Goal: Connect with others: Connect with others

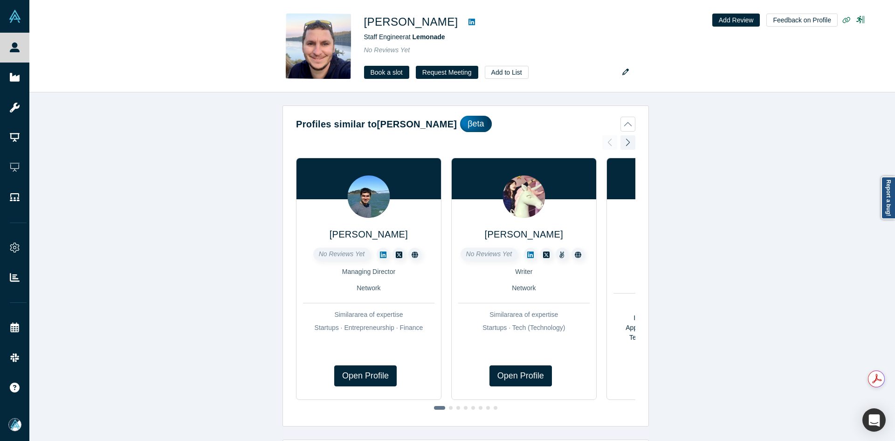
scroll to position [420, 0]
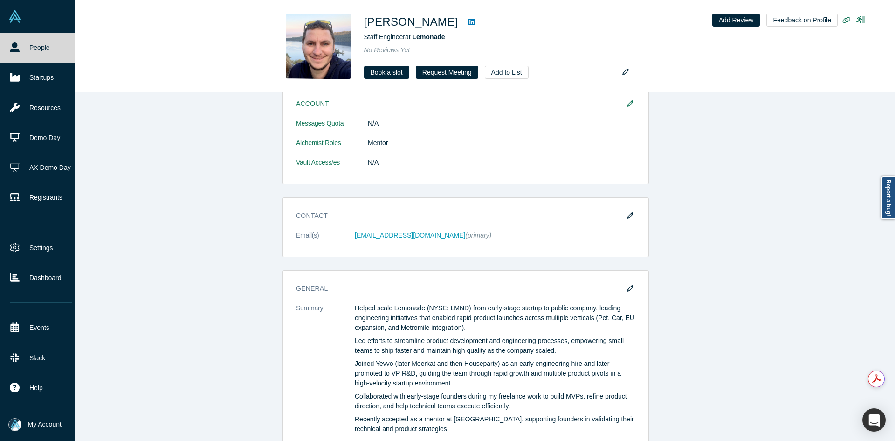
click at [53, 48] on link "People" at bounding box center [41, 48] width 82 height 30
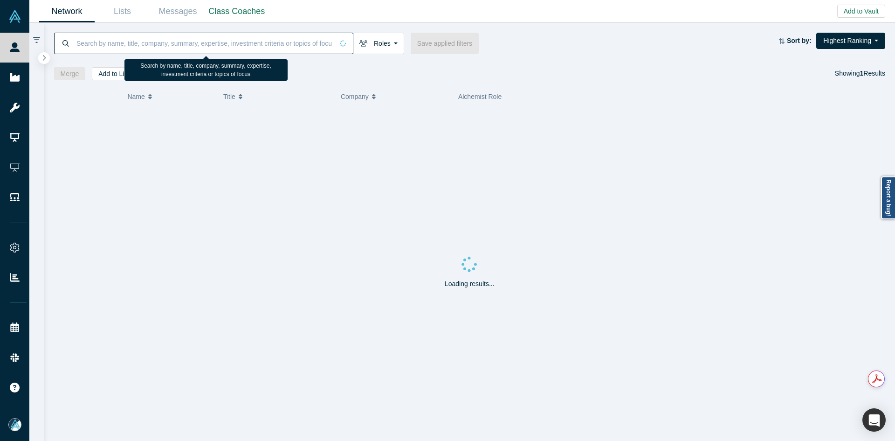
paste input "[EMAIL_ADDRESS][DOMAIN_NAME]"
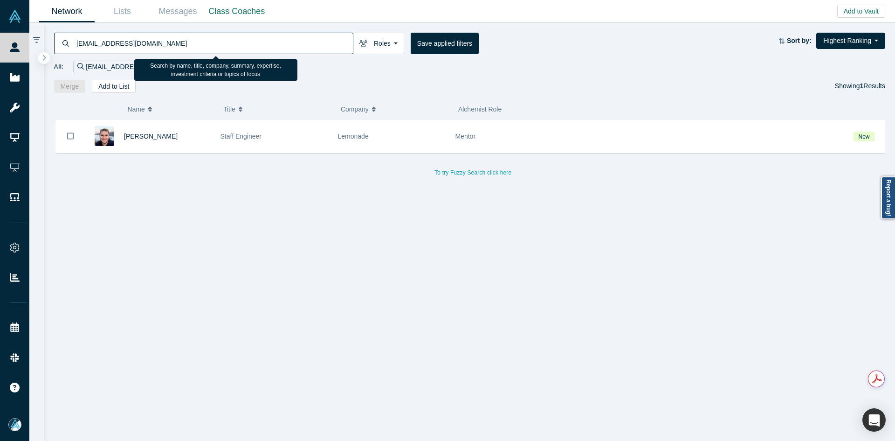
click at [231, 35] on input "[EMAIL_ADDRESS][DOMAIN_NAME]" at bounding box center [214, 43] width 277 height 22
click at [229, 37] on input "[EMAIL_ADDRESS][DOMAIN_NAME]" at bounding box center [214, 43] width 277 height 22
paste input "[PERSON_NAME]"
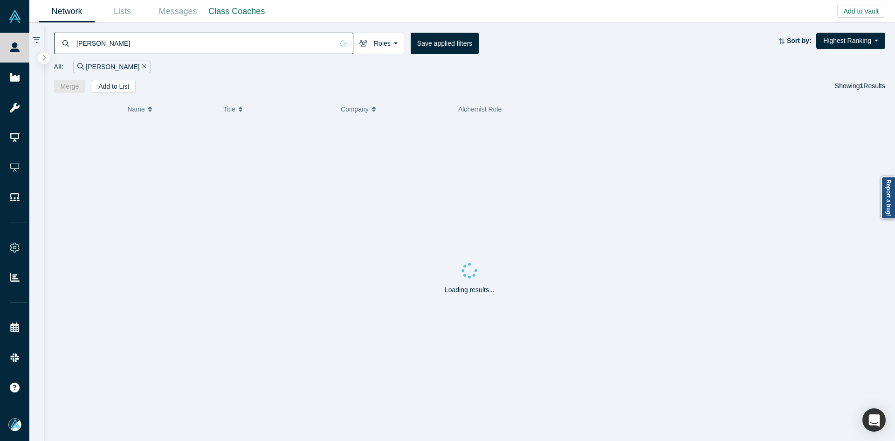
type input "[PERSON_NAME]"
click at [141, 135] on span "[PERSON_NAME]" at bounding box center [151, 135] width 54 height 7
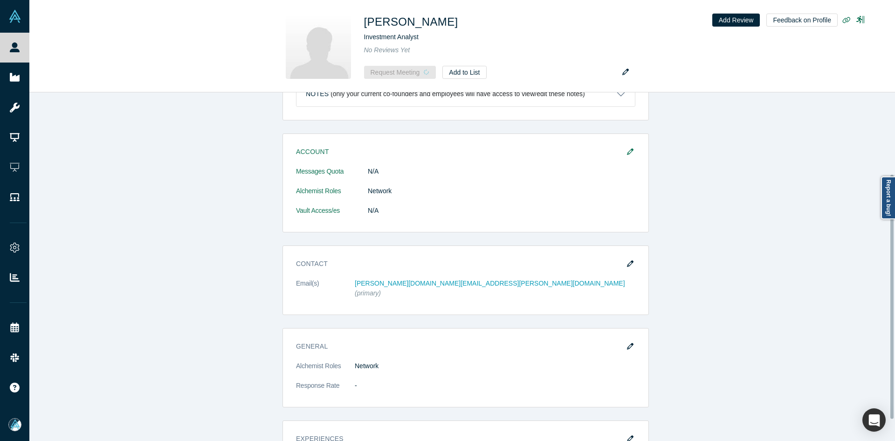
scroll to position [147, 0]
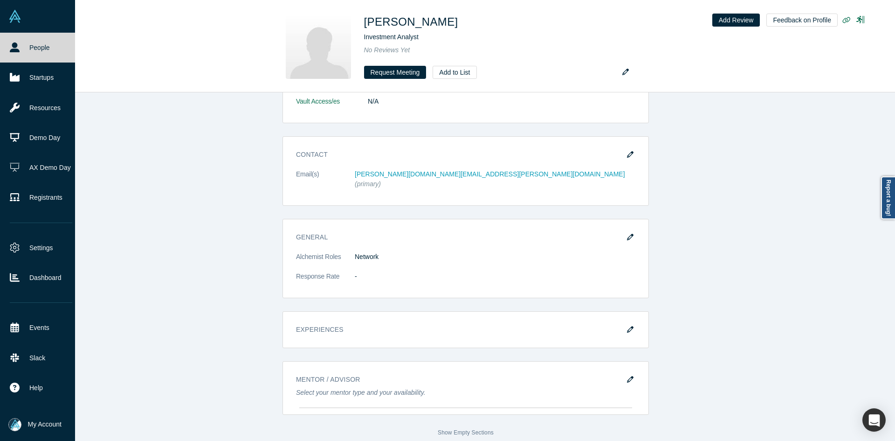
click at [14, 47] on icon at bounding box center [15, 47] width 10 height 10
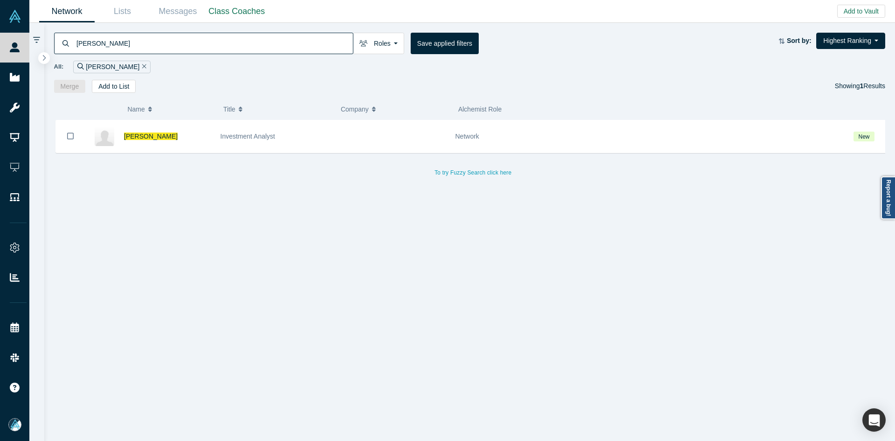
click at [136, 45] on input "[PERSON_NAME]" at bounding box center [214, 43] width 277 height 22
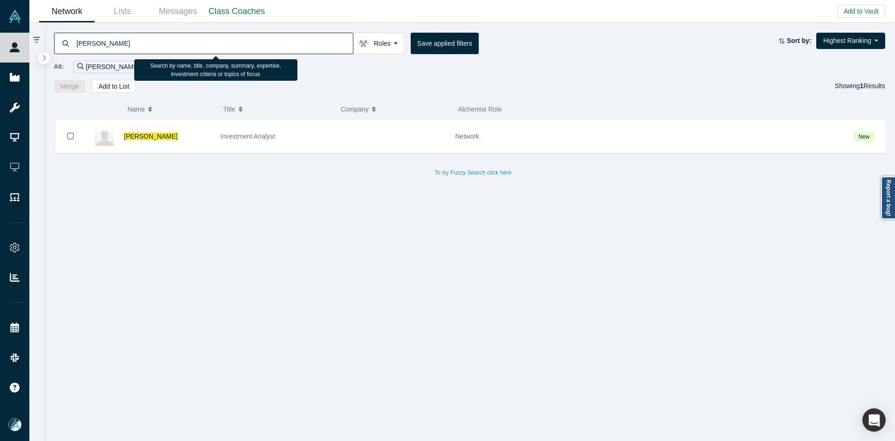
click at [136, 45] on input "[PERSON_NAME]" at bounding box center [214, 43] width 277 height 22
paste input "[PERSON_NAME]"
click at [136, 45] on input "[PERSON_NAME]" at bounding box center [214, 43] width 277 height 22
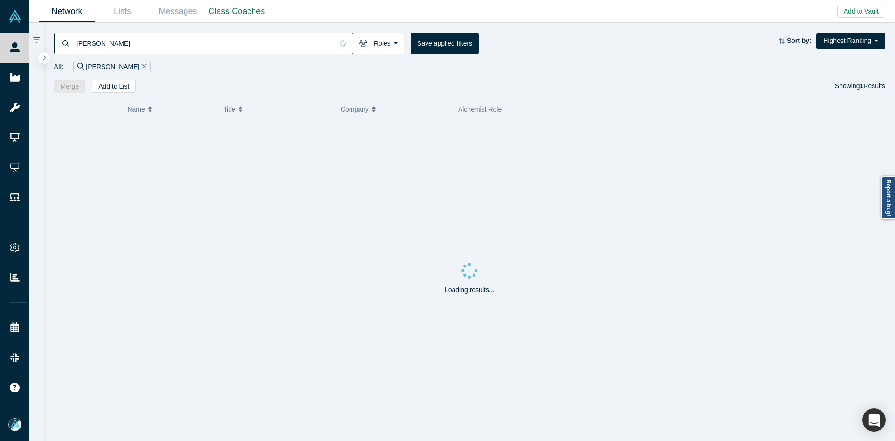
type input "[PERSON_NAME]"
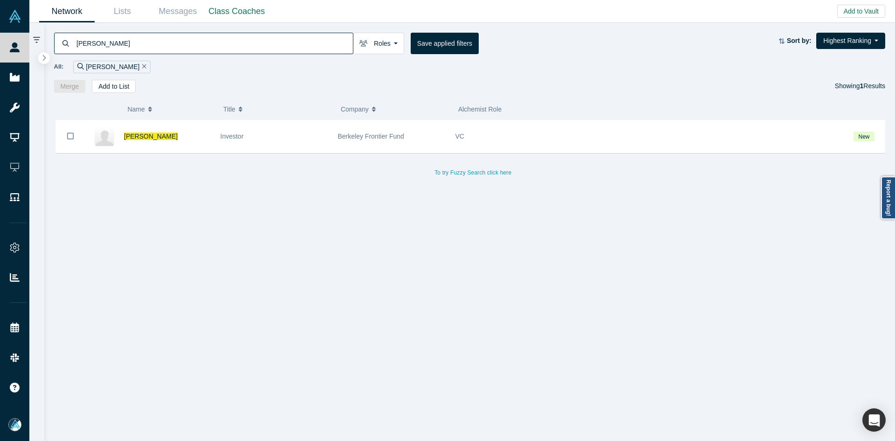
drag, startPoint x: 183, startPoint y: 169, endPoint x: 138, endPoint y: 156, distance: 46.1
click at [180, 168] on div "To try Fuzzy Search click here" at bounding box center [473, 168] width 839 height 22
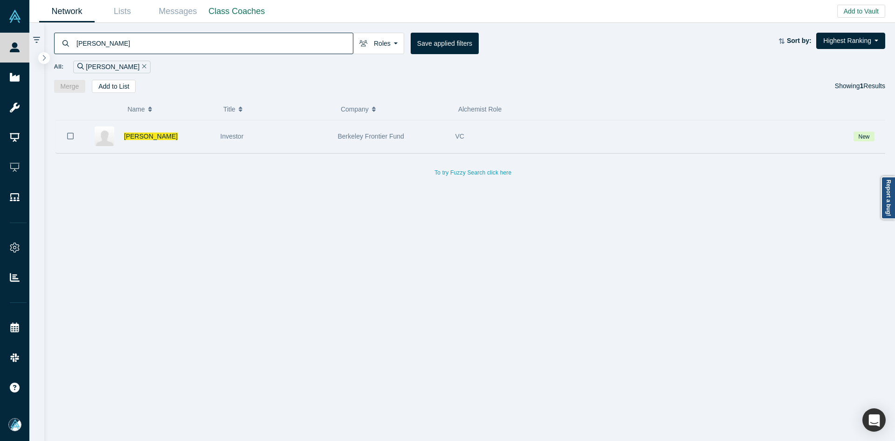
click at [66, 136] on button "Bookmark" at bounding box center [70, 136] width 29 height 33
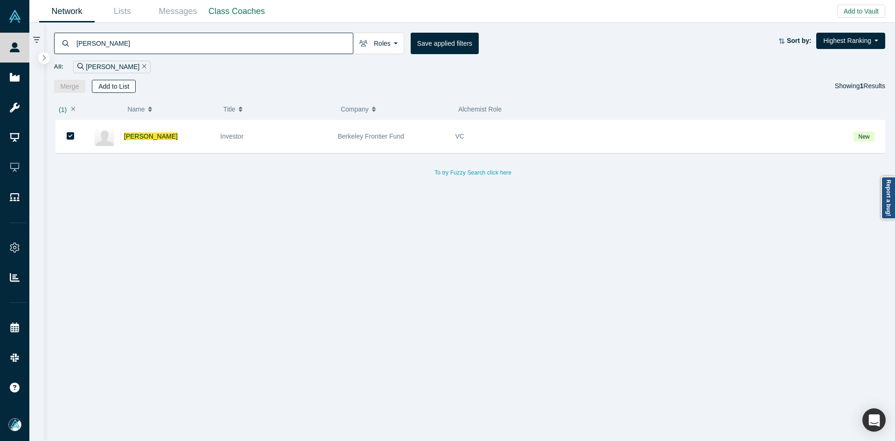
click at [123, 86] on button "Add to List" at bounding box center [114, 86] width 44 height 13
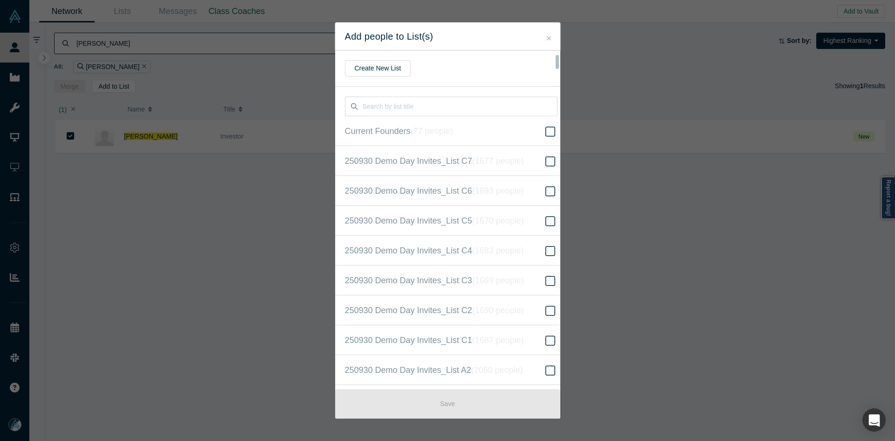
scroll to position [239, 0]
click at [500, 213] on label "250930 Demo Day Invites_Base List ( 16669 people )" at bounding box center [451, 220] width 232 height 30
click at [0, 0] on input "250930 Demo Day Invites_Base List ( 16669 people )" at bounding box center [0, 0] width 0 height 0
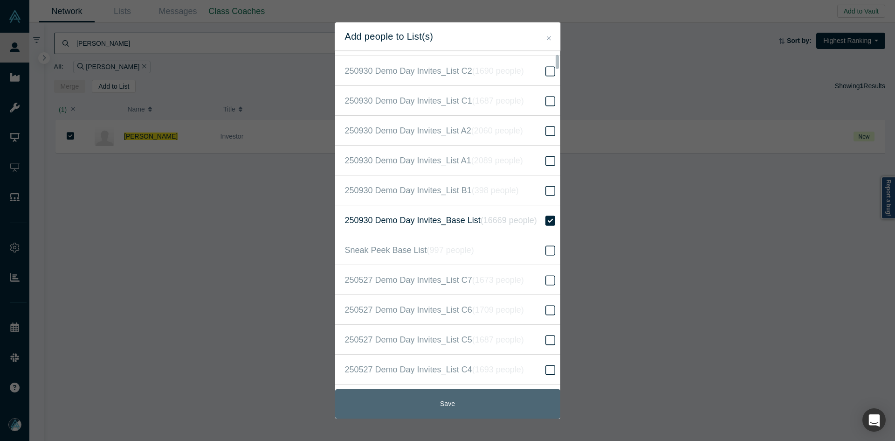
click at [450, 404] on button "Save" at bounding box center [447, 403] width 225 height 29
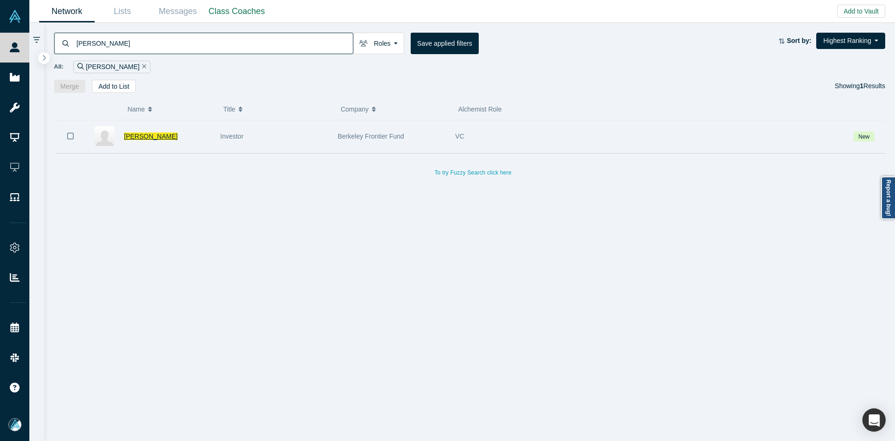
click at [142, 135] on span "[PERSON_NAME]" at bounding box center [151, 135] width 54 height 7
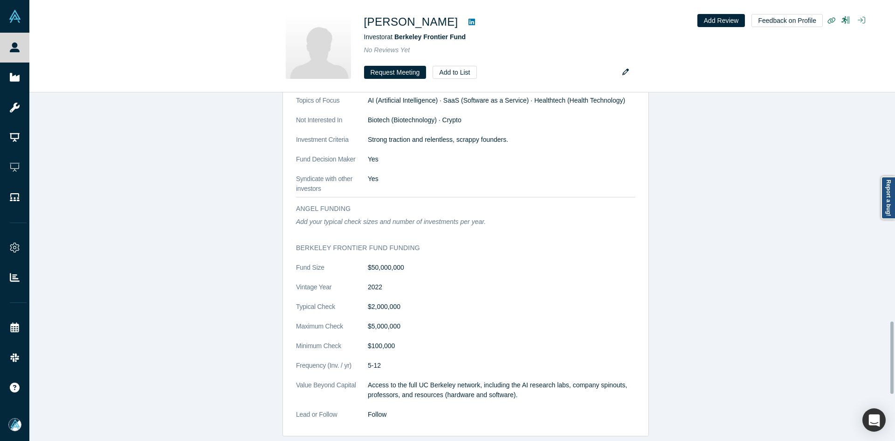
scroll to position [1106, 0]
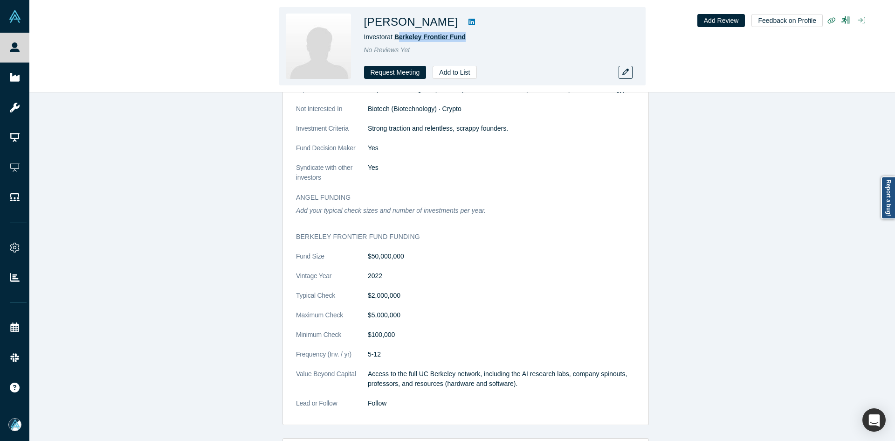
copy span "erkeley Frontier Fund"
copy span "Berkeley Frontier Fund"
drag, startPoint x: 481, startPoint y: 35, endPoint x: 397, endPoint y: 34, distance: 83.5
click at [397, 34] on div "Investor at Berkeley Frontier Fund" at bounding box center [494, 37] width 261 height 10
drag, startPoint x: 432, startPoint y: 25, endPoint x: 360, endPoint y: 25, distance: 71.8
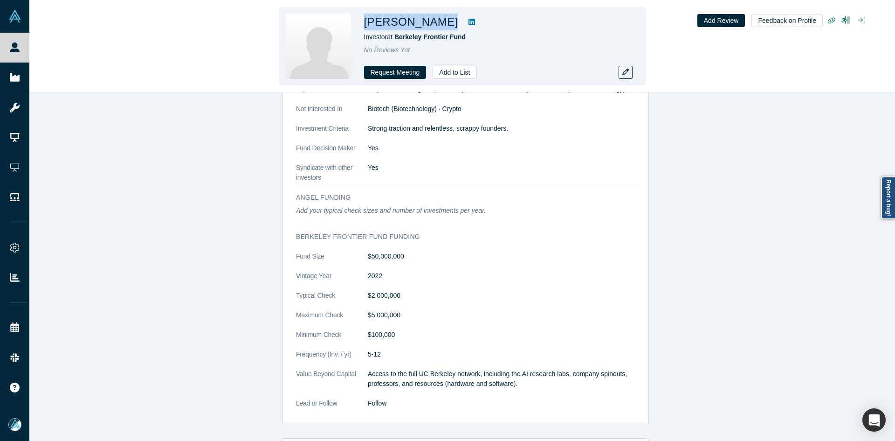
click at [360, 25] on div "[PERSON_NAME] Investor at Berkeley Frontier Fund No Reviews Yet Request Meeting…" at bounding box center [462, 46] width 367 height 78
copy div "[PERSON_NAME]"
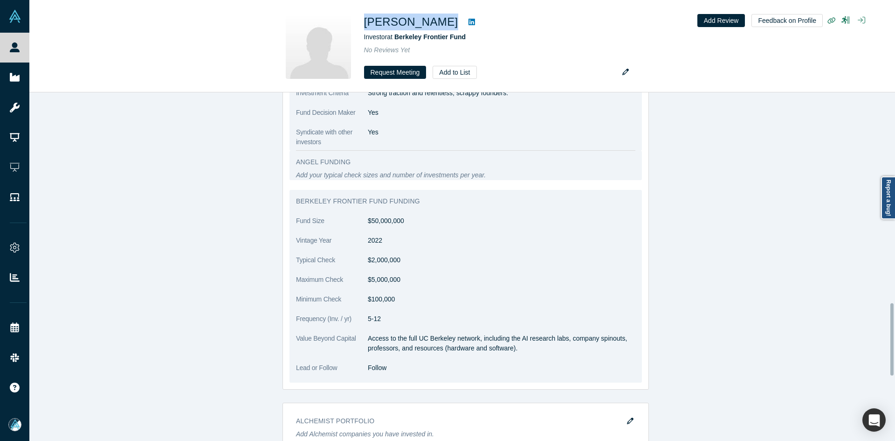
scroll to position [1012, 0]
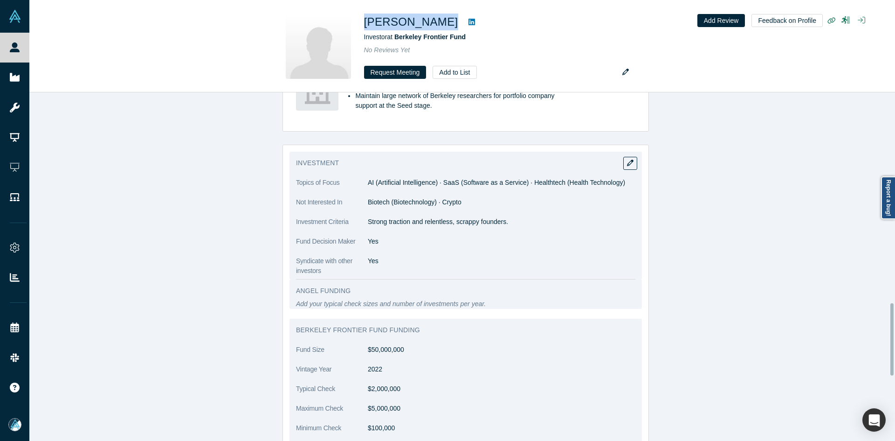
drag, startPoint x: 396, startPoint y: 218, endPoint x: 512, endPoint y: 219, distance: 115.6
click at [512, 219] on p "Strong traction and relentless, scrappy founders." at bounding box center [502, 222] width 268 height 10
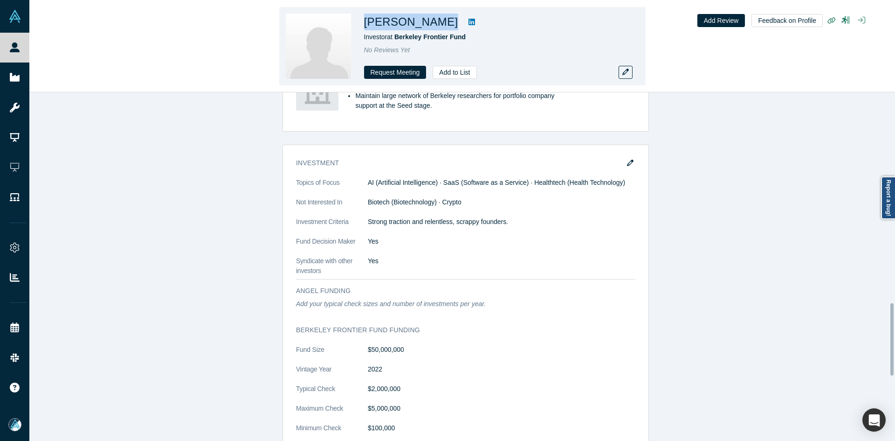
copy p "Strong traction and relentless, scrappy founders."
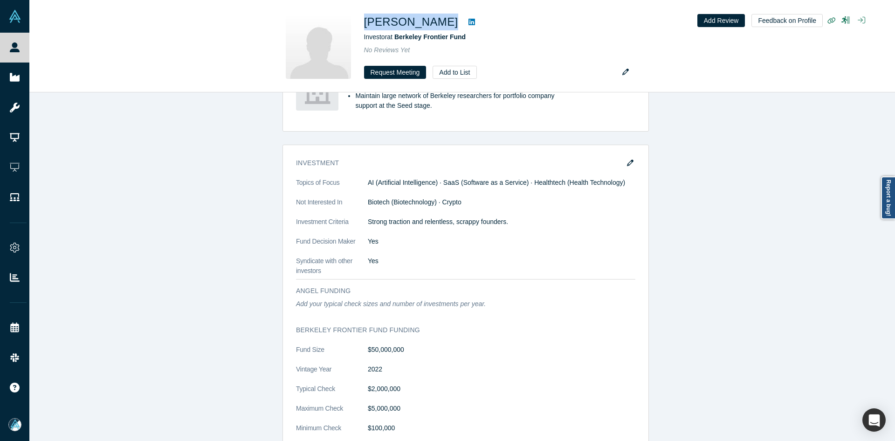
click at [30, 78] on link "Startups" at bounding box center [18, 77] width 36 height 30
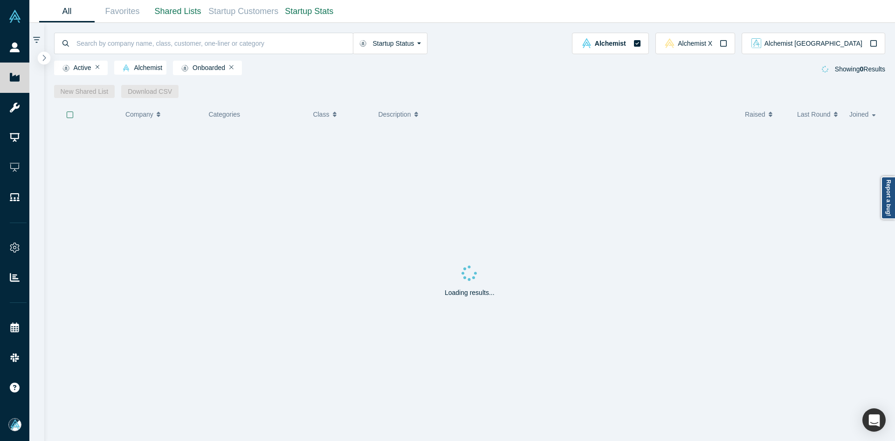
click at [46, 57] on icon "button" at bounding box center [44, 57] width 5 height 7
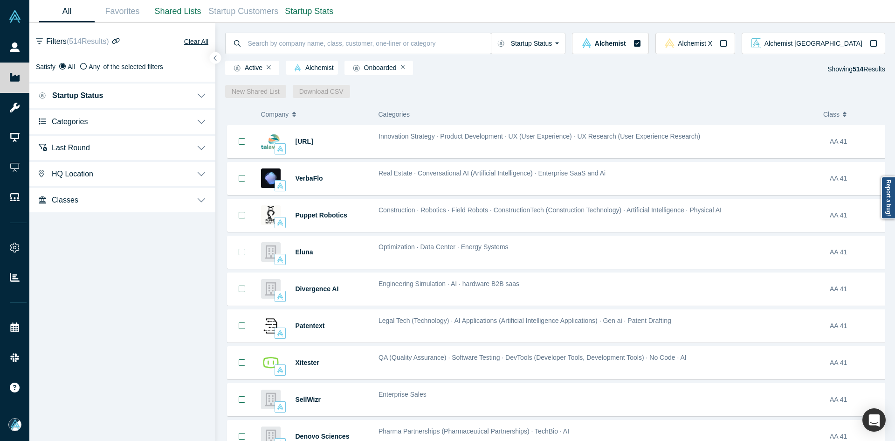
click at [73, 124] on span "Categories" at bounding box center [70, 121] width 36 height 9
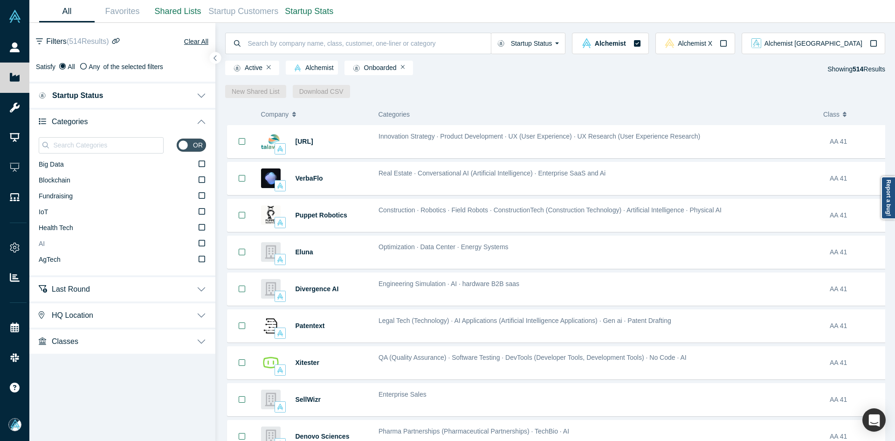
click at [73, 244] on label "AI" at bounding box center [122, 244] width 167 height 16
click at [0, 0] on input "AI" at bounding box center [0, 0] width 0 height 0
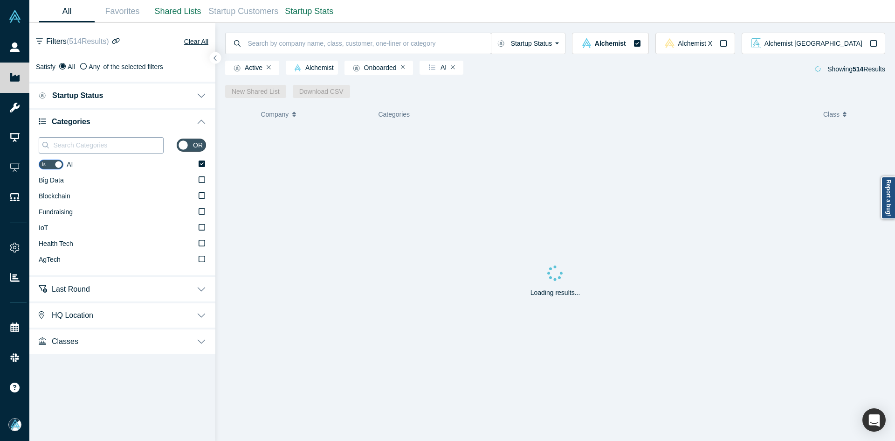
click at [116, 145] on input at bounding box center [107, 145] width 111 height 12
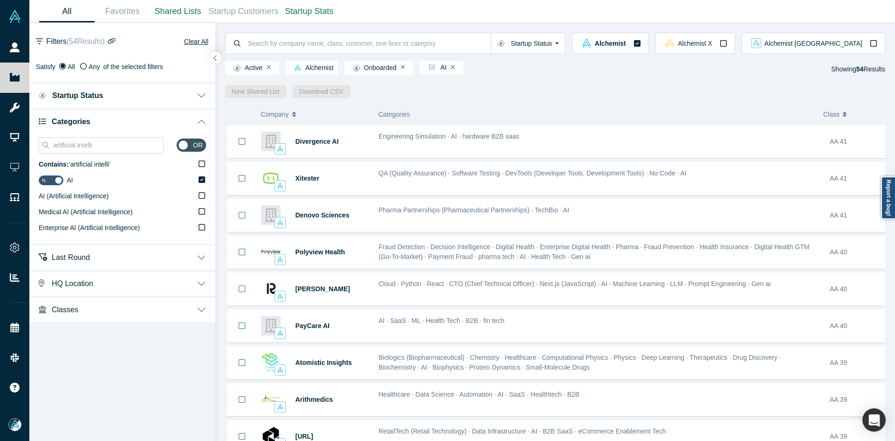
click at [78, 195] on span "AI (Artificial Intelligence)" at bounding box center [74, 195] width 70 height 7
click at [0, 0] on input "AI (Artificial Intelligence)" at bounding box center [0, 0] width 0 height 0
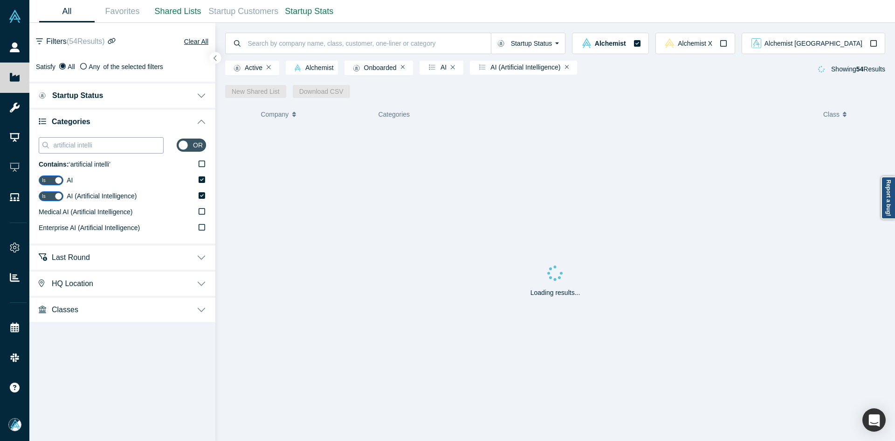
click at [128, 141] on input "artificial intelli" at bounding box center [107, 145] width 111 height 12
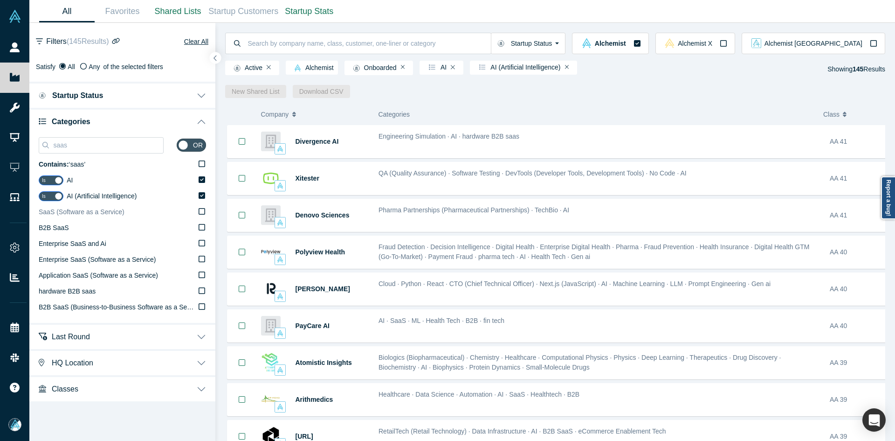
click at [71, 211] on span "SaaS (Software as a Service)" at bounding box center [82, 211] width 86 height 7
click at [0, 0] on input "SaaS (Software as a Service)" at bounding box center [0, 0] width 0 height 0
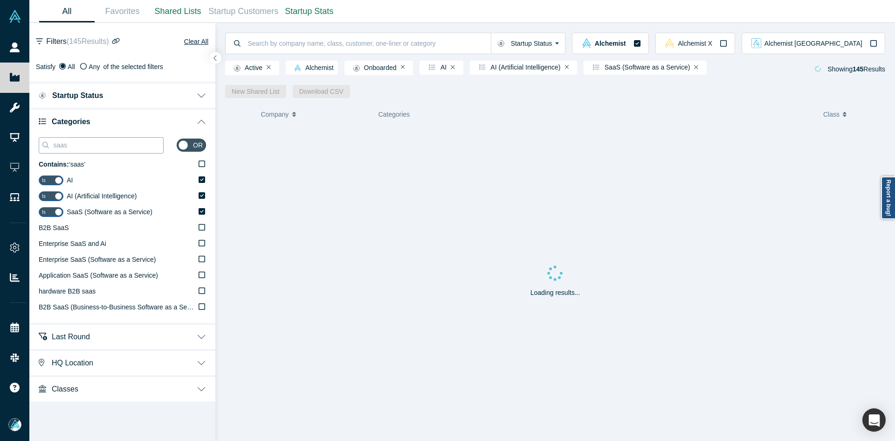
click at [118, 140] on input "saas" at bounding box center [107, 145] width 111 height 12
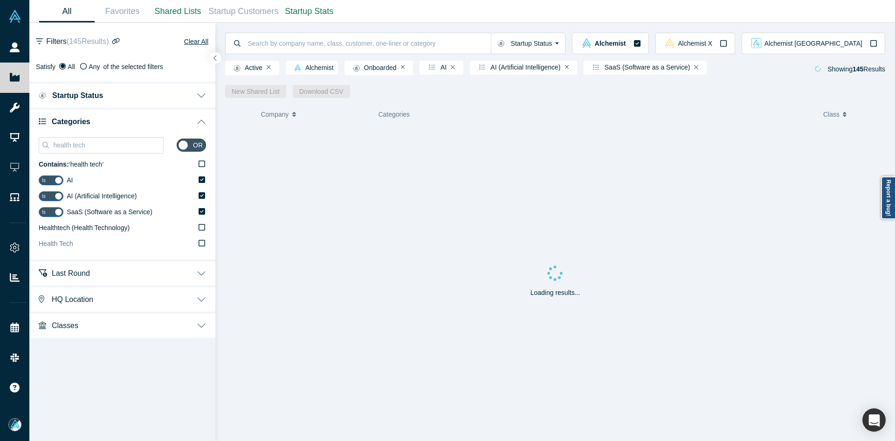
click at [62, 234] on label "Healthtech (Health Technology)" at bounding box center [122, 228] width 167 height 16
click at [0, 0] on input "Healthtech (Health Technology)" at bounding box center [0, 0] width 0 height 0
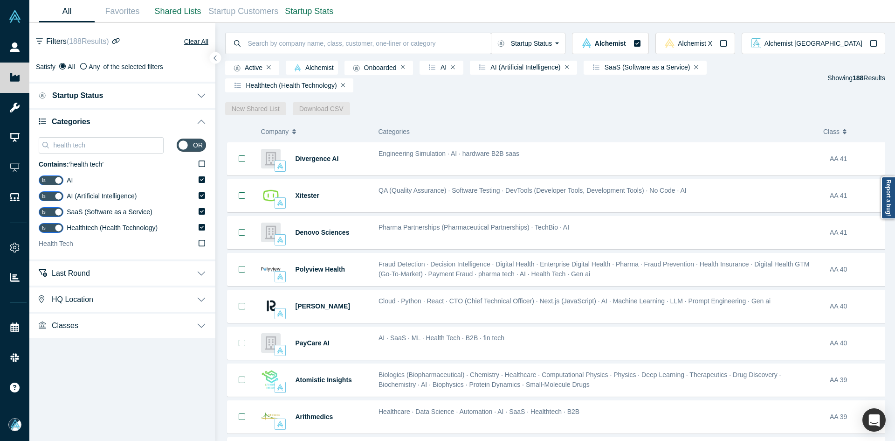
click at [58, 247] on span "Health Tech" at bounding box center [56, 243] width 35 height 7
click at [0, 0] on input "Health Tech" at bounding box center [0, 0] width 0 height 0
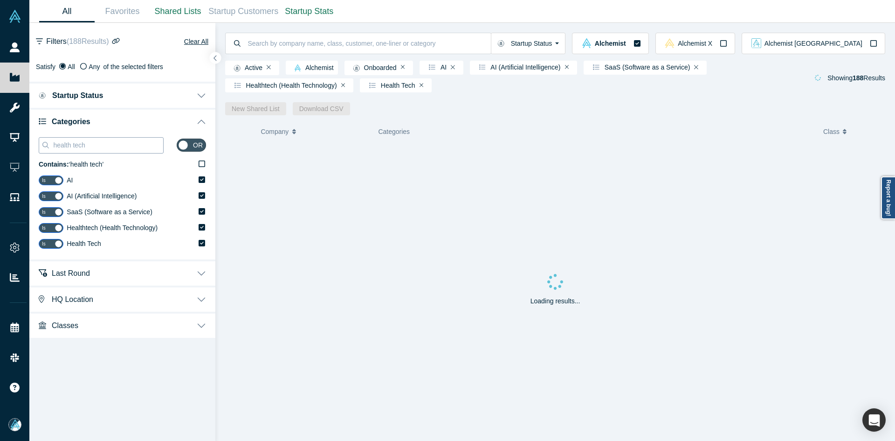
click at [74, 148] on input "health tech" at bounding box center [107, 145] width 111 height 12
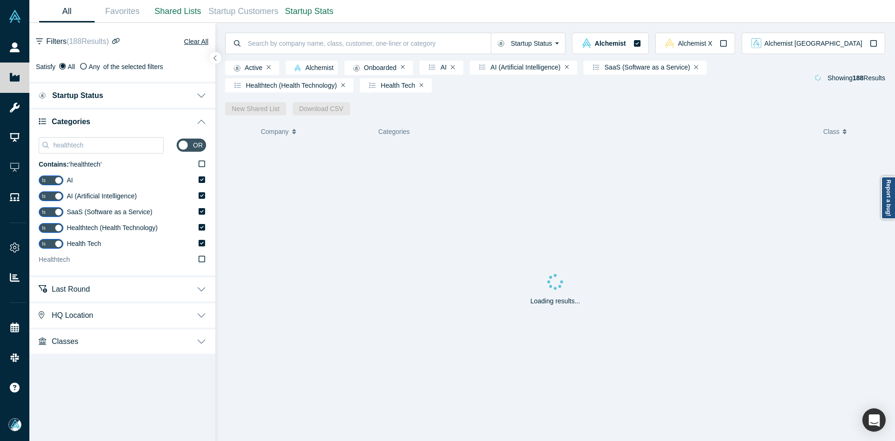
type input "healthtech"
click at [76, 263] on label "Healthtech" at bounding box center [122, 260] width 167 height 16
click at [0, 0] on input "Healthtech" at bounding box center [0, 0] width 0 height 0
click at [219, 58] on button "button" at bounding box center [215, 58] width 13 height 13
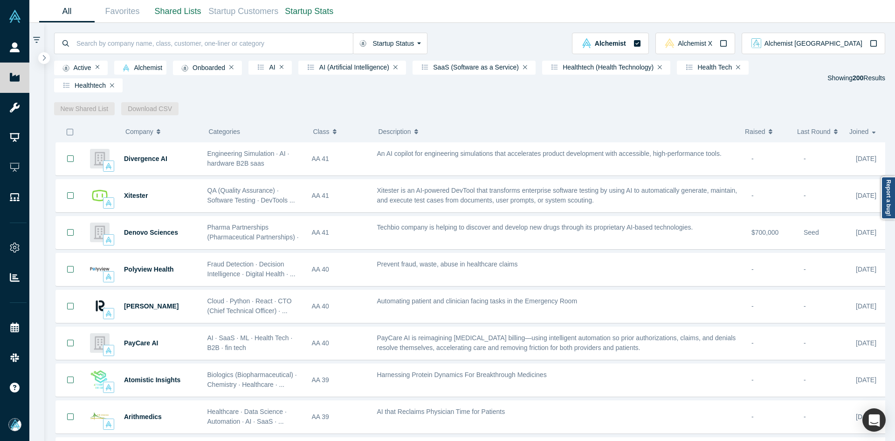
click at [69, 128] on icon "button" at bounding box center [69, 131] width 7 height 7
click at [93, 102] on link "New Shared List" at bounding box center [84, 108] width 61 height 13
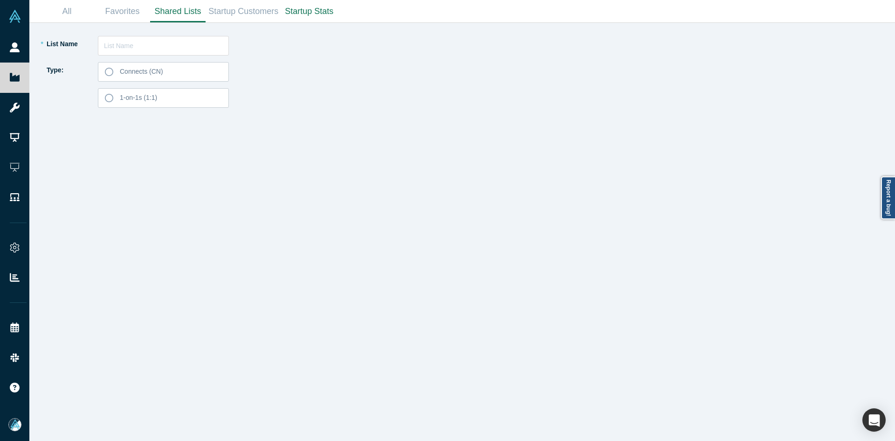
drag, startPoint x: 179, startPoint y: 56, endPoint x: 175, endPoint y: 48, distance: 9.4
click at [179, 56] on div "* List Name Type: Connects (CN) 1-on-1s (1:1)" at bounding box center [254, 238] width 417 height 405
click at [175, 48] on input "text" at bounding box center [163, 46] width 131 height 20
paste input "[PERSON_NAME]"
type input "[PERSON_NAME] List 251001"
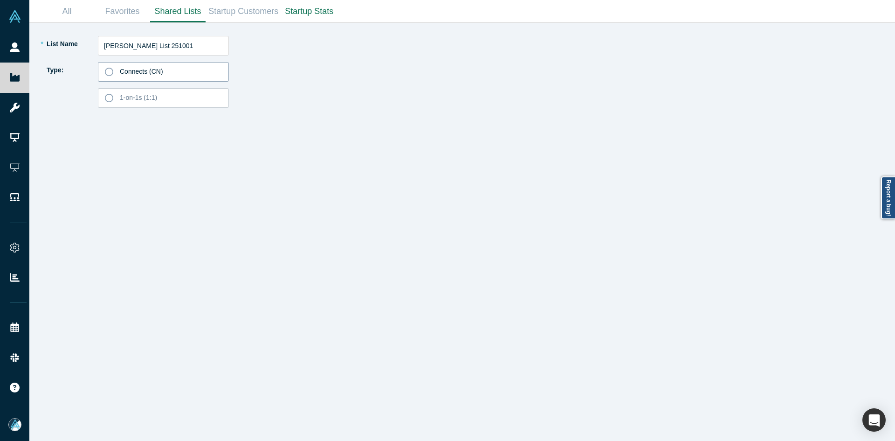
click at [174, 68] on label "Connects (CN)" at bounding box center [163, 72] width 131 height 20
click at [0, 0] on input "Connects (CN)" at bounding box center [0, 0] width 0 height 0
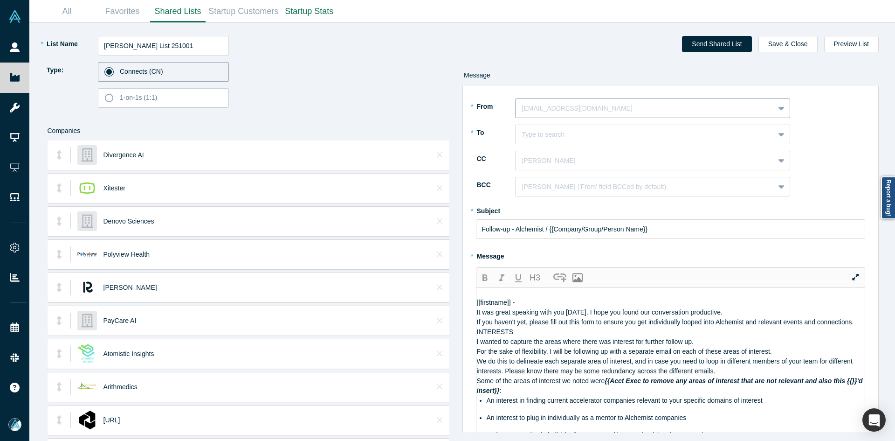
click at [534, 112] on div at bounding box center [645, 109] width 246 height 12
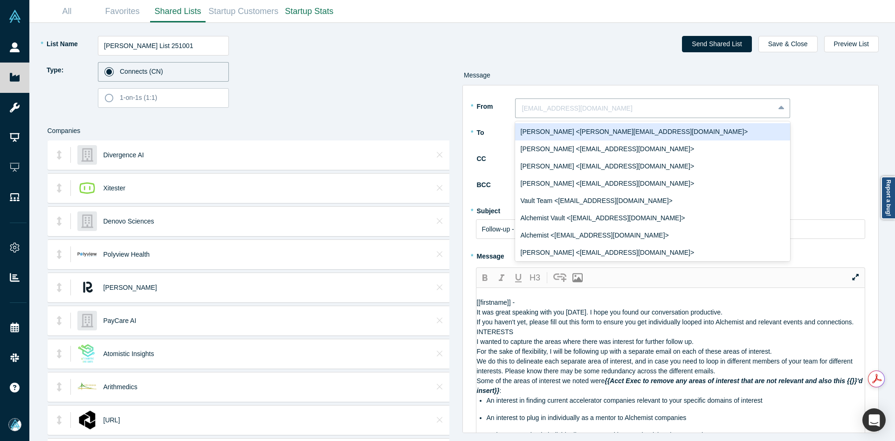
click at [537, 135] on div "[PERSON_NAME] <[PERSON_NAME][EMAIL_ADDRESS][DOMAIN_NAME]>" at bounding box center [652, 131] width 275 height 17
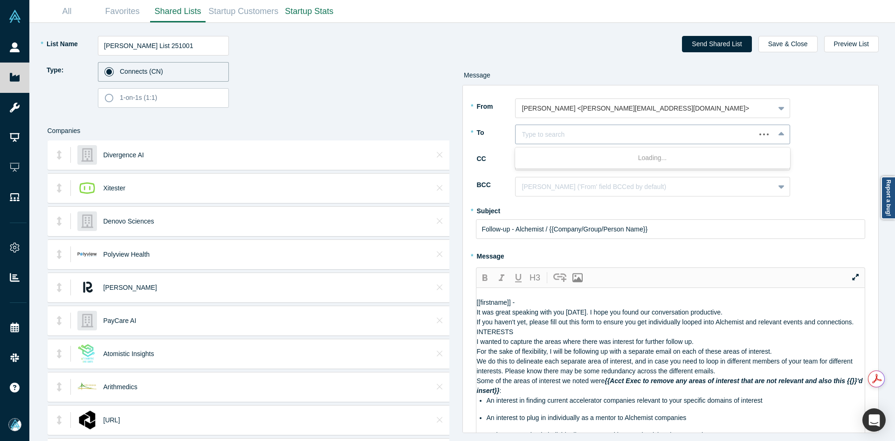
click at [538, 139] on div at bounding box center [635, 135] width 227 height 12
paste input "[PERSON_NAME]"
type input "[PERSON_NAME]"
click at [531, 164] on div "[PERSON_NAME]" at bounding box center [652, 157] width 275 height 17
click at [531, 164] on div at bounding box center [645, 161] width 246 height 12
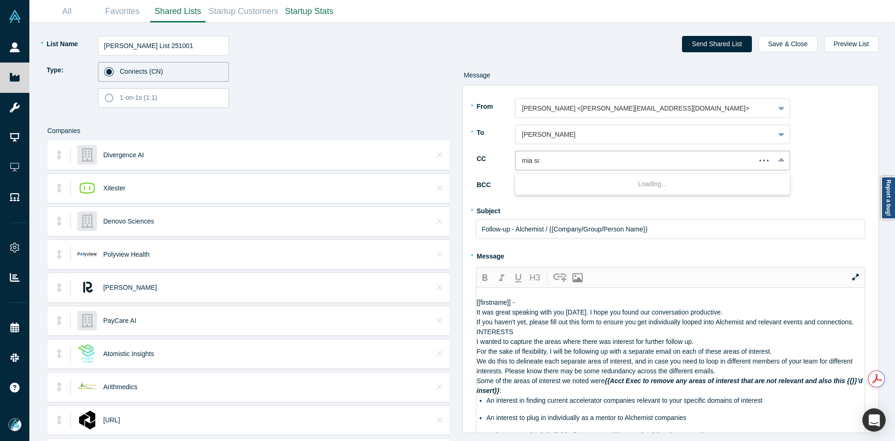
type input "mia sco"
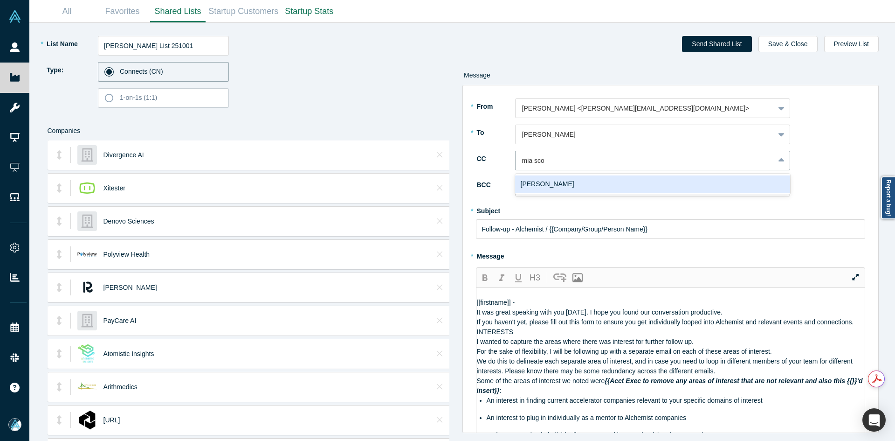
click at [535, 185] on div "[PERSON_NAME]" at bounding box center [652, 183] width 275 height 17
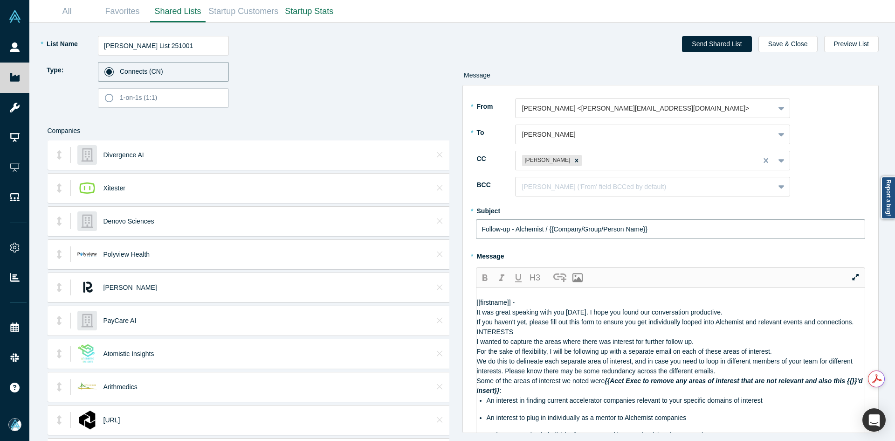
click at [518, 231] on input "Follow-up - Alchemist / {{Company/Group/Person Name}}" at bounding box center [671, 229] width 390 height 20
paste input "Curated Alchemist Companies Relevant to Your Interests"
type input "Curated Alchemist Companies Relevant to Your Interests"
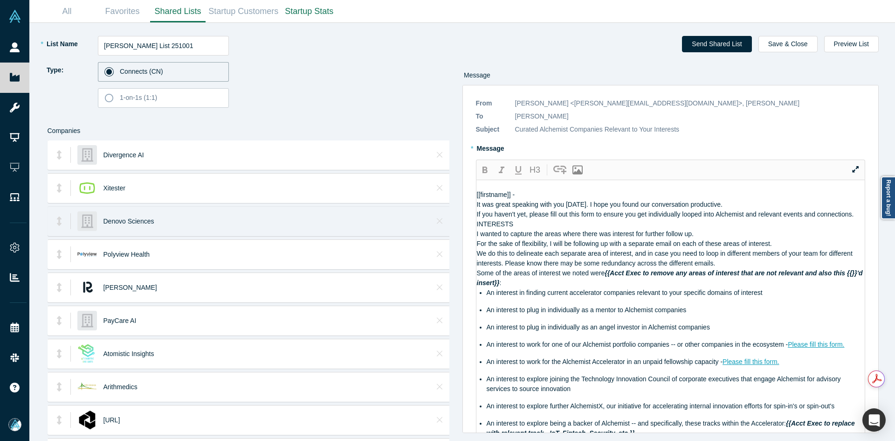
drag, startPoint x: 592, startPoint y: 346, endPoint x: 408, endPoint y: 218, distance: 224.8
click at [408, 218] on div "* List Name [PERSON_NAME] List 251001 Type: Connects ([GEOGRAPHIC_DATA]) 1-on-1…" at bounding box center [462, 232] width 853 height 418
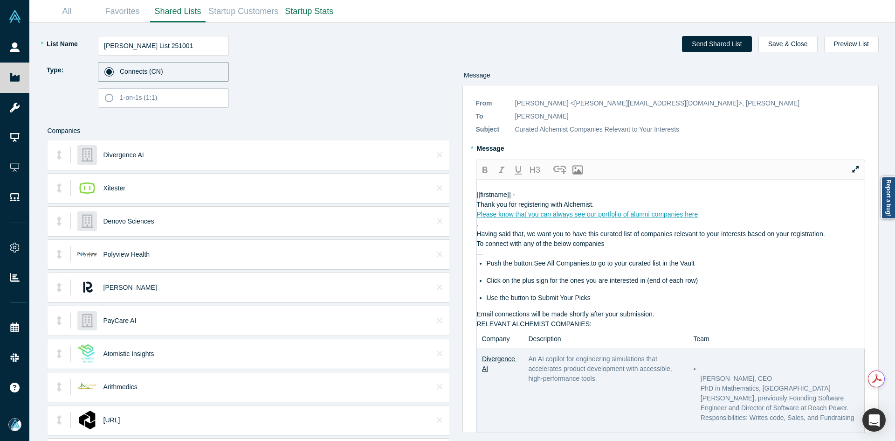
click at [713, 219] on div "Please know that you can always see our portfolio of alumni companies here" at bounding box center [671, 214] width 388 height 10
click at [647, 209] on div "Thank you for registering with Alchemist." at bounding box center [671, 205] width 388 height 10
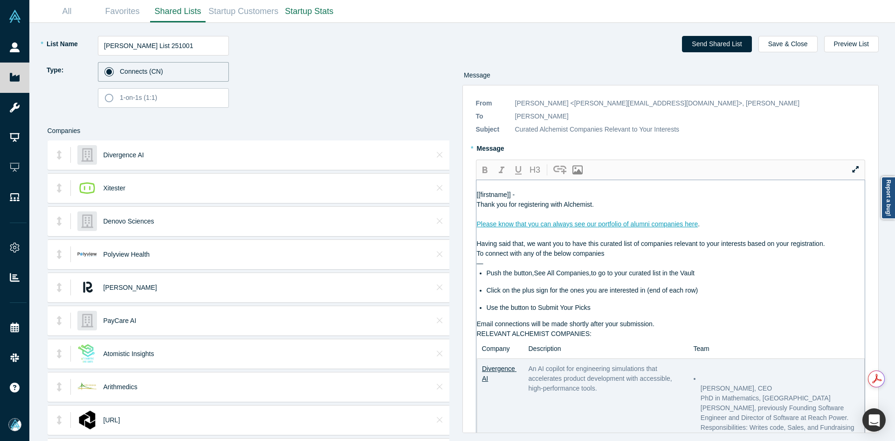
click at [841, 249] on div "Having said that, we want you to have this curated list of companies relevant t…" at bounding box center [671, 244] width 388 height 10
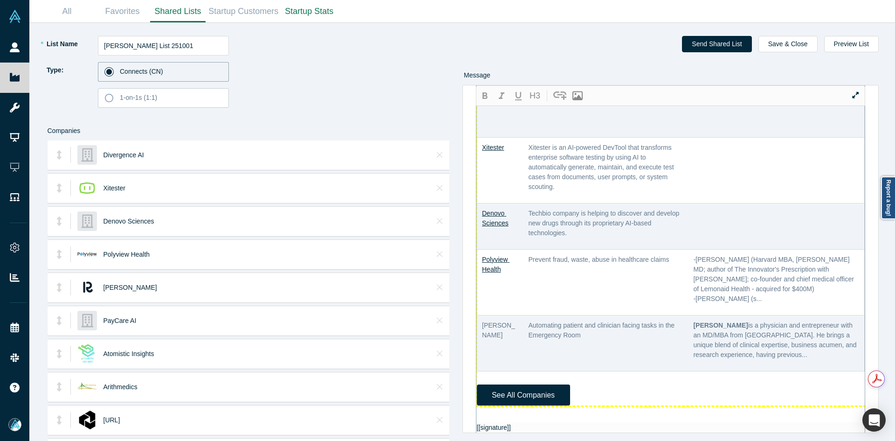
scroll to position [466, 0]
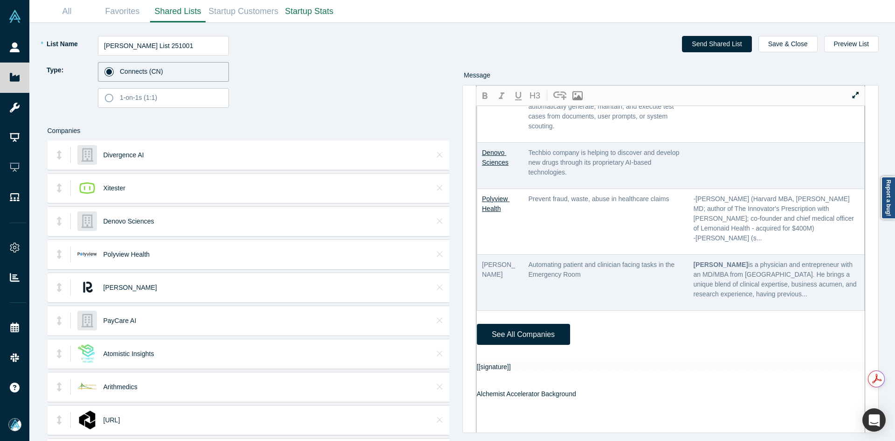
click at [502, 389] on div "[[firstname]] - Thank you for registering with Alchemist. Please know that you …" at bounding box center [671, 305] width 388 height 1183
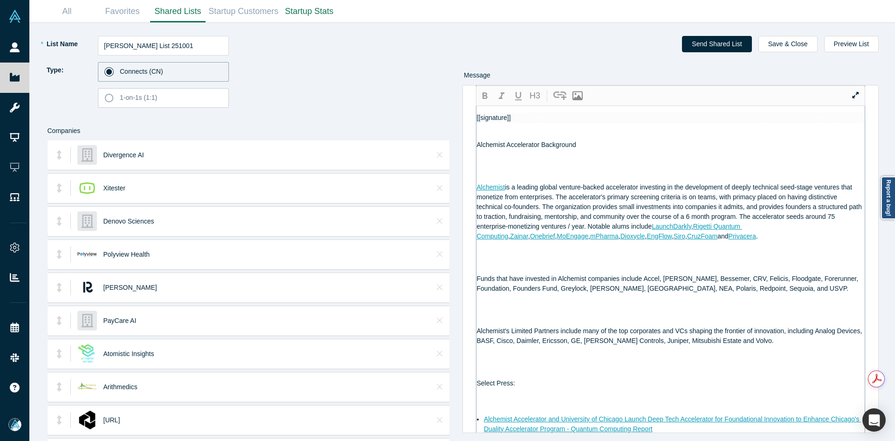
scroll to position [589, 0]
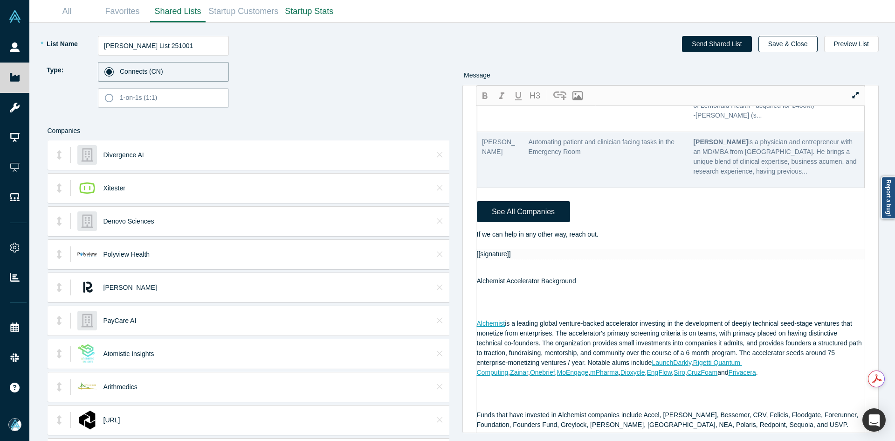
click at [805, 48] on button "Save & Close" at bounding box center [788, 44] width 59 height 16
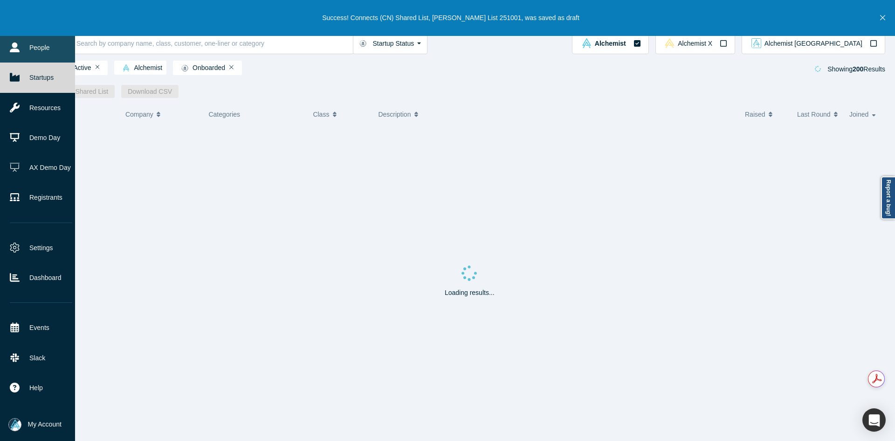
click at [18, 53] on link "People" at bounding box center [41, 48] width 82 height 30
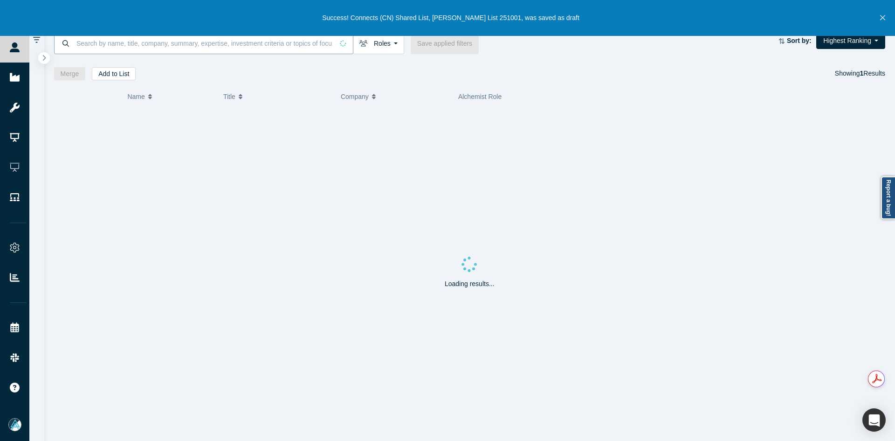
click at [119, 44] on input at bounding box center [205, 43] width 258 height 22
paste input "[PERSON_NAME]"
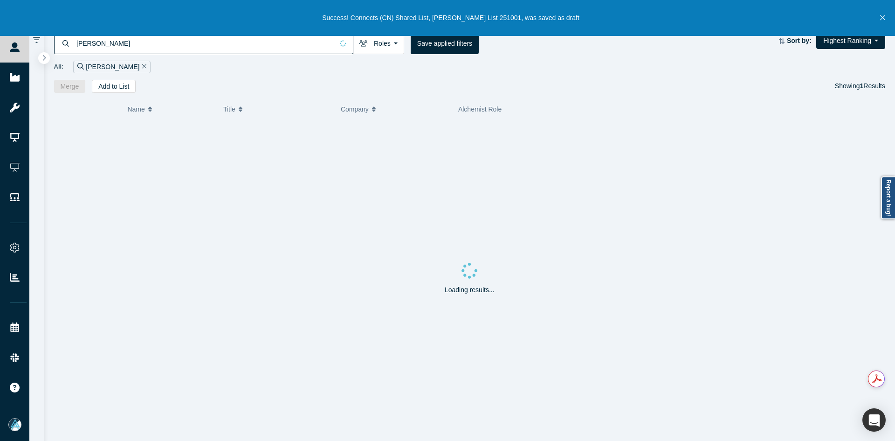
type input "[PERSON_NAME]"
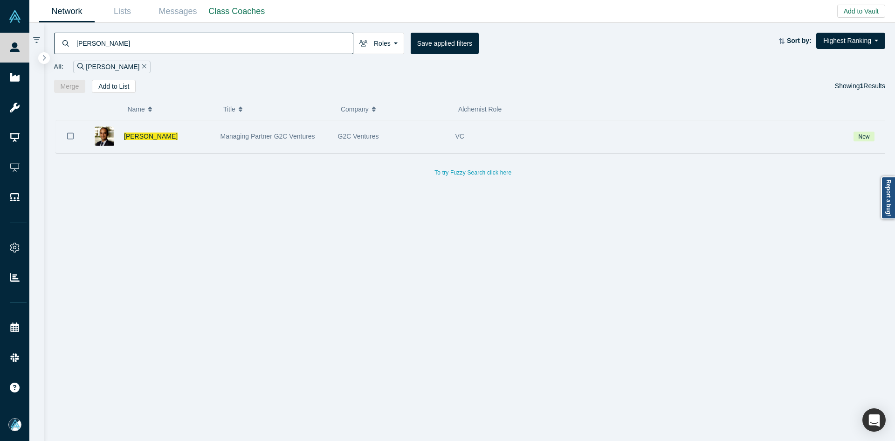
click at [68, 136] on icon "Bookmark" at bounding box center [70, 135] width 7 height 9
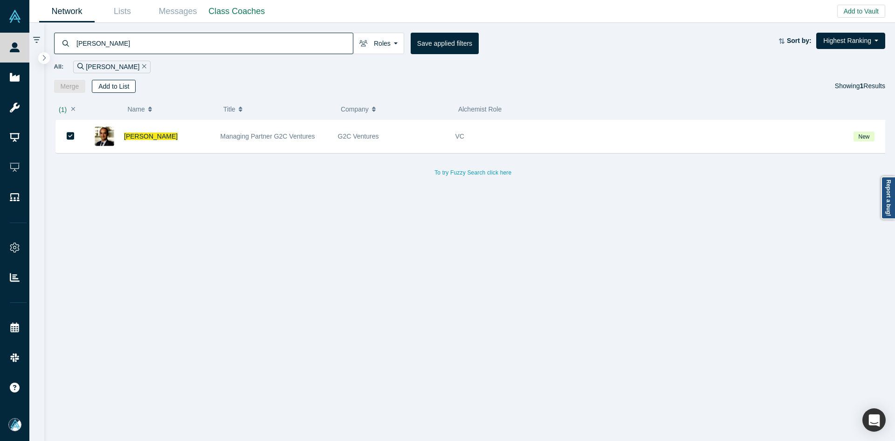
click at [125, 86] on button "Add to List" at bounding box center [114, 86] width 44 height 13
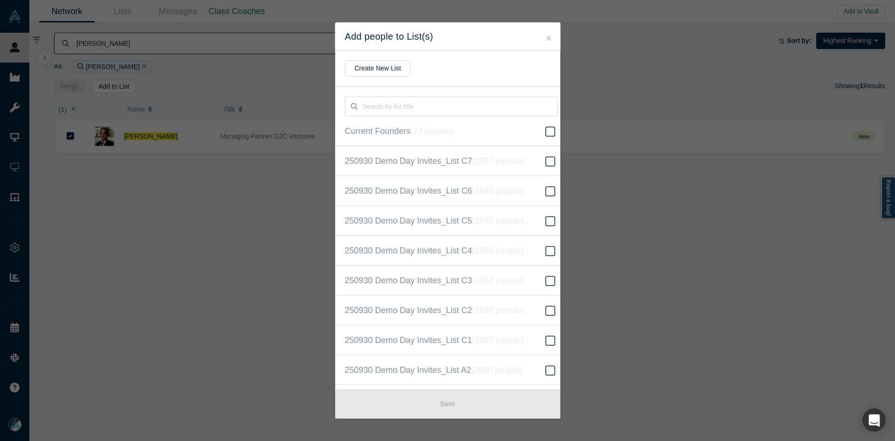
scroll to position [239, 0]
click at [457, 221] on span "250930 Demo Day Invites_Base List ( 16669 people )" at bounding box center [441, 220] width 192 height 13
click at [0, 0] on input "250930 Demo Day Invites_Base List ( 16669 people )" at bounding box center [0, 0] width 0 height 0
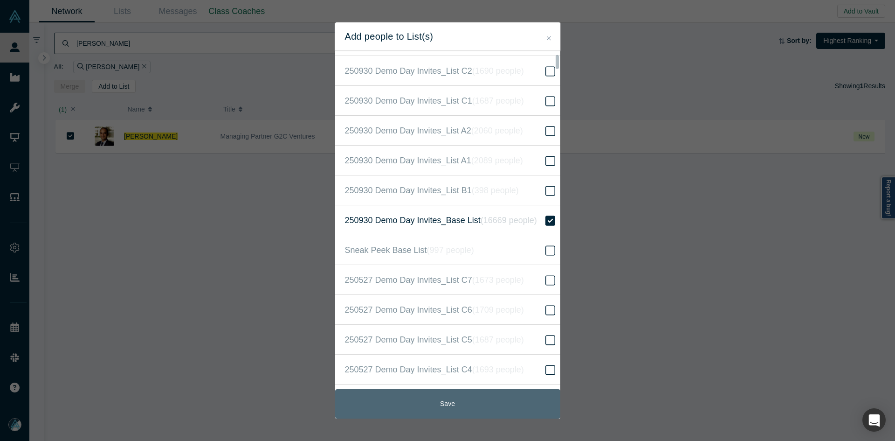
click at [485, 402] on button "Save" at bounding box center [447, 403] width 225 height 29
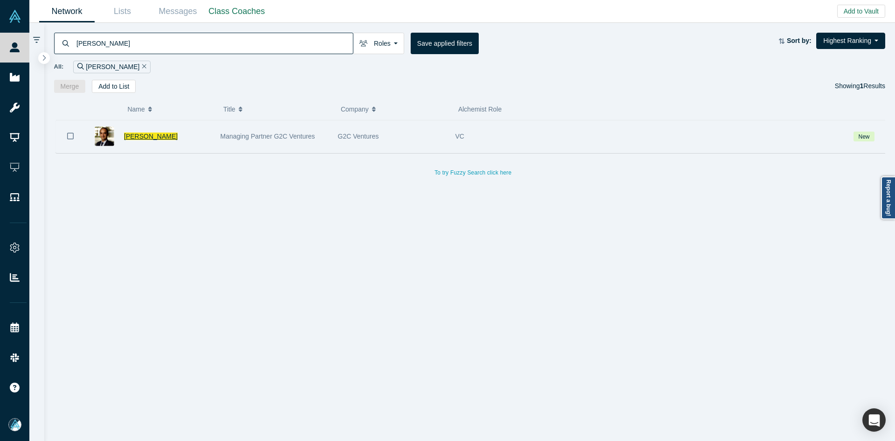
click at [139, 137] on span "[PERSON_NAME]" at bounding box center [151, 135] width 54 height 7
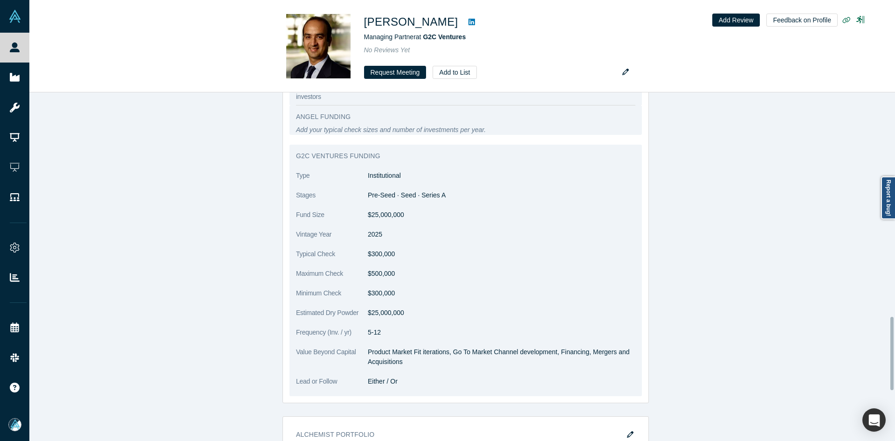
scroll to position [1166, 0]
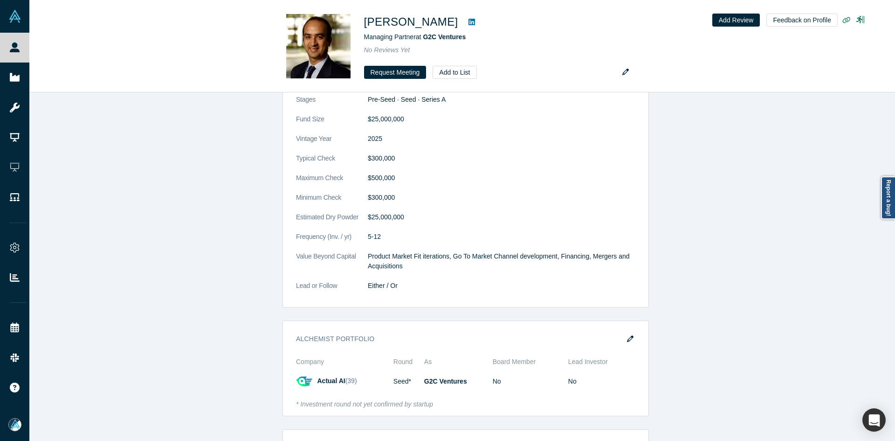
drag, startPoint x: 193, startPoint y: 180, endPoint x: 198, endPoint y: 176, distance: 6.9
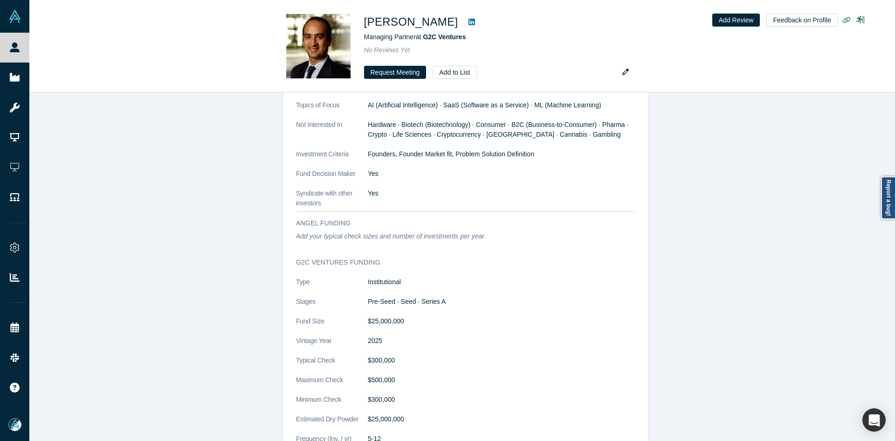
scroll to position [839, 0]
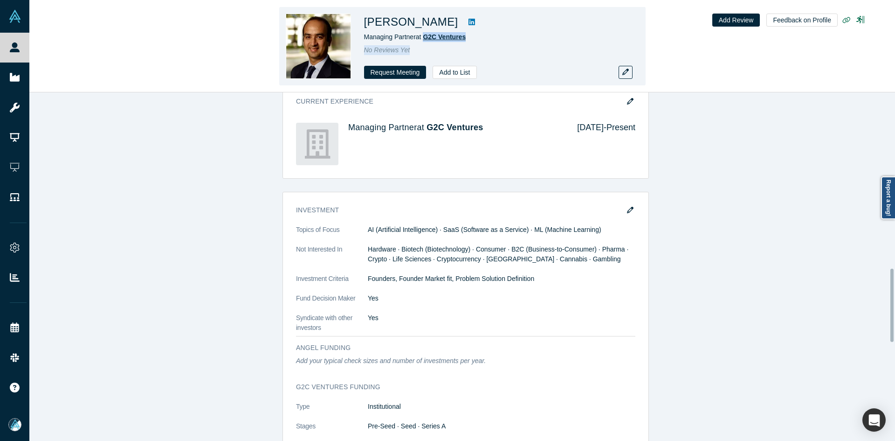
drag, startPoint x: 476, startPoint y: 44, endPoint x: 426, endPoint y: 40, distance: 49.6
click at [426, 40] on div "[PERSON_NAME] Managing Partner at G2C Ventures No Reviews Yet Request Meeting A…" at bounding box center [494, 46] width 261 height 65
click at [532, 27] on div "[PERSON_NAME]" at bounding box center [494, 22] width 261 height 17
copy span "G2C Ventures"
drag, startPoint x: 472, startPoint y: 36, endPoint x: 433, endPoint y: 33, distance: 39.3
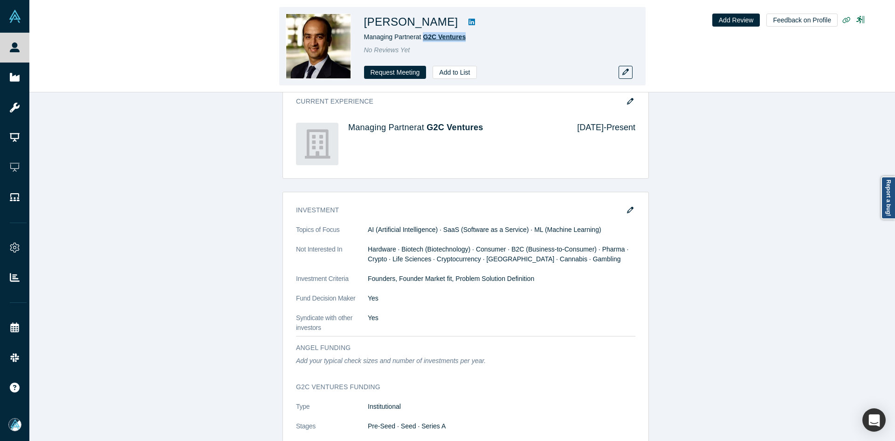
click at [425, 35] on div "Managing Partner at G2C Ventures" at bounding box center [494, 37] width 261 height 10
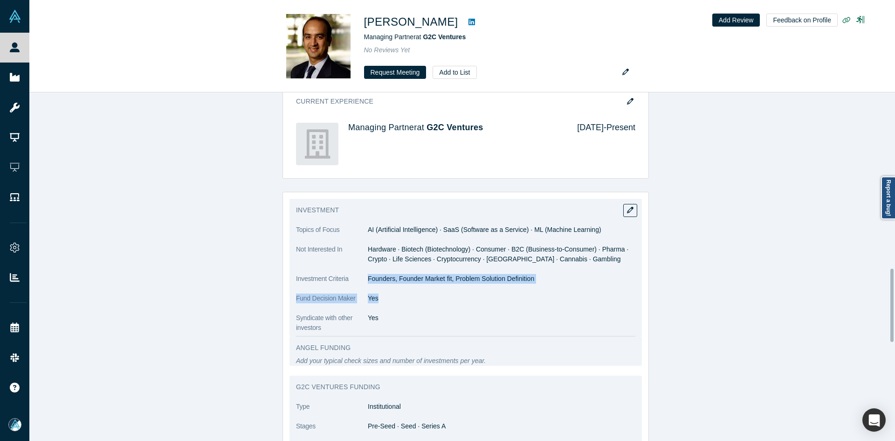
copy dl "Founders, Founder Market fit, Problem Solution Definition Fund Decision Maker Y…"
copy p "Founders, Founder Market fit, Problem Solution Definition"
drag, startPoint x: 366, startPoint y: 277, endPoint x: 540, endPoint y: 274, distance: 174.0
click at [540, 274] on p "Founders, Founder Market fit, Problem Solution Definition" at bounding box center [502, 279] width 268 height 10
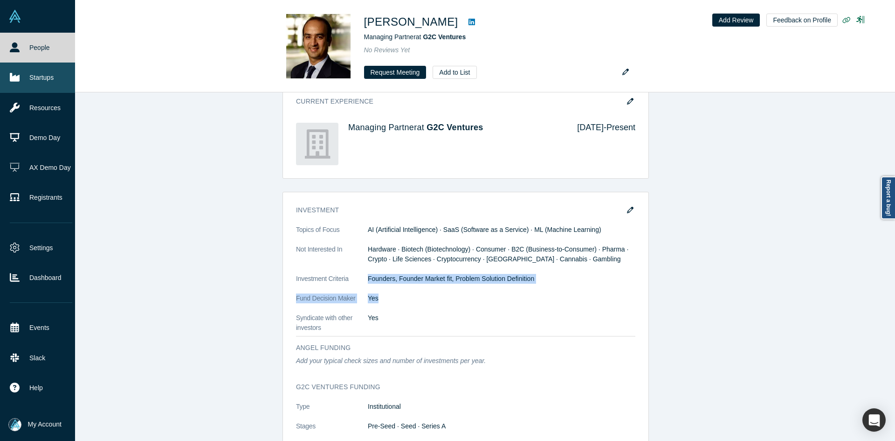
click at [12, 79] on icon at bounding box center [15, 77] width 10 height 8
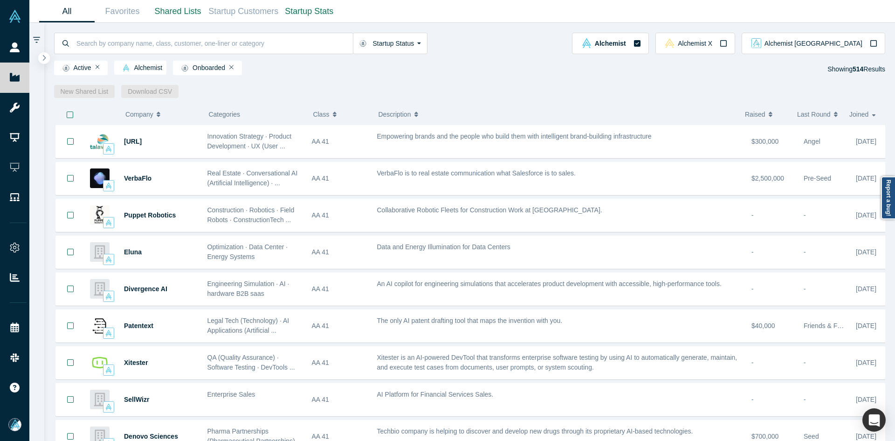
click at [47, 64] on div "Startup Status Is Onboarded Active Shutdown Acquired Alchemist Alchemist X Alch…" at bounding box center [469, 60] width 851 height 75
click at [47, 58] on button "button" at bounding box center [44, 58] width 13 height 13
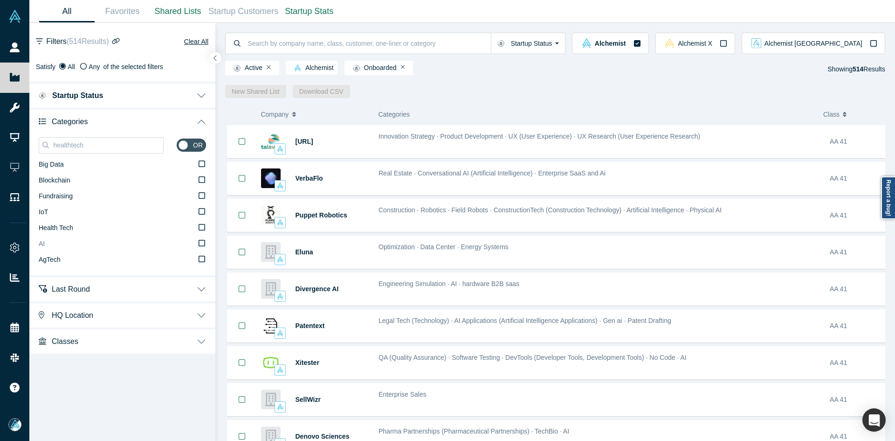
click at [54, 246] on label "AI" at bounding box center [122, 244] width 167 height 16
click at [0, 0] on input "AI" at bounding box center [0, 0] width 0 height 0
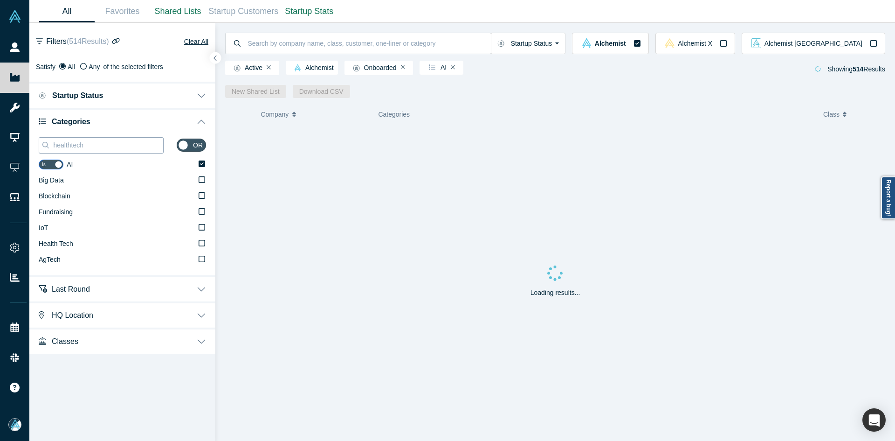
click at [62, 145] on input "healthtech" at bounding box center [107, 145] width 111 height 12
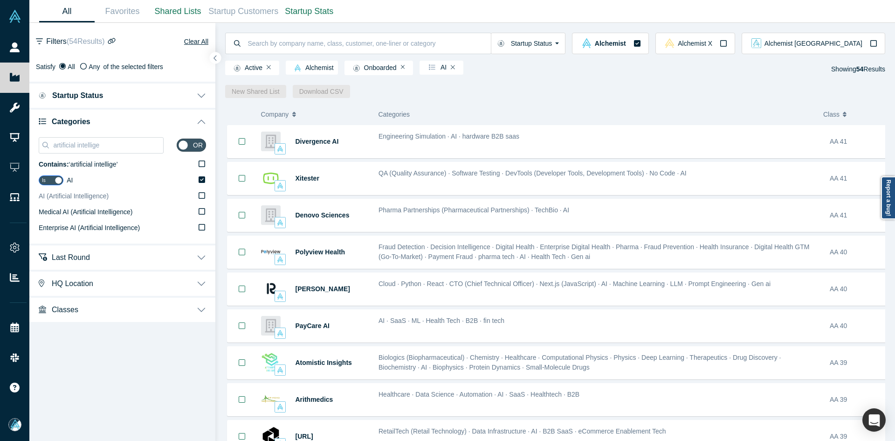
click at [112, 194] on label "AI (Artificial Intelligence)" at bounding box center [122, 196] width 167 height 16
click at [0, 0] on input "AI (Artificial Intelligence)" at bounding box center [0, 0] width 0 height 0
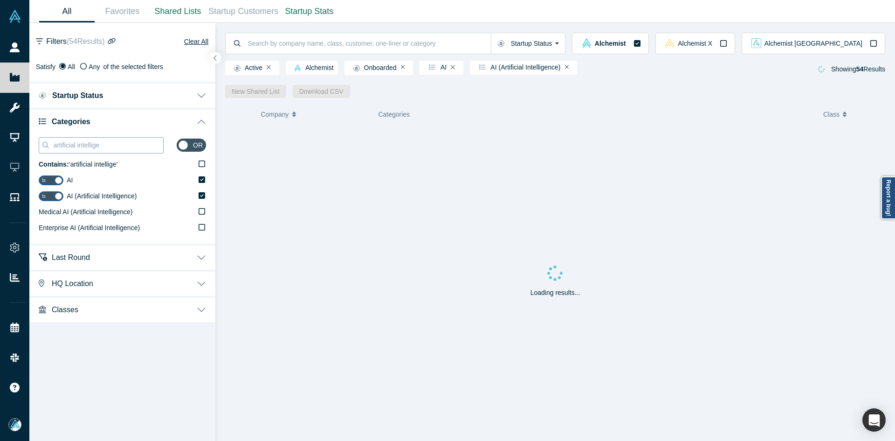
click at [142, 143] on input "artificial intellige" at bounding box center [107, 145] width 111 height 12
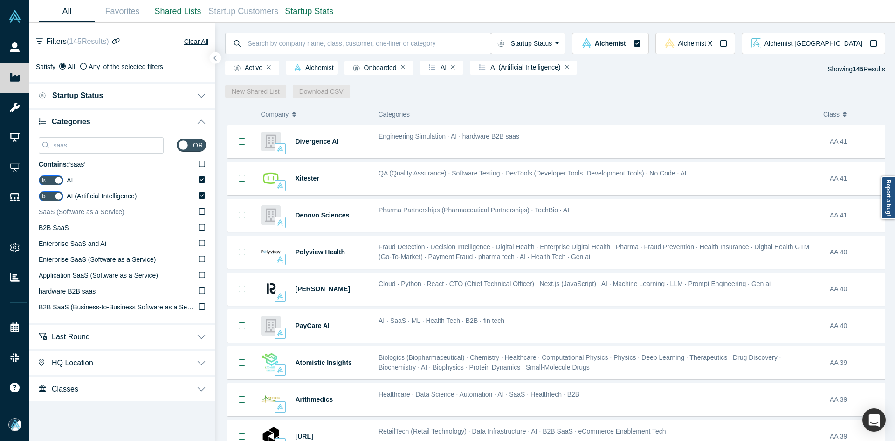
click at [80, 213] on span "SaaS (Software as a Service)" at bounding box center [82, 211] width 86 height 7
click at [0, 0] on input "SaaS (Software as a Service)" at bounding box center [0, 0] width 0 height 0
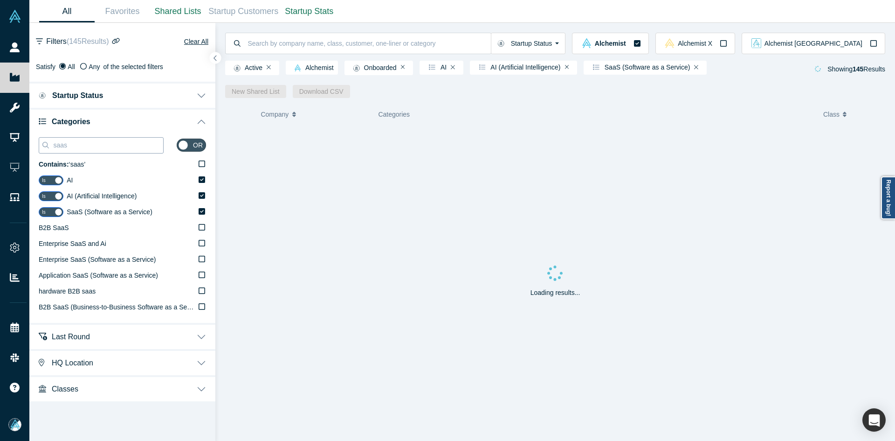
click at [113, 149] on input "saas" at bounding box center [107, 145] width 111 height 12
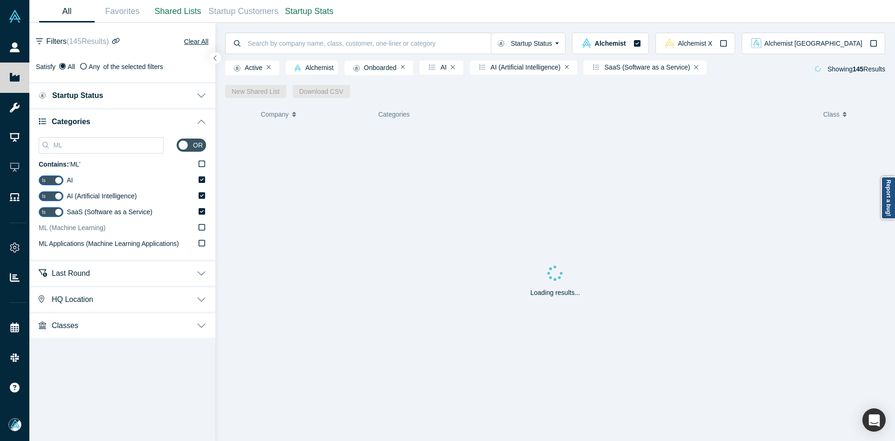
click at [68, 232] on div "ML (Machine Learning)" at bounding box center [72, 228] width 67 height 10
click at [0, 0] on input "ML (Machine Learning)" at bounding box center [0, 0] width 0 height 0
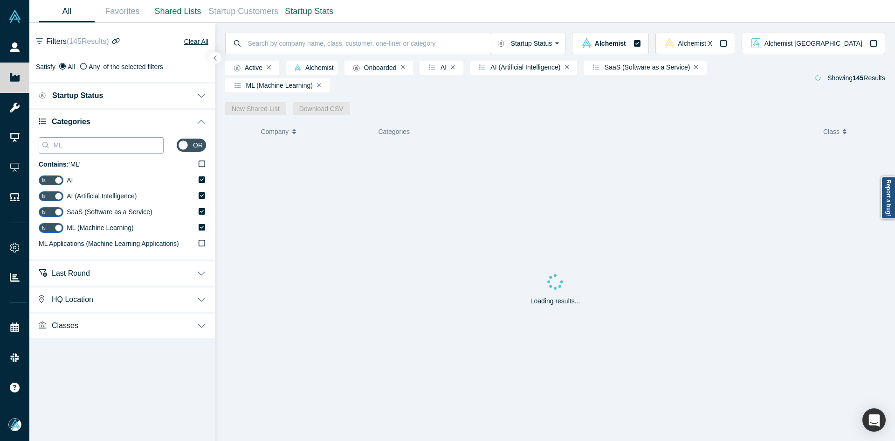
click at [85, 145] on input "ML" at bounding box center [107, 145] width 111 height 12
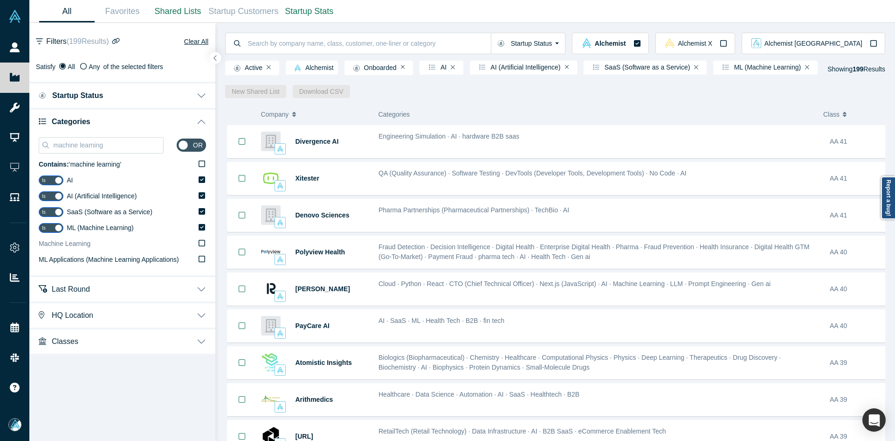
type input "machine learning"
click at [67, 245] on span "Machine Learning" at bounding box center [65, 243] width 52 height 7
click at [0, 0] on input "Machine Learning" at bounding box center [0, 0] width 0 height 0
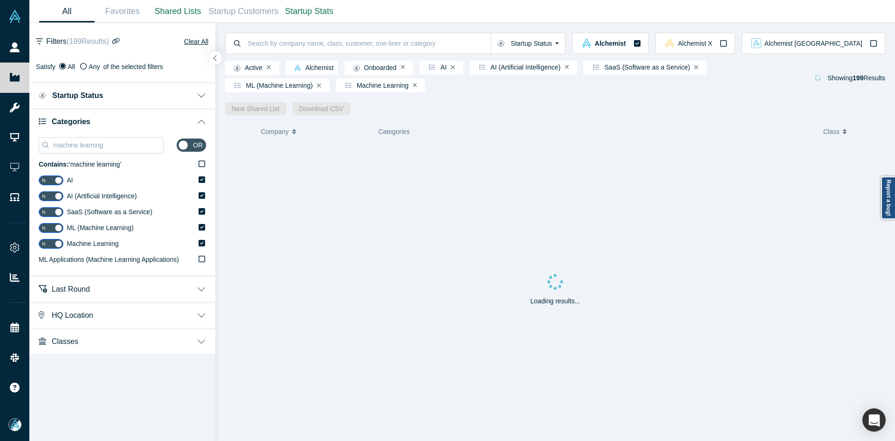
click at [216, 53] on button "button" at bounding box center [215, 58] width 13 height 13
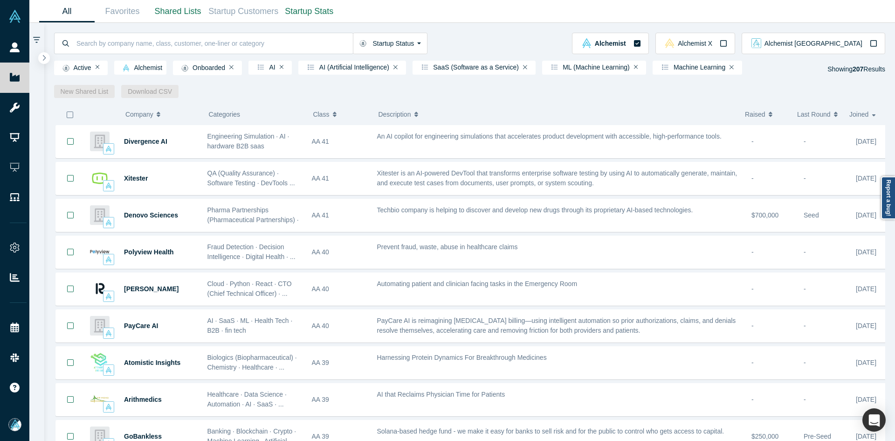
click at [67, 115] on icon "button" at bounding box center [70, 114] width 7 height 7
click at [93, 95] on link "New Shared List" at bounding box center [84, 91] width 61 height 13
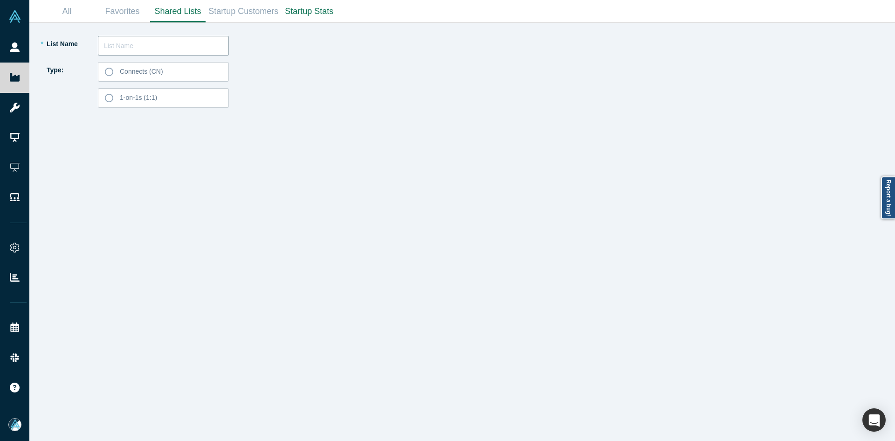
click at [158, 54] on input "text" at bounding box center [163, 46] width 131 height 20
type input "[PERSON_NAME] List 251001"
click at [163, 69] on label "Connects (CN)" at bounding box center [163, 72] width 131 height 20
click at [0, 0] on input "Connects (CN)" at bounding box center [0, 0] width 0 height 0
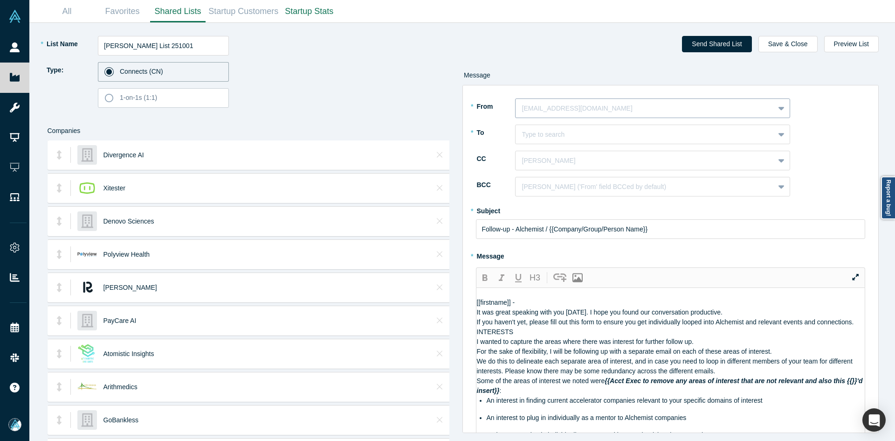
click at [601, 109] on div at bounding box center [645, 109] width 246 height 12
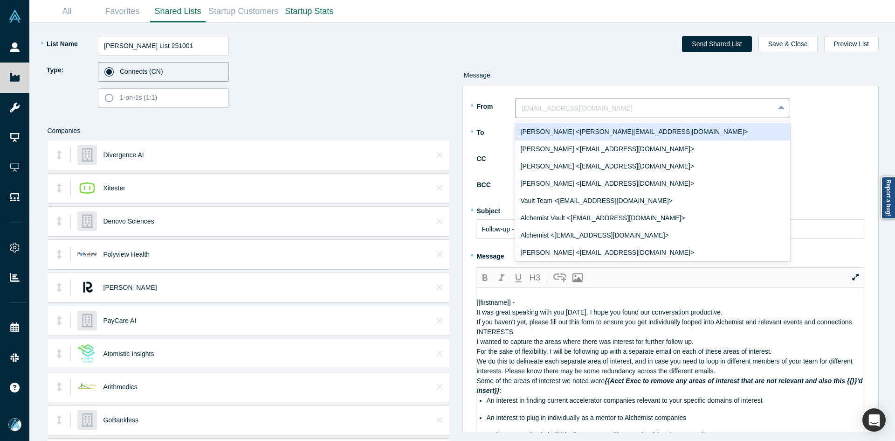
click at [591, 125] on div "[PERSON_NAME] <[PERSON_NAME][EMAIL_ADDRESS][DOMAIN_NAME]>" at bounding box center [652, 131] width 275 height 17
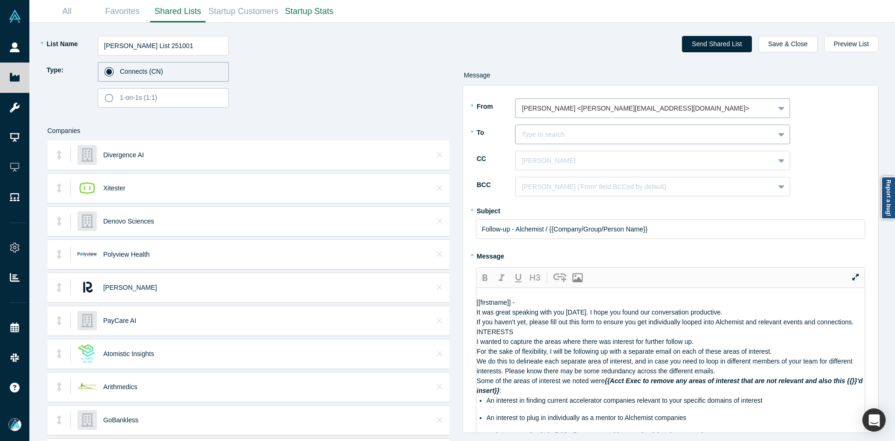
click at [584, 137] on div at bounding box center [645, 135] width 246 height 12
paste input "Founders, Founder Market fit, Problem Solution Definition"
type input "sunil gro"
click at [615, 153] on div "[PERSON_NAME]" at bounding box center [652, 157] width 275 height 17
click at [611, 158] on div at bounding box center [645, 161] width 246 height 12
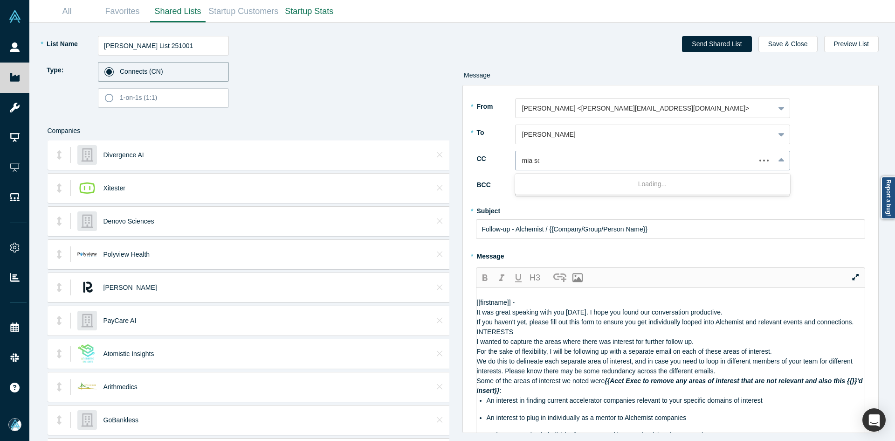
type input "mia sco"
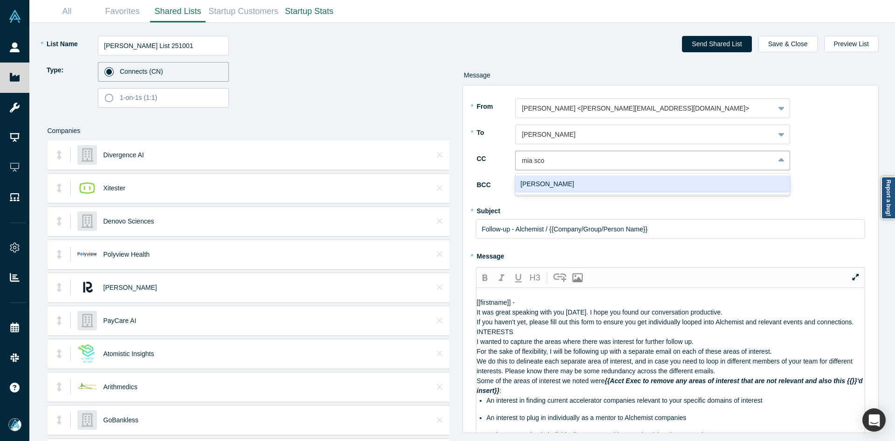
click at [609, 187] on div "[PERSON_NAME]" at bounding box center [652, 183] width 275 height 17
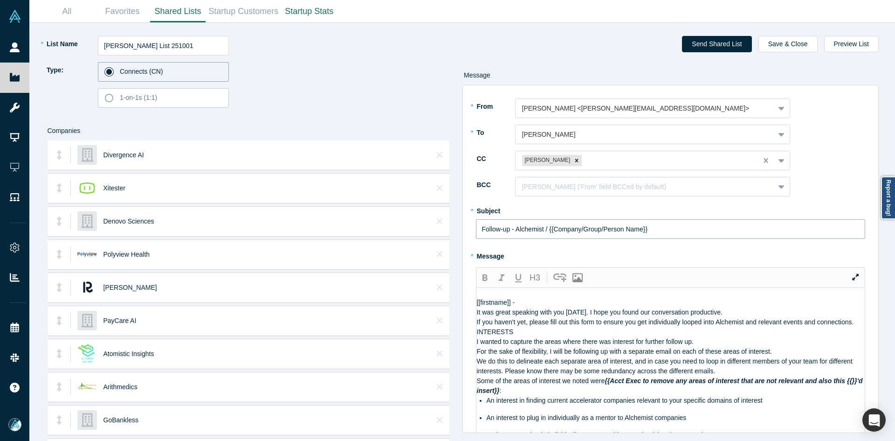
click at [527, 231] on input "Follow-up - Alchemist / {{Company/Group/Person Name}}" at bounding box center [671, 229] width 390 height 20
paste input "Curated Alchemist Companies Relevant to Your Interests"
type input "Curated Alchemist Companies Relevant to Your Interests"
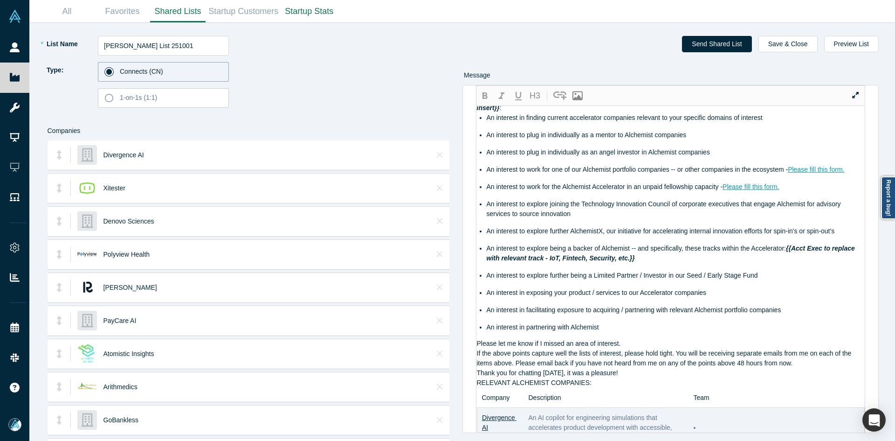
scroll to position [62, 0]
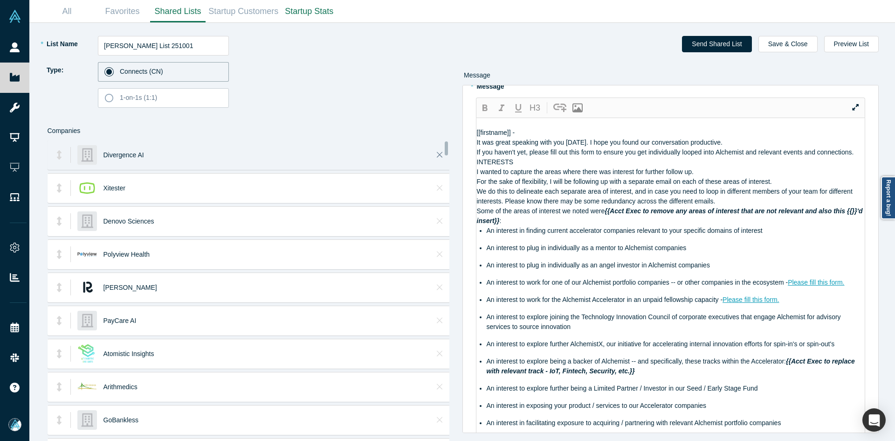
drag, startPoint x: 589, startPoint y: 343, endPoint x: 436, endPoint y: 152, distance: 244.8
click at [436, 152] on div "* List Name [PERSON_NAME] List 251001 Type: Connects (CN) 1-on-1s (1:1) Compani…" at bounding box center [462, 232] width 853 height 418
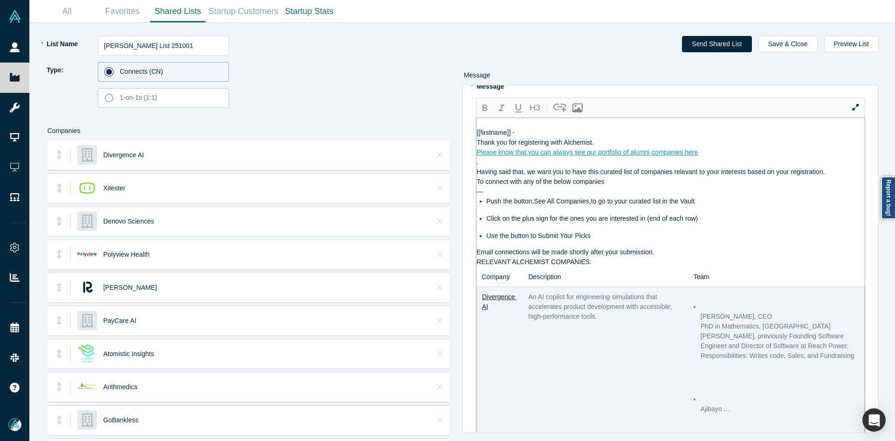
click at [717, 157] on div "Please know that you can always see our portfolio of alumni companies here" at bounding box center [671, 152] width 388 height 10
click at [665, 147] on div "Thank you for registering with Alchemist." at bounding box center [671, 143] width 388 height 10
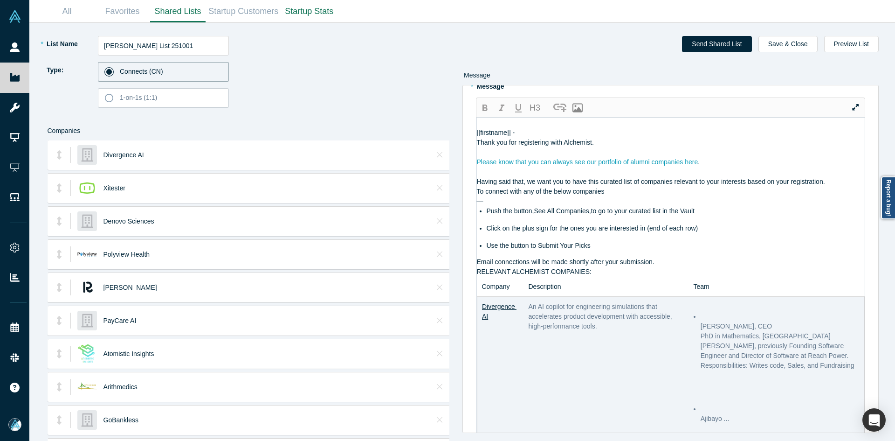
click at [836, 187] on div "Having said that, we want you to have this curated list of companies relevant t…" at bounding box center [671, 182] width 388 height 10
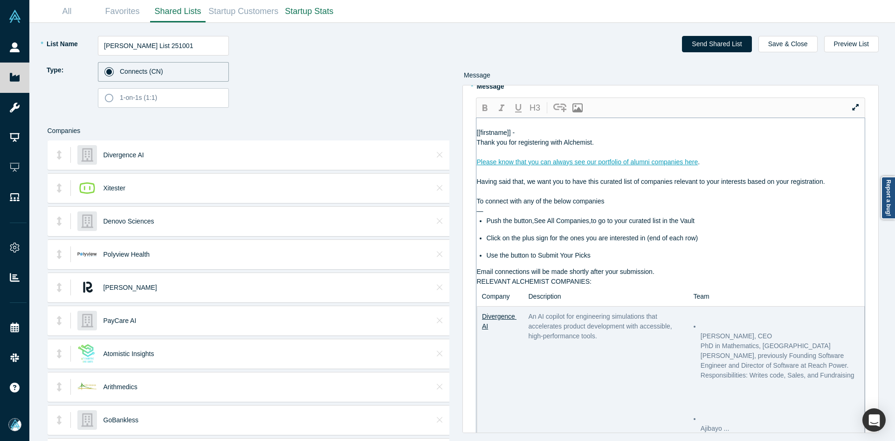
click at [680, 277] on div "Email connections will be made shortly after your submission." at bounding box center [671, 272] width 388 height 10
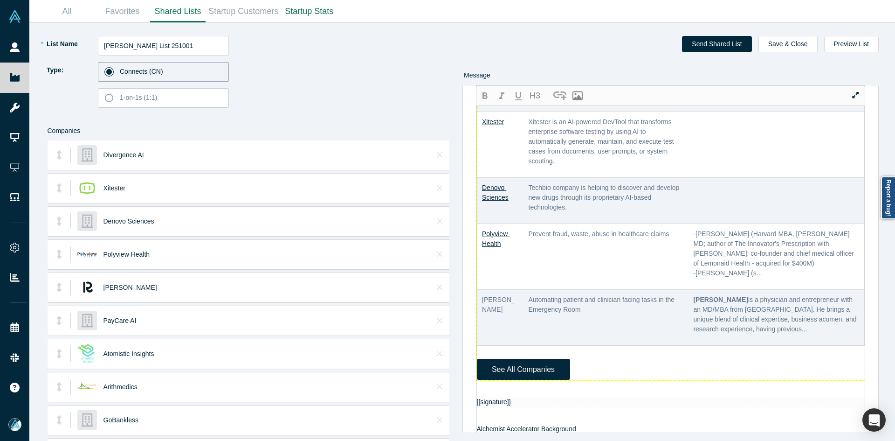
scroll to position [528, 0]
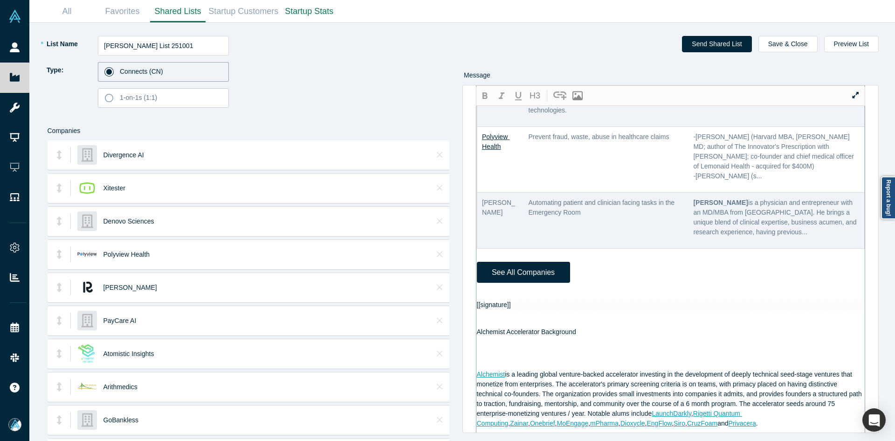
click at [489, 300] on div at bounding box center [671, 295] width 388 height 10
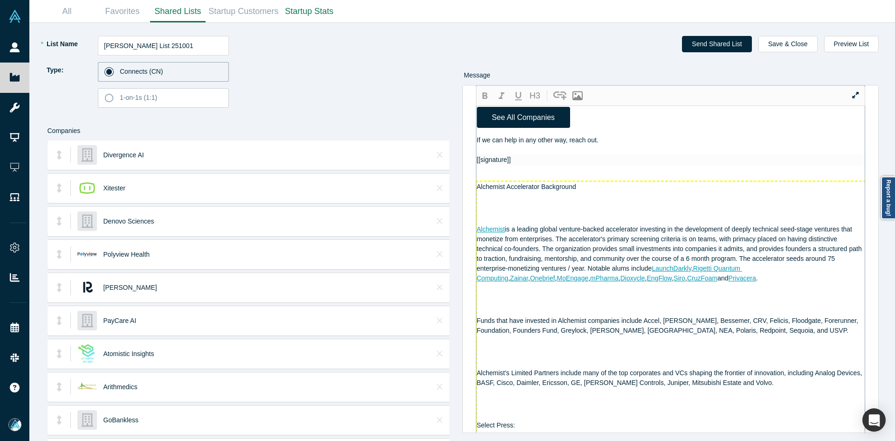
scroll to position [674, 0]
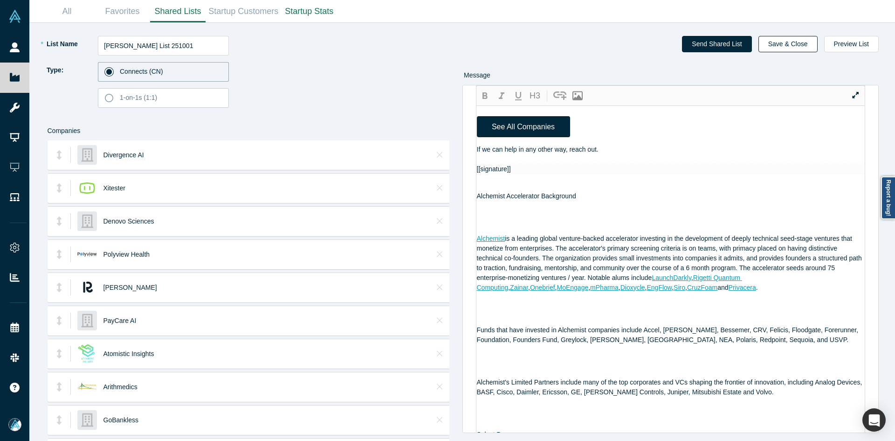
click at [790, 44] on button "Save & Close" at bounding box center [788, 44] width 59 height 16
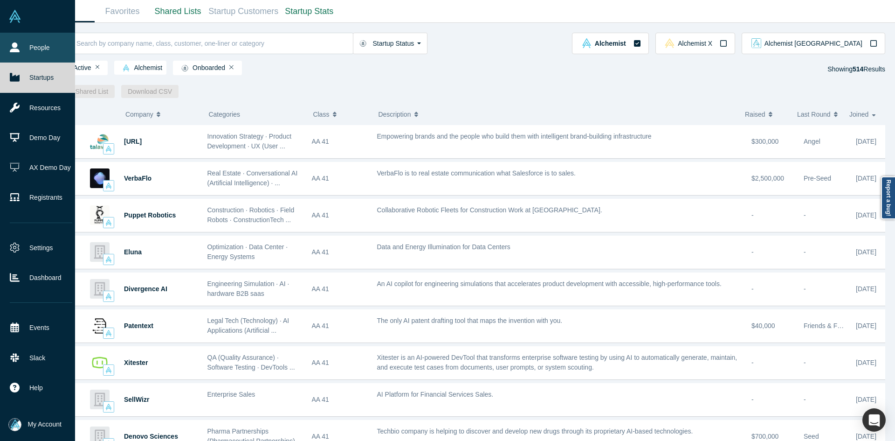
click at [7, 41] on link "People" at bounding box center [41, 48] width 82 height 30
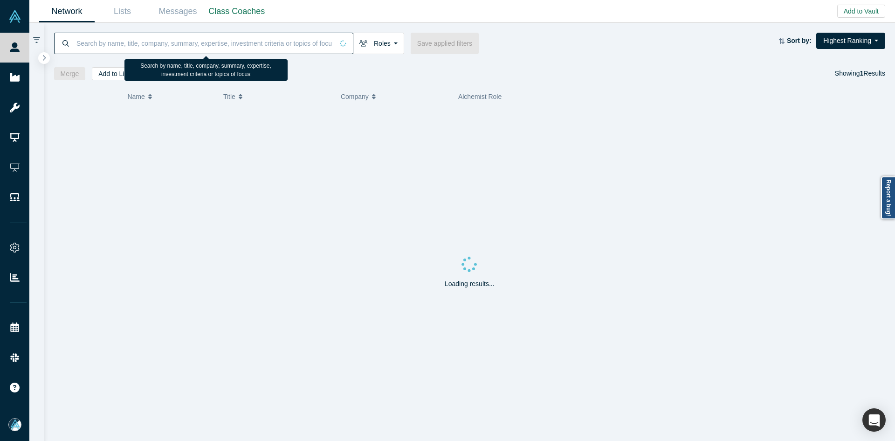
click at [172, 48] on input at bounding box center [205, 43] width 258 height 22
paste input "[PERSON_NAME][EMAIL_ADDRESS][DOMAIN_NAME]"
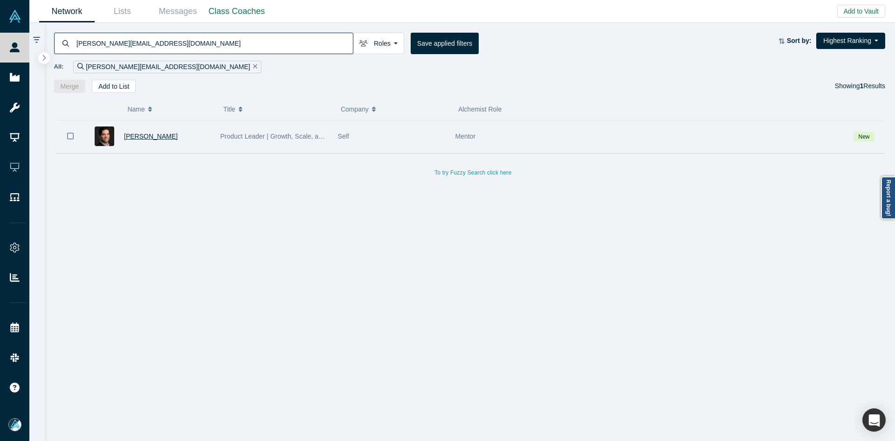
type input "[PERSON_NAME][EMAIL_ADDRESS][DOMAIN_NAME]"
click at [154, 132] on span "[PERSON_NAME]" at bounding box center [151, 135] width 54 height 7
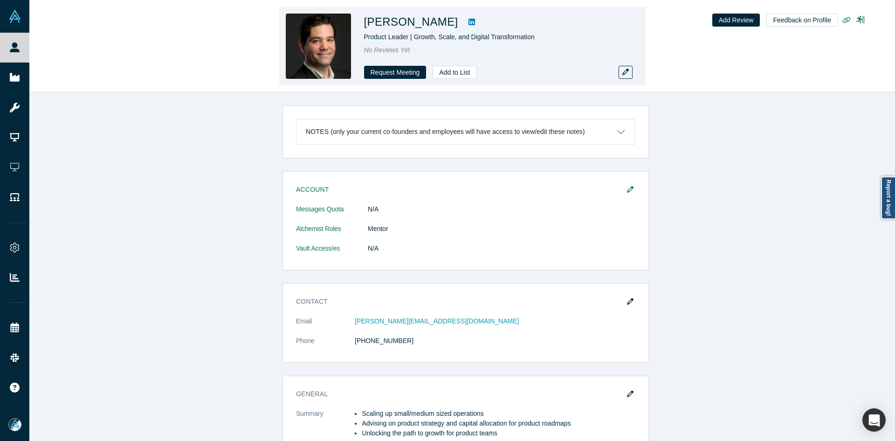
click at [483, 33] on span "Product Leader | Growth, Scale, and Digital Transformation" at bounding box center [449, 36] width 171 height 7
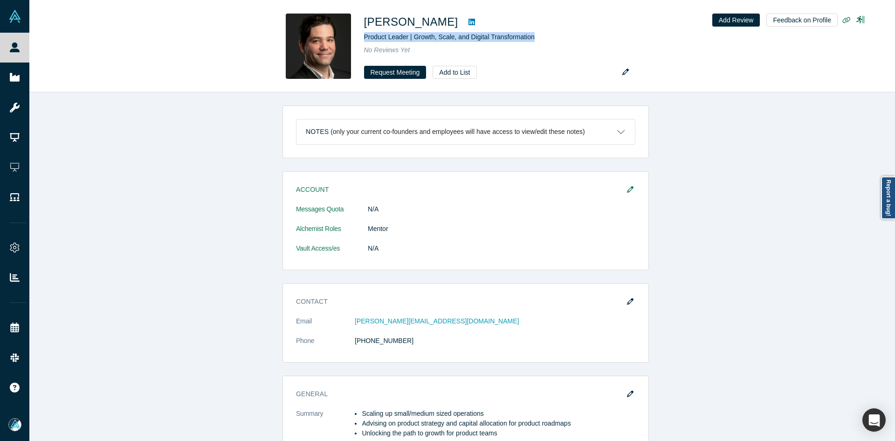
copy span "Product Leader | Growth, Scale, and Digital Transformation"
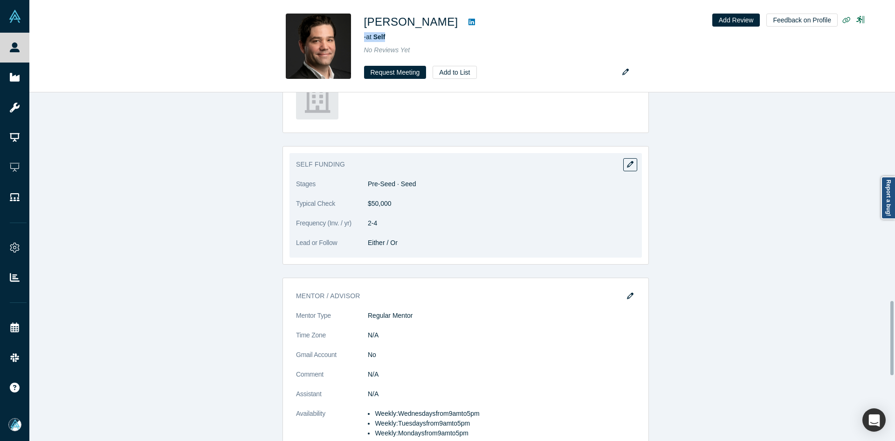
scroll to position [1117, 0]
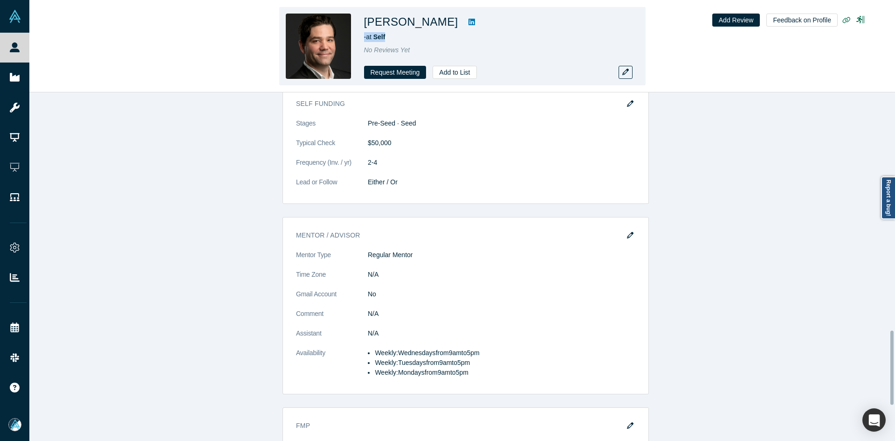
click at [465, 18] on link at bounding box center [472, 21] width 14 height 11
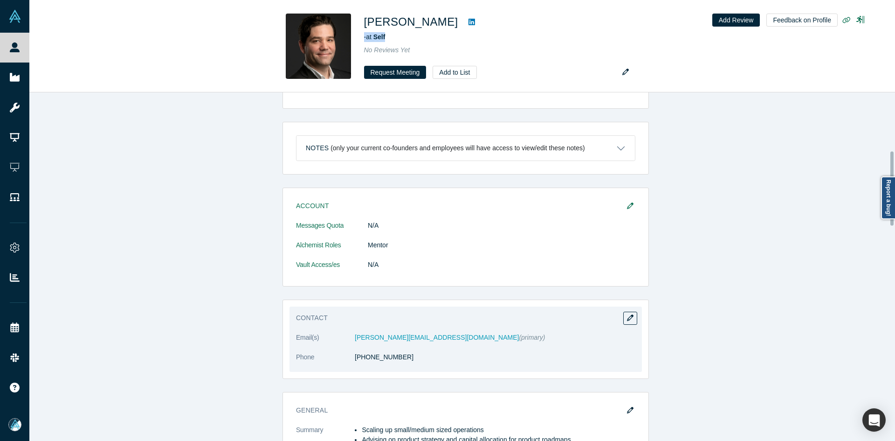
scroll to position [371, 0]
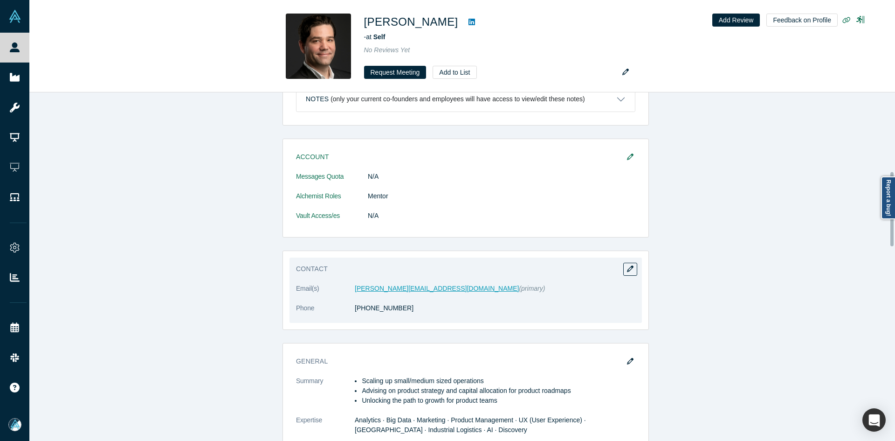
drag, startPoint x: 400, startPoint y: 270, endPoint x: 396, endPoint y: 275, distance: 6.3
drag, startPoint x: 384, startPoint y: 298, endPoint x: 360, endPoint y: 302, distance: 24.5
click at [360, 302] on dl "Email(s) [PERSON_NAME][EMAIL_ADDRESS][DOMAIN_NAME] (primary) Phone [PHONE_NUMBE…" at bounding box center [465, 303] width 339 height 39
copy link "[PHONE_NUMBER]"
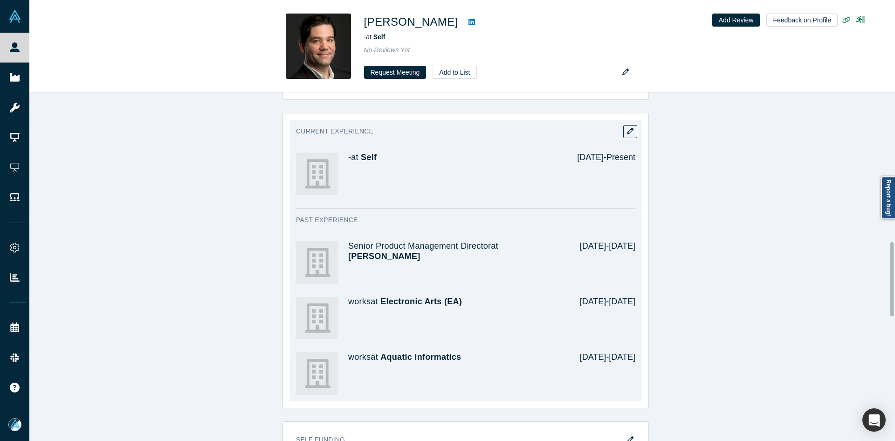
scroll to position [1070, 0]
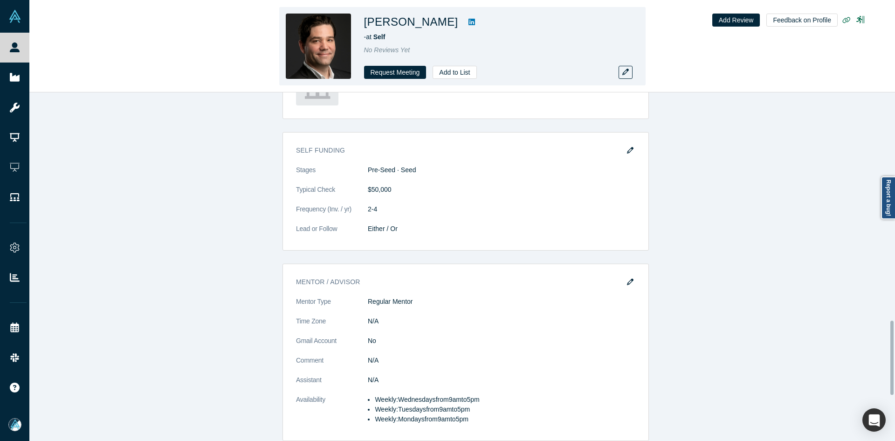
click at [465, 17] on link at bounding box center [472, 21] width 14 height 11
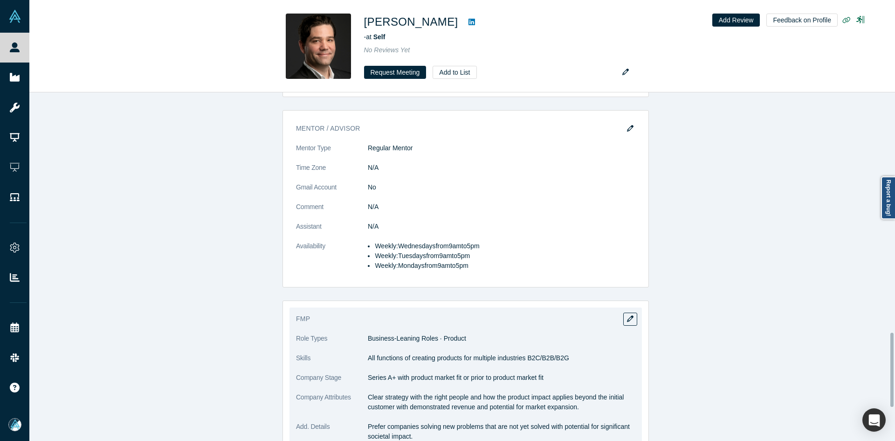
scroll to position [1283, 0]
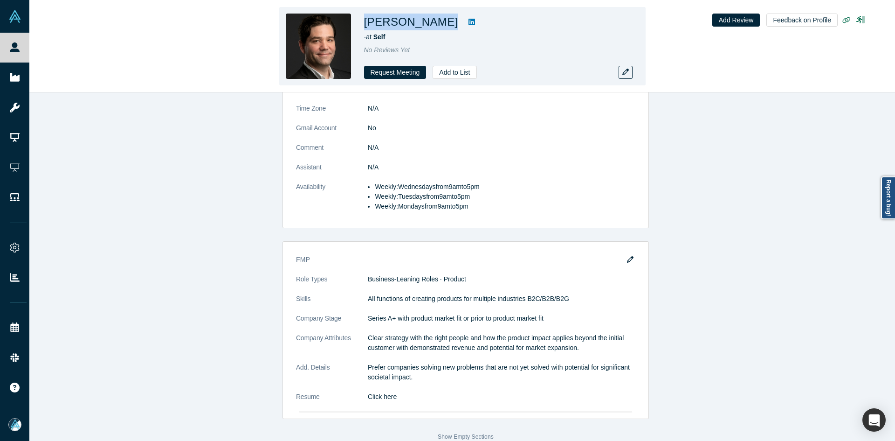
copy div "[PERSON_NAME]"
drag, startPoint x: 421, startPoint y: 23, endPoint x: 364, endPoint y: 26, distance: 56.9
click at [364, 26] on div "[PERSON_NAME]" at bounding box center [494, 22] width 261 height 17
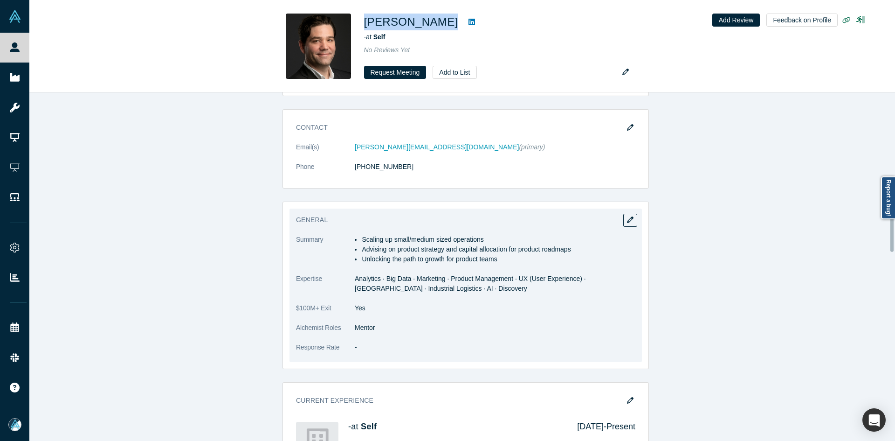
scroll to position [397, 0]
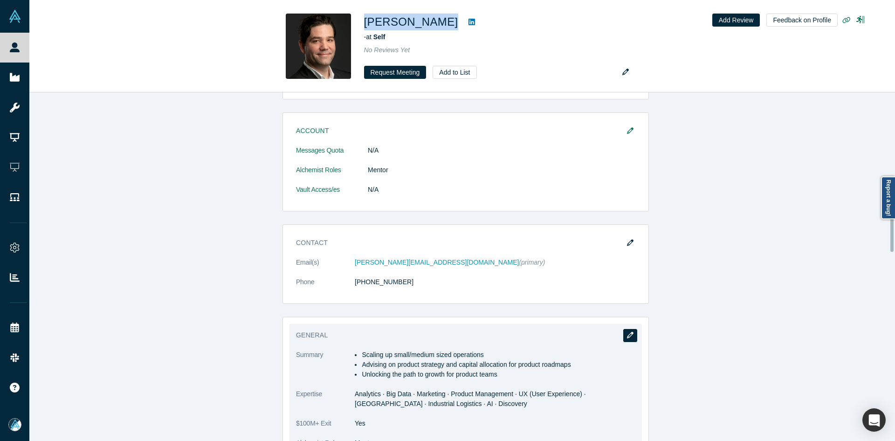
click at [631, 329] on button "button" at bounding box center [630, 335] width 14 height 13
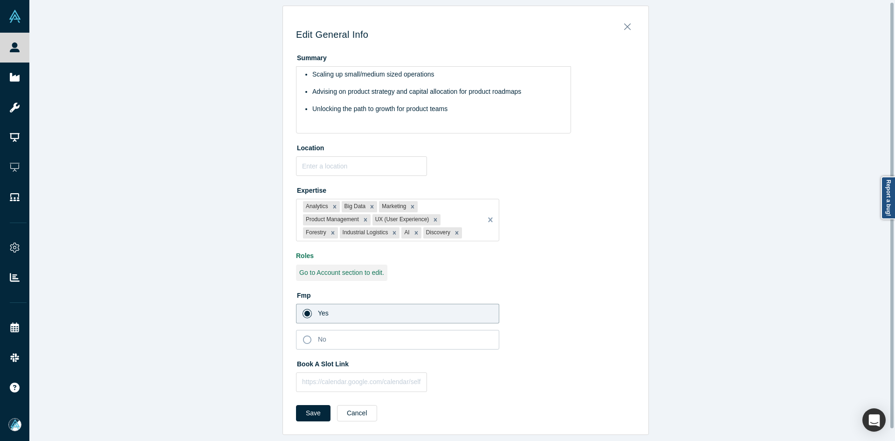
scroll to position [14, 0]
drag, startPoint x: 353, startPoint y: 374, endPoint x: 339, endPoint y: 388, distance: 20.5
click at [353, 374] on input "text" at bounding box center [361, 382] width 131 height 20
paste input "[URL][DOMAIN_NAME]"
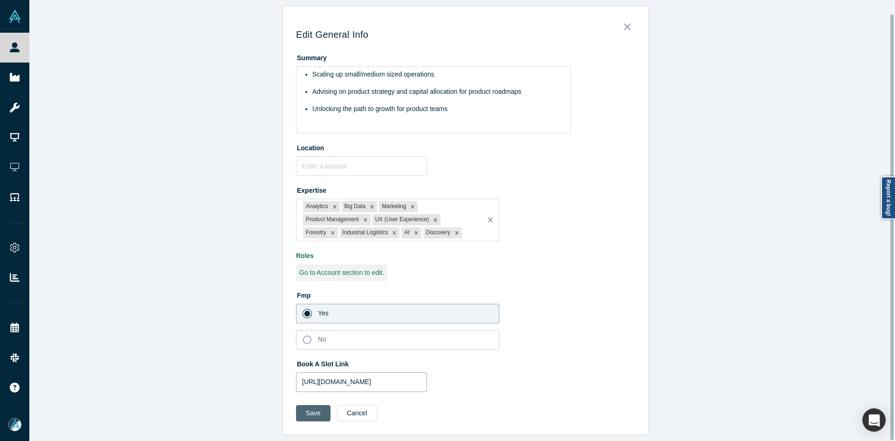
type input "[URL][DOMAIN_NAME]"
drag, startPoint x: 302, startPoint y: 406, endPoint x: 358, endPoint y: 272, distance: 144.8
click at [301, 406] on button "Save" at bounding box center [313, 413] width 35 height 16
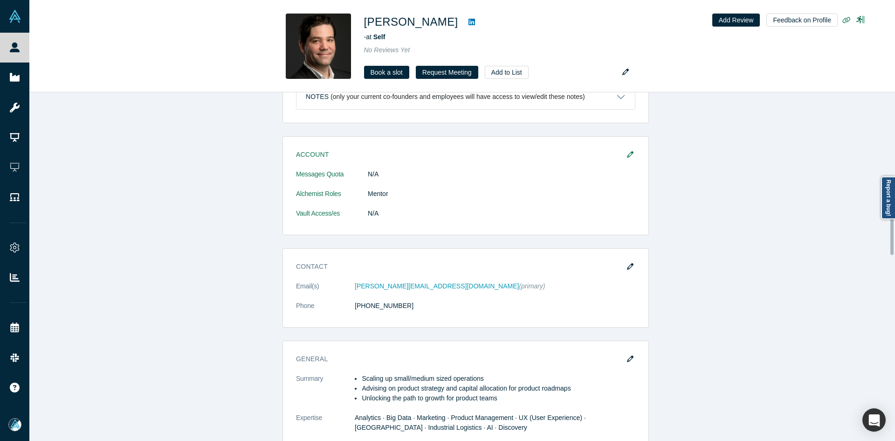
scroll to position [513, 0]
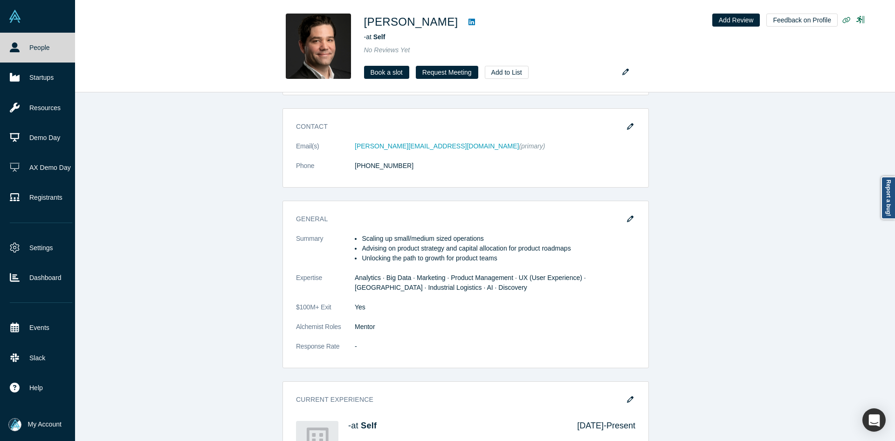
click at [21, 49] on link "People" at bounding box center [41, 48] width 82 height 30
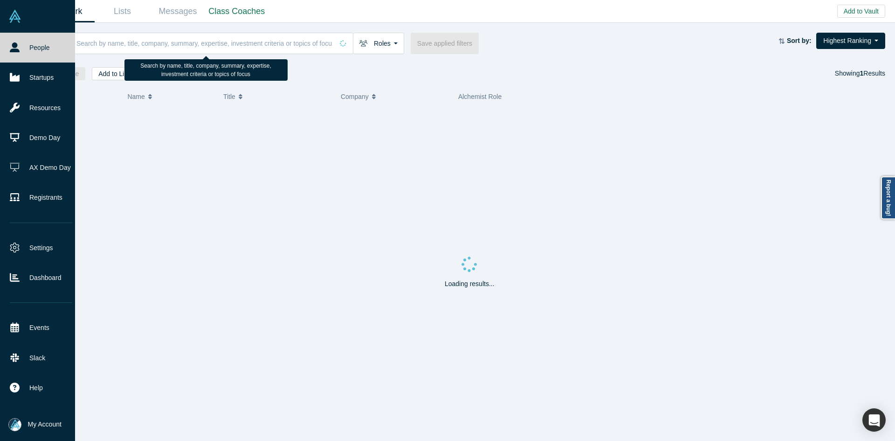
click at [206, 42] on input at bounding box center [205, 43] width 258 height 22
paste input "[PERSON_NAME]"
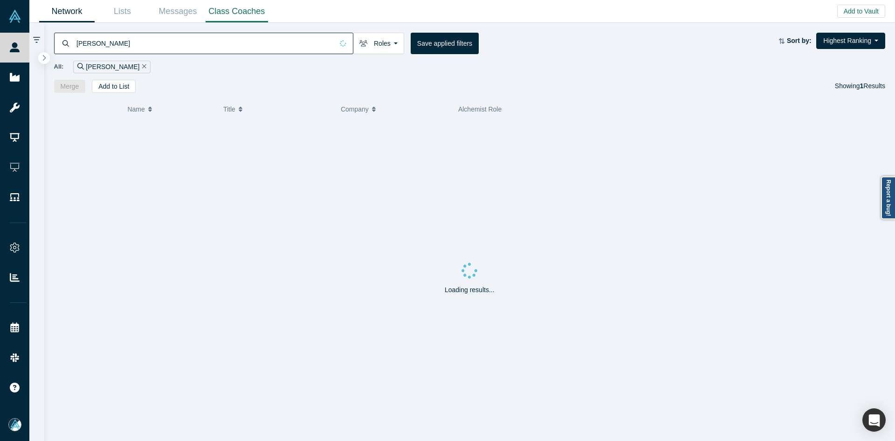
type input "[PERSON_NAME]"
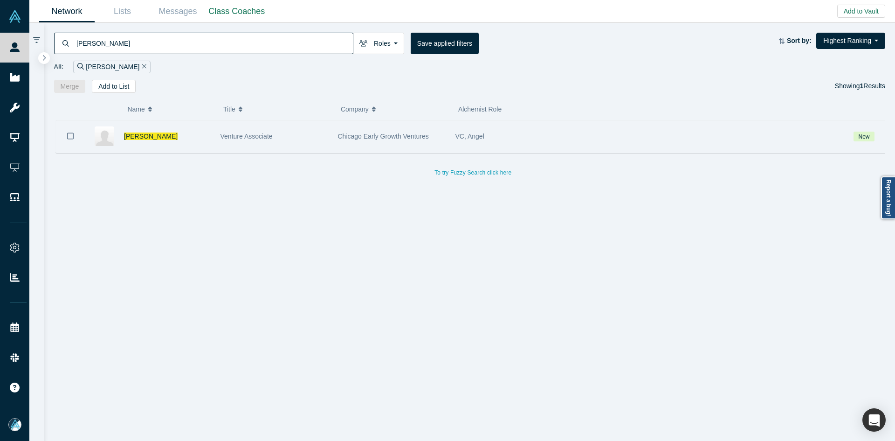
click at [69, 135] on icon "Bookmark" at bounding box center [70, 135] width 7 height 9
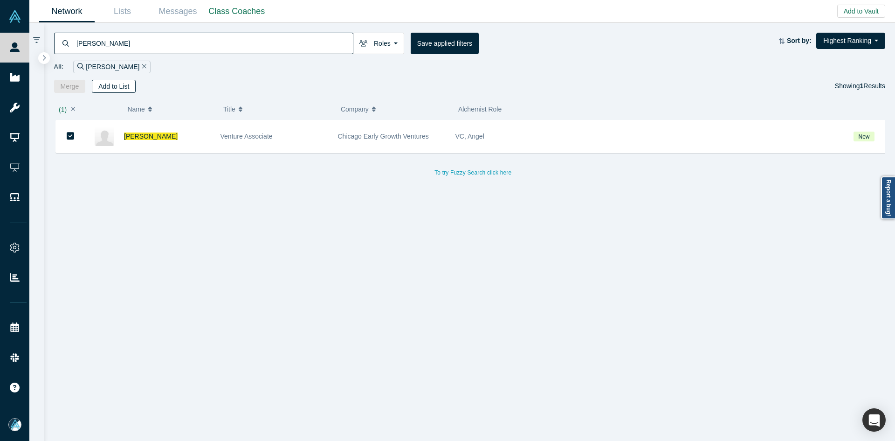
click at [112, 87] on button "Add to List" at bounding box center [114, 86] width 44 height 13
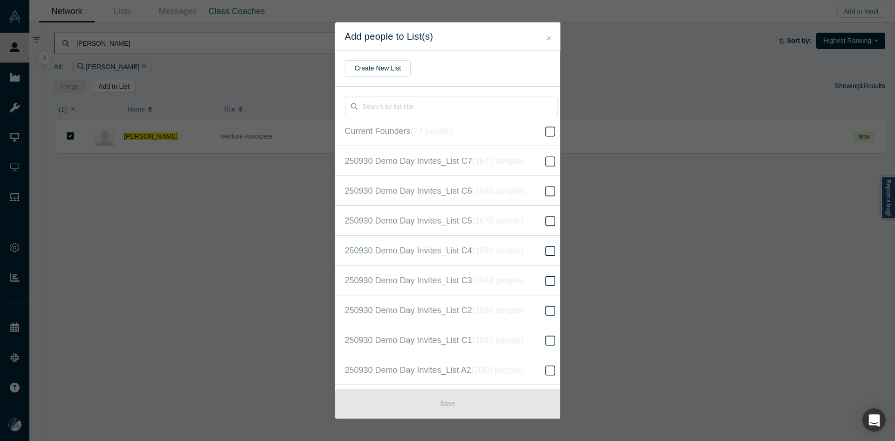
scroll to position [239, 0]
click at [494, 208] on label "250930 Demo Day Invites_Base List ( 16670 people )" at bounding box center [451, 220] width 232 height 30
click at [0, 0] on input "250930 Demo Day Invites_Base List ( 16670 people )" at bounding box center [0, 0] width 0 height 0
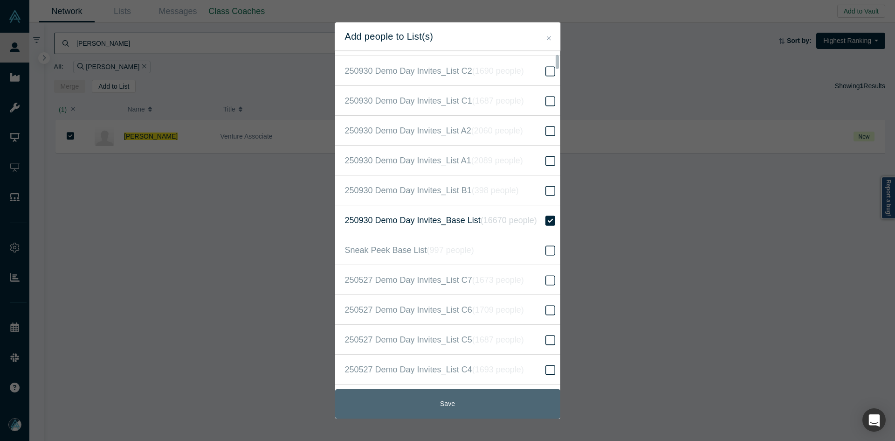
click at [438, 401] on button "Save" at bounding box center [447, 403] width 225 height 29
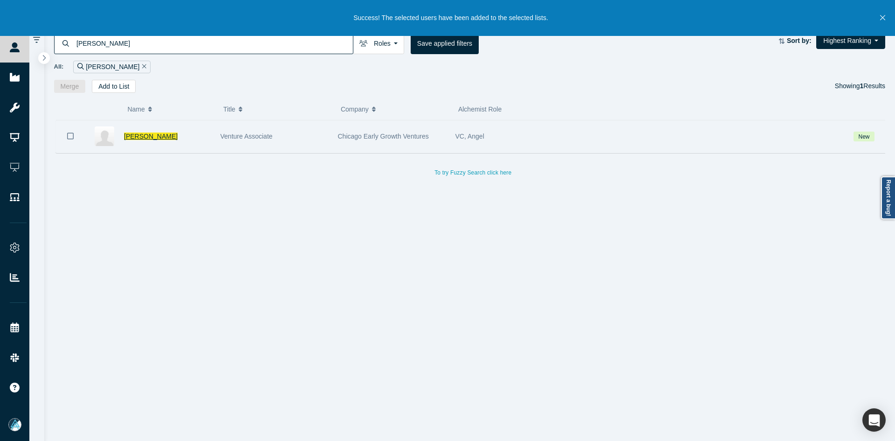
click at [143, 135] on span "[PERSON_NAME]" at bounding box center [151, 135] width 54 height 7
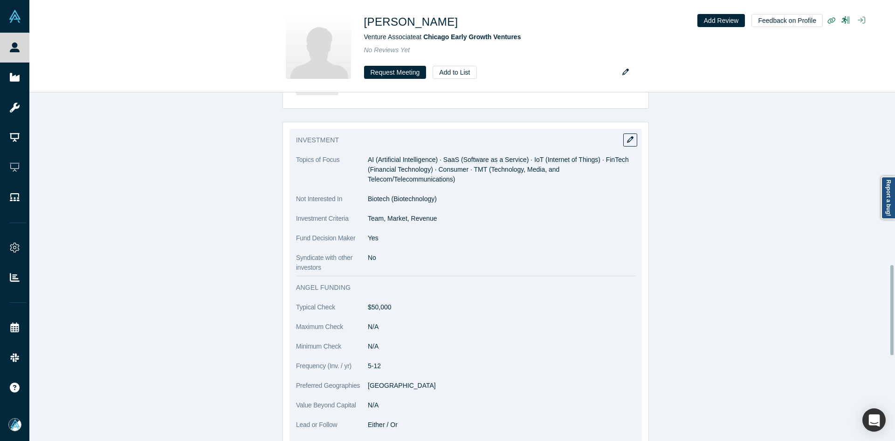
scroll to position [699, 0]
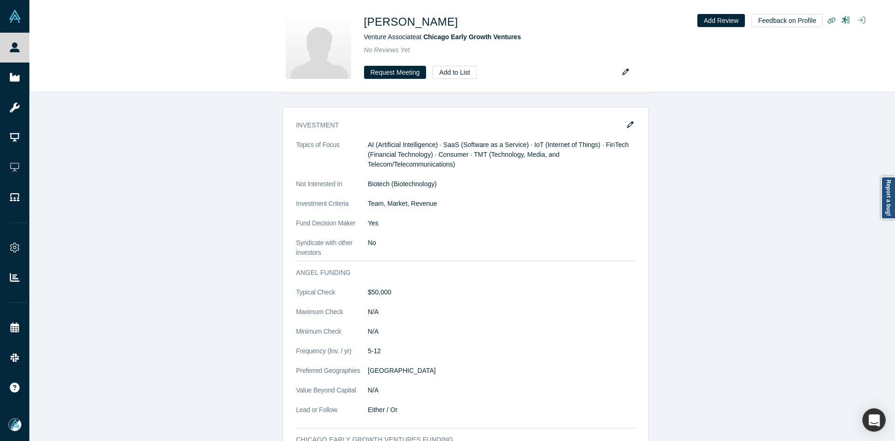
click at [180, 348] on div "Demo Day: Alchemist XL Profile Completed Attend Type Watch Later User Time Zone…" at bounding box center [465, 97] width 873 height 1250
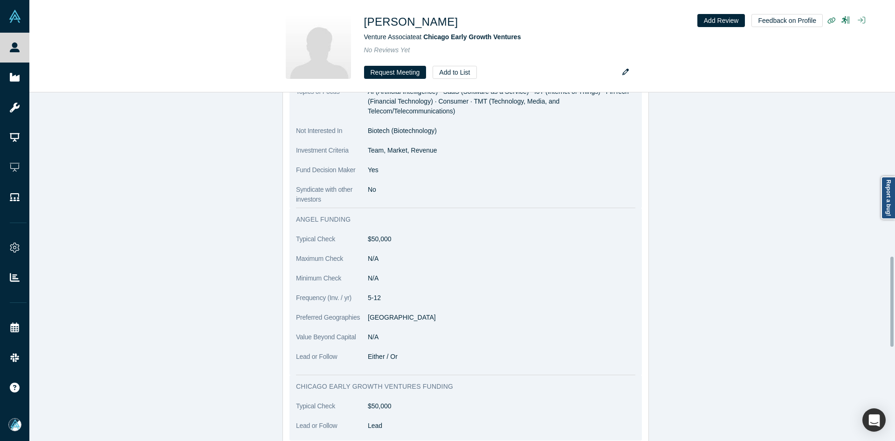
scroll to position [886, 0]
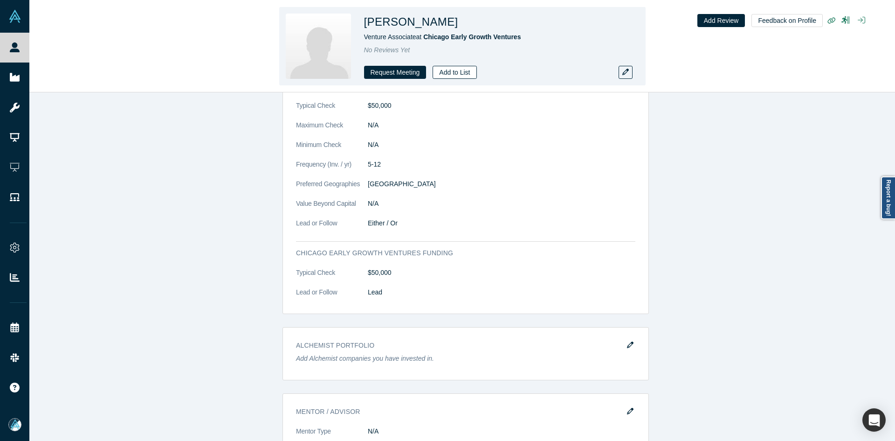
click at [461, 70] on button "Add to List" at bounding box center [455, 72] width 44 height 13
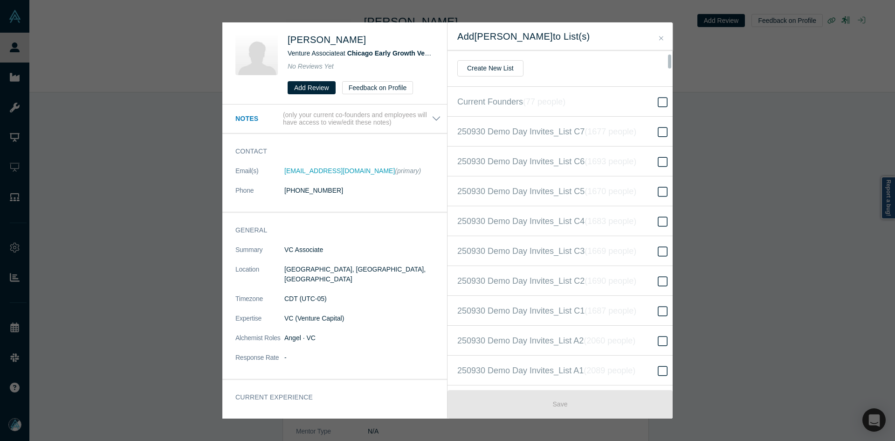
scroll to position [209, 0]
click at [568, 214] on span "250930 Demo Day Invites_Base List ( 16670 people )" at bounding box center [553, 220] width 192 height 13
click at [0, 0] on input "250930 Demo Day Invites_Base List ( 16670 people )" at bounding box center [0, 0] width 0 height 0
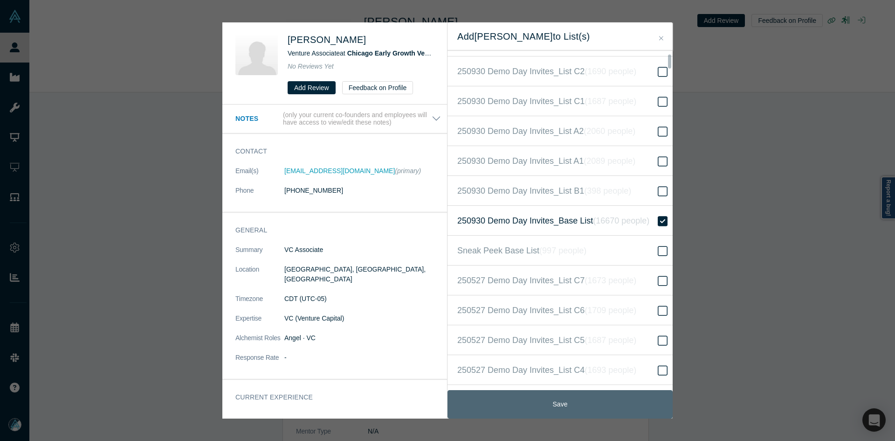
click at [535, 404] on button "Save" at bounding box center [560, 404] width 225 height 28
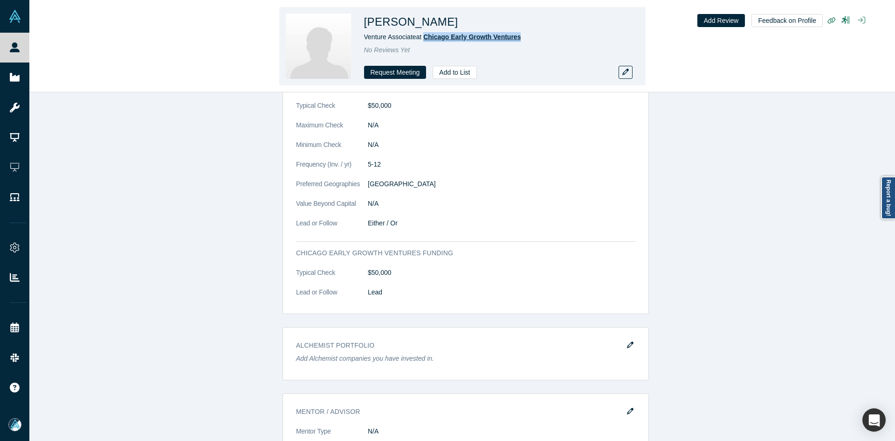
drag, startPoint x: 528, startPoint y: 35, endPoint x: 426, endPoint y: 36, distance: 102.6
click at [426, 36] on div "Venture Associate at [GEOGRAPHIC_DATA] Early Growth Ventures" at bounding box center [494, 37] width 261 height 10
drag, startPoint x: 463, startPoint y: 22, endPoint x: 405, endPoint y: 21, distance: 57.9
click at [405, 21] on div "[PERSON_NAME]" at bounding box center [494, 22] width 261 height 17
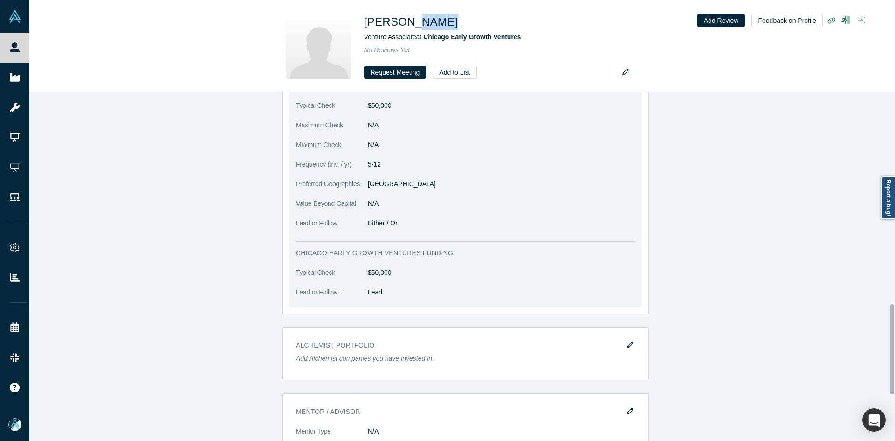
scroll to position [606, 0]
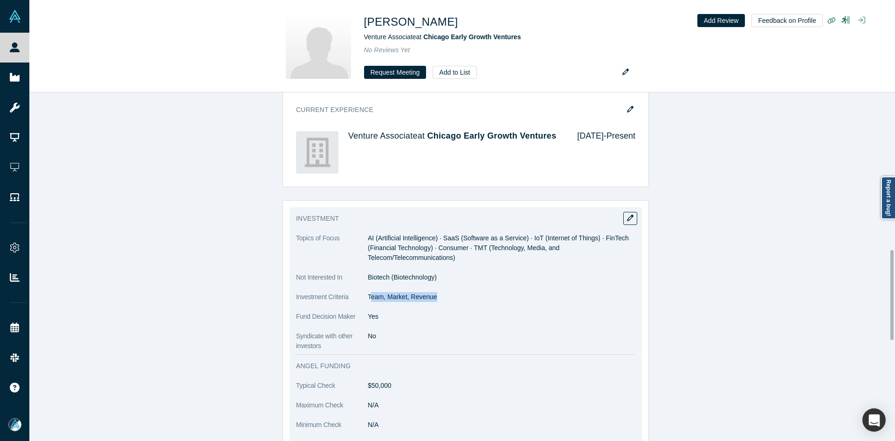
drag, startPoint x: 367, startPoint y: 294, endPoint x: 450, endPoint y: 287, distance: 84.2
click at [446, 296] on p "Team, Market, Revenue" at bounding box center [502, 297] width 268 height 10
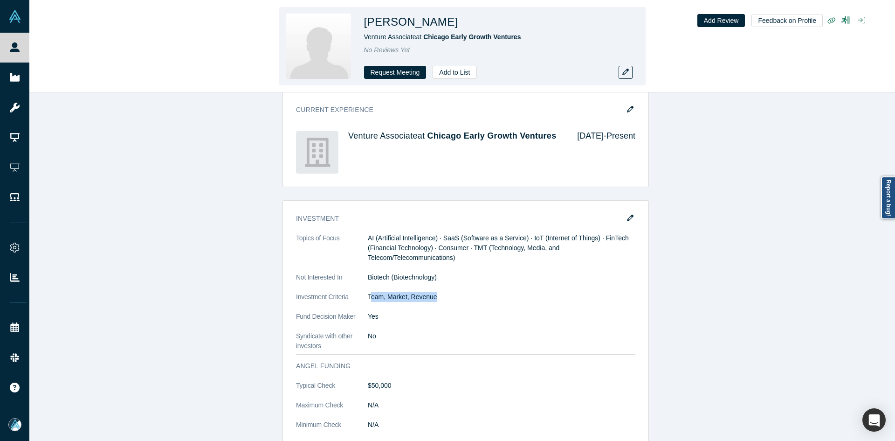
drag, startPoint x: 457, startPoint y: 22, endPoint x: 403, endPoint y: 22, distance: 54.1
click at [403, 22] on h1 "[PERSON_NAME]" at bounding box center [411, 22] width 94 height 17
drag, startPoint x: 521, startPoint y: 37, endPoint x: 425, endPoint y: 39, distance: 96.1
click at [425, 39] on div "Venture Associate at [GEOGRAPHIC_DATA] Early Growth Ventures" at bounding box center [494, 37] width 261 height 10
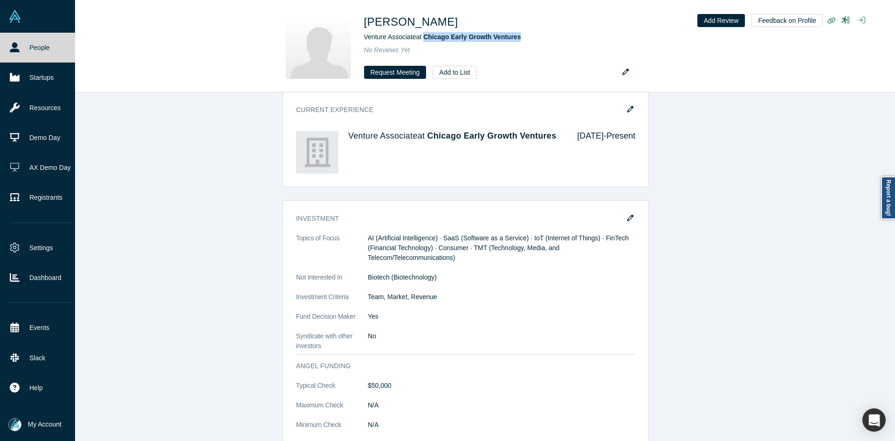
drag, startPoint x: 17, startPoint y: 73, endPoint x: 46, endPoint y: 12, distance: 67.0
click at [17, 73] on icon at bounding box center [15, 77] width 10 height 10
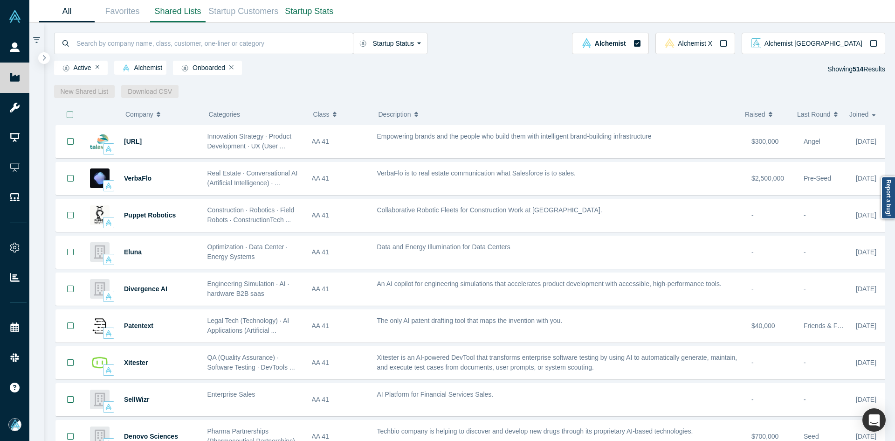
drag, startPoint x: 45, startPoint y: 60, endPoint x: 158, endPoint y: 2, distance: 127.0
click at [45, 60] on icon "button" at bounding box center [44, 58] width 4 height 7
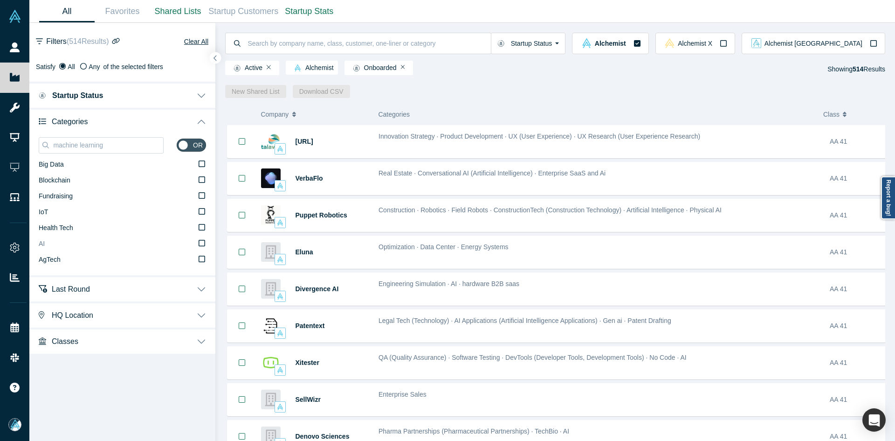
click at [65, 243] on label "AI" at bounding box center [122, 244] width 167 height 16
click at [0, 0] on input "AI" at bounding box center [0, 0] width 0 height 0
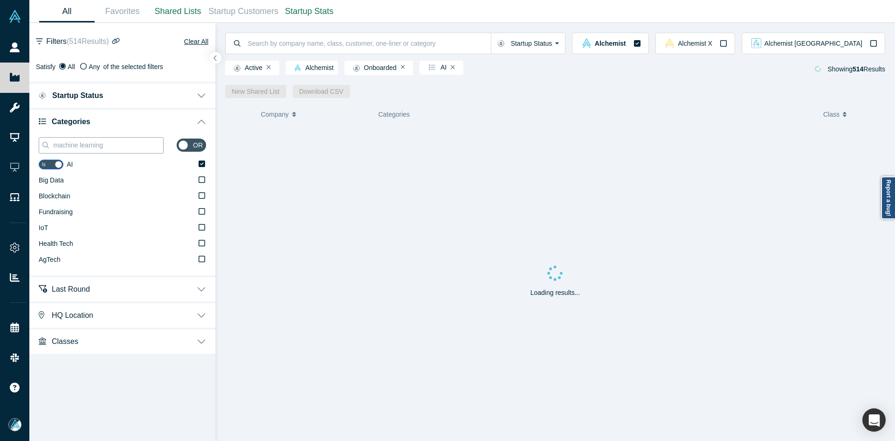
click at [90, 146] on input "machine learning" at bounding box center [107, 145] width 111 height 12
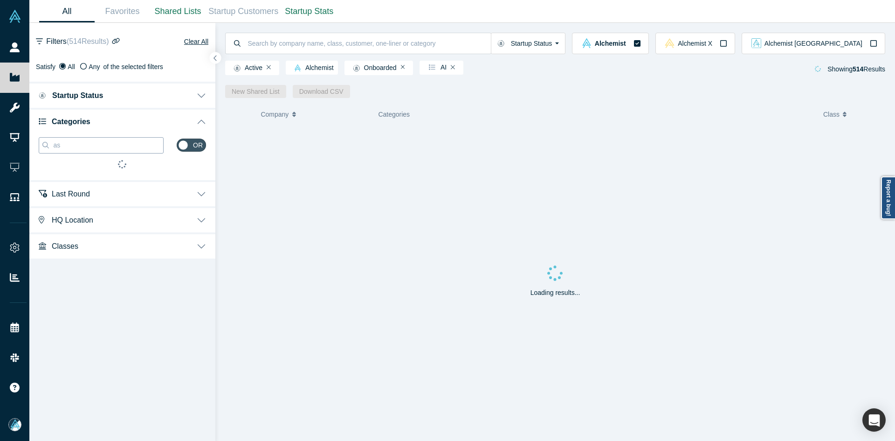
type input "a"
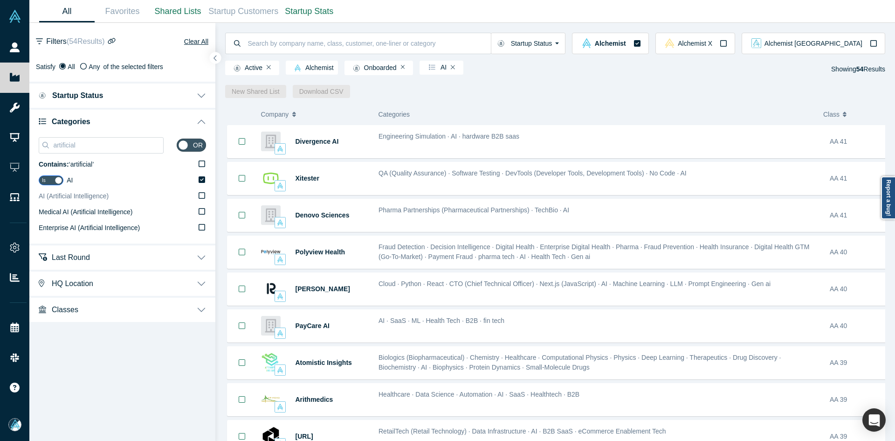
click at [57, 197] on span "AI (Artificial Intelligence)" at bounding box center [74, 195] width 70 height 7
click at [0, 0] on input "AI (Artificial Intelligence)" at bounding box center [0, 0] width 0 height 0
click at [99, 139] on input "artificial" at bounding box center [107, 145] width 111 height 12
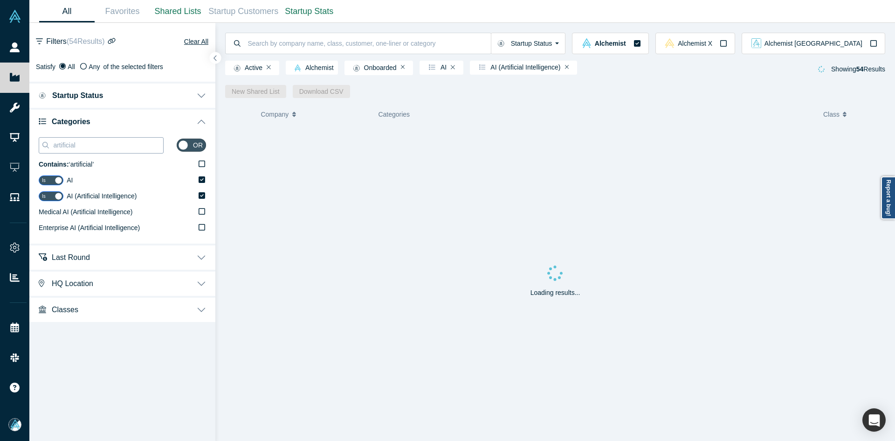
click at [99, 139] on input "artificial" at bounding box center [107, 145] width 111 height 12
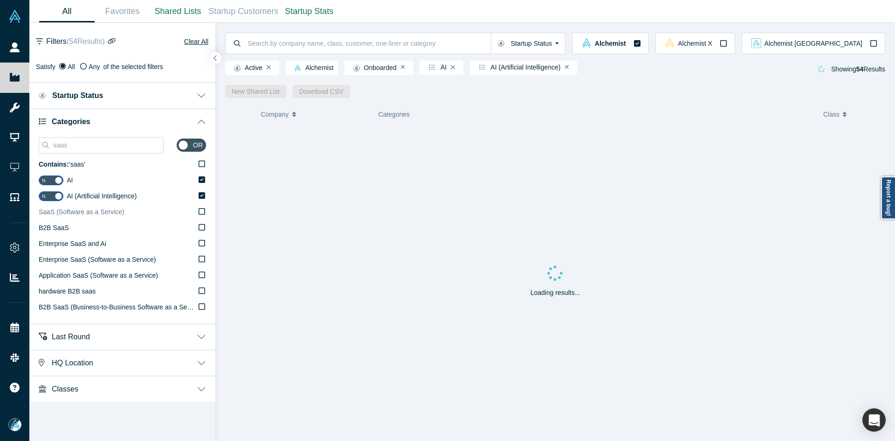
click at [70, 213] on span "SaaS (Software as a Service)" at bounding box center [82, 211] width 86 height 7
click at [0, 0] on input "SaaS (Software as a Service)" at bounding box center [0, 0] width 0 height 0
click at [114, 141] on input "saas" at bounding box center [107, 145] width 111 height 12
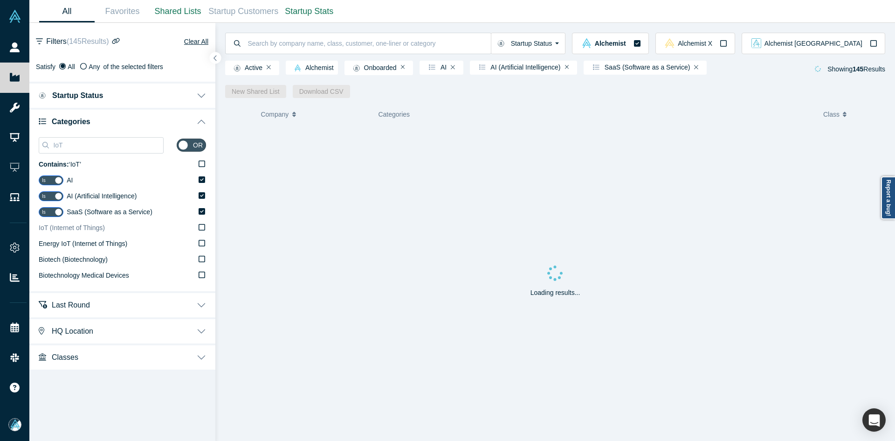
click at [59, 231] on span "IoT (Internet of Things)" at bounding box center [72, 227] width 66 height 7
click at [0, 0] on input "IoT (Internet of Things)" at bounding box center [0, 0] width 0 height 0
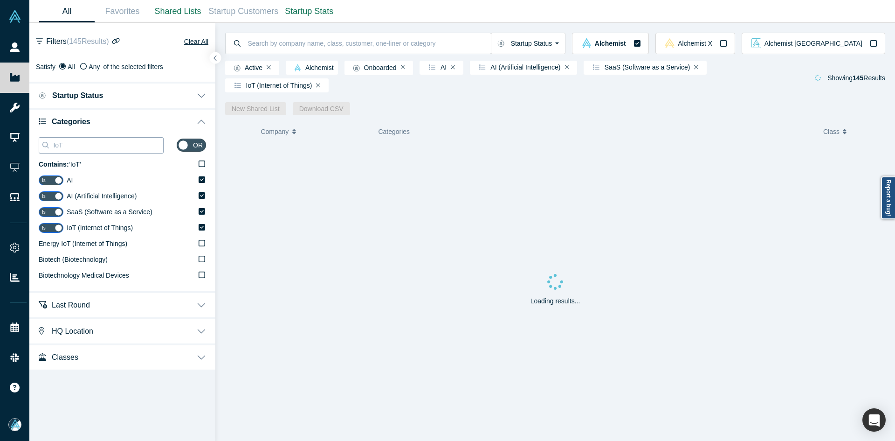
click at [94, 143] on input "IoT" at bounding box center [107, 145] width 111 height 12
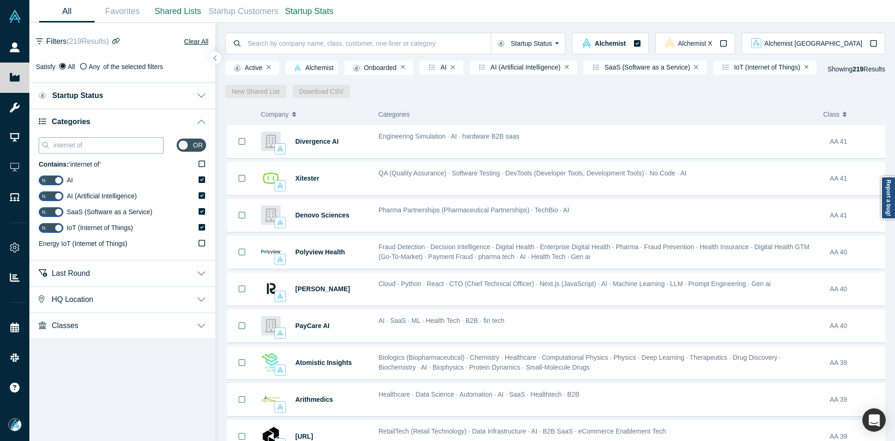
click at [103, 151] on input "internet of" at bounding box center [107, 145] width 111 height 12
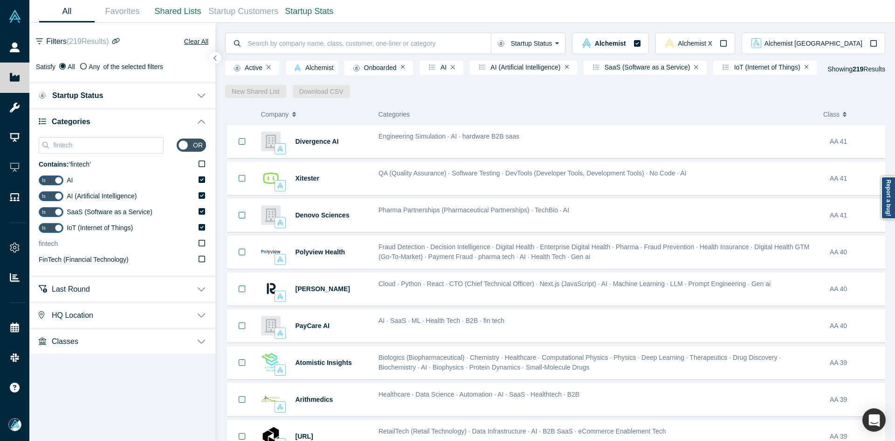
click at [60, 246] on label "fintech" at bounding box center [122, 244] width 167 height 16
click at [0, 0] on input "fintech" at bounding box center [0, 0] width 0 height 0
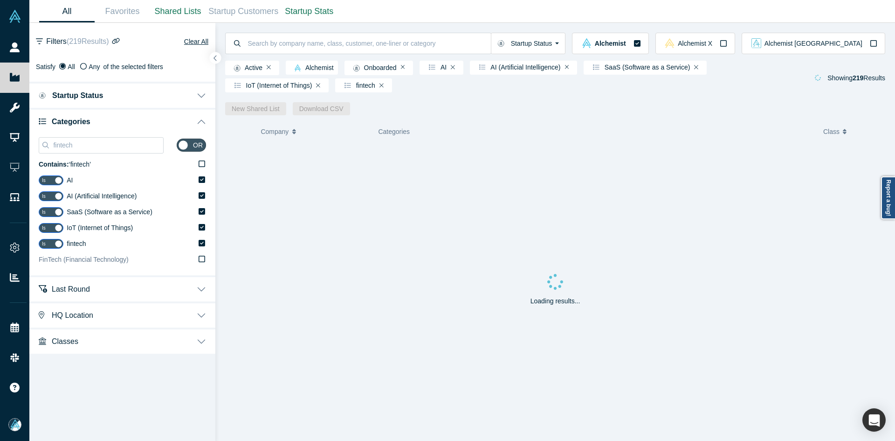
click at [59, 262] on span "FinTech (Financial Technology)" at bounding box center [84, 259] width 90 height 7
click at [0, 0] on input "FinTech (Financial Technology)" at bounding box center [0, 0] width 0 height 0
click at [92, 139] on input "fintech" at bounding box center [107, 145] width 111 height 12
type input "g"
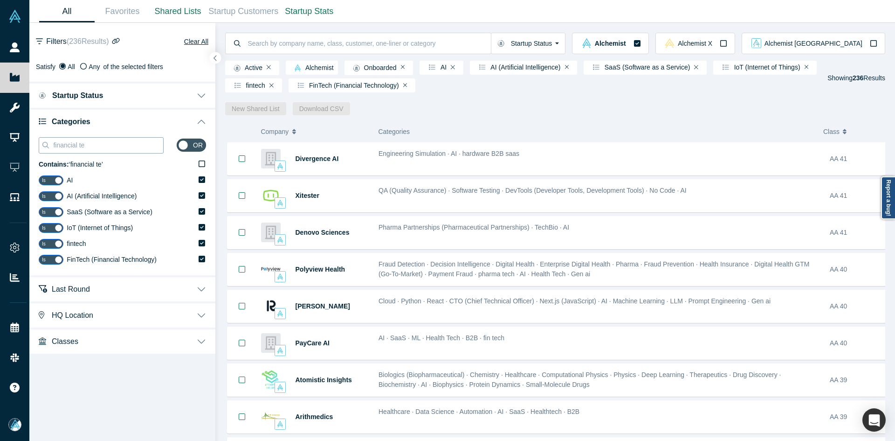
click at [89, 144] on input "financial te" at bounding box center [107, 145] width 111 height 12
click at [69, 275] on label "fin tech" at bounding box center [122, 276] width 167 height 16
click at [0, 0] on input "fin tech" at bounding box center [0, 0] width 0 height 0
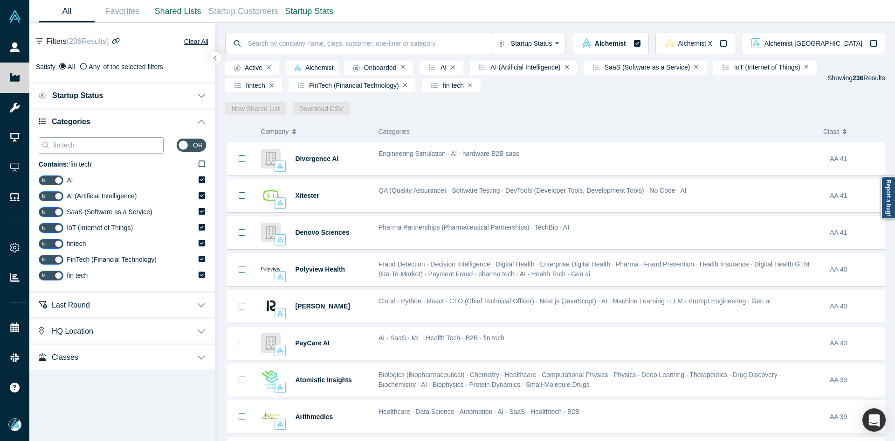
click at [95, 146] on input "fin tech" at bounding box center [107, 145] width 111 height 12
paste input "Consumer,"
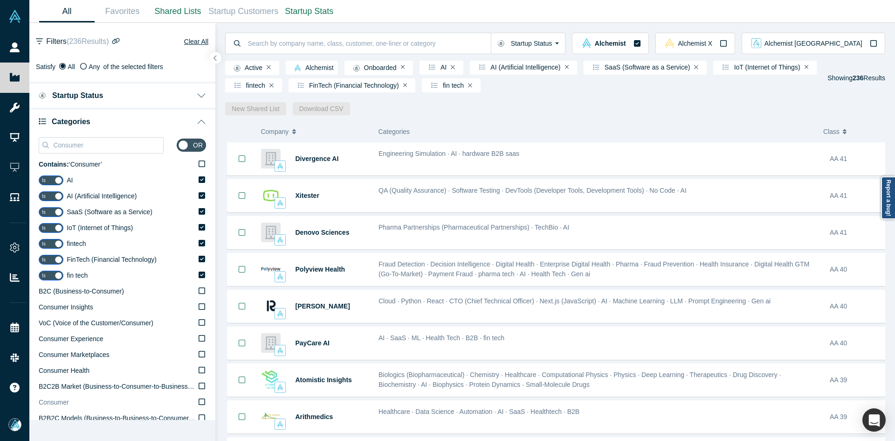
click at [106, 401] on label "Consumer" at bounding box center [122, 402] width 167 height 16
click at [0, 0] on input "Consumer" at bounding box center [0, 0] width 0 height 0
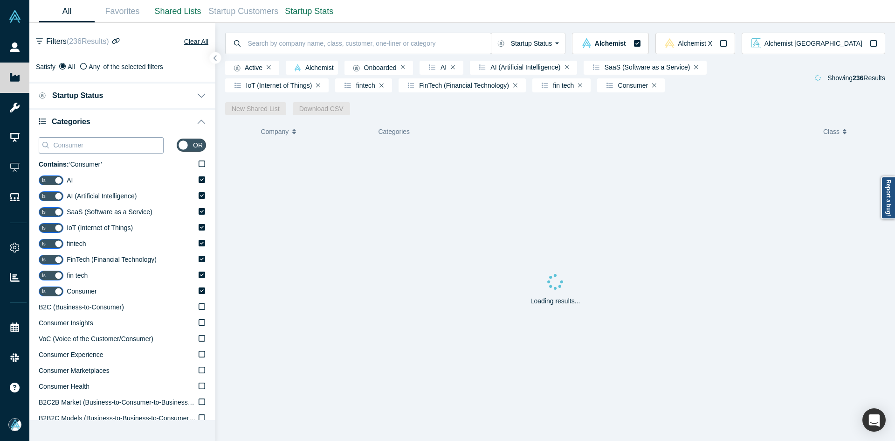
click at [126, 151] on div "Consumer" at bounding box center [101, 145] width 125 height 16
click at [120, 145] on input "Consumer" at bounding box center [107, 145] width 111 height 12
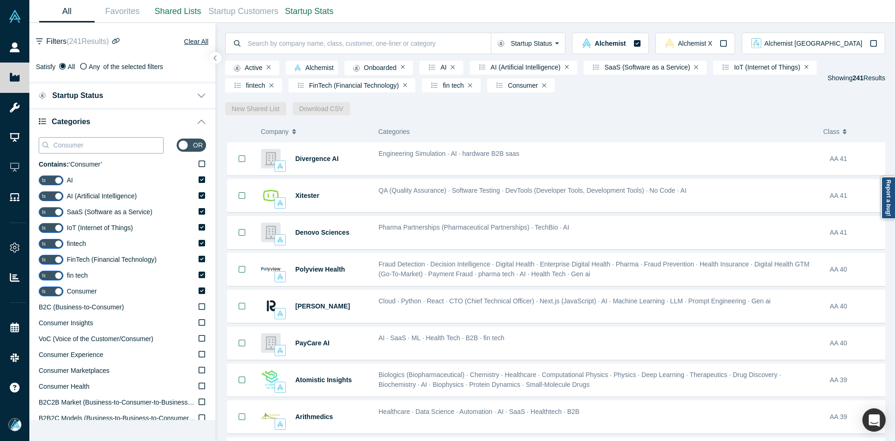
click at [120, 145] on input "Consumer" at bounding box center [107, 145] width 111 height 12
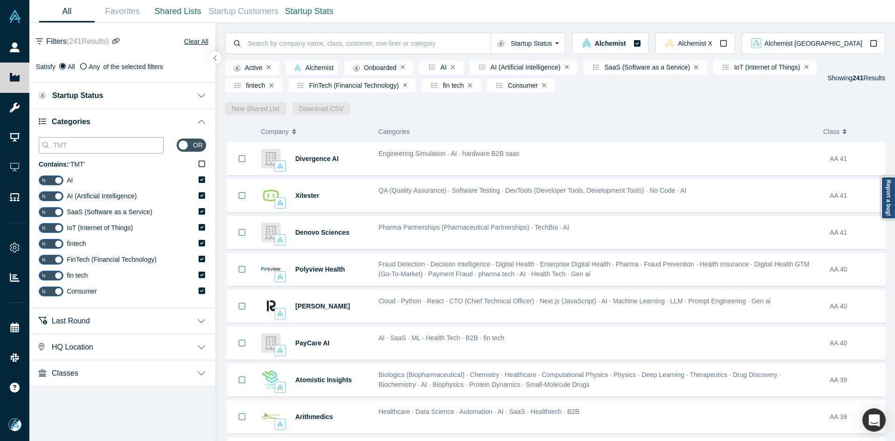
click at [120, 144] on input "TMT" at bounding box center [107, 145] width 111 height 12
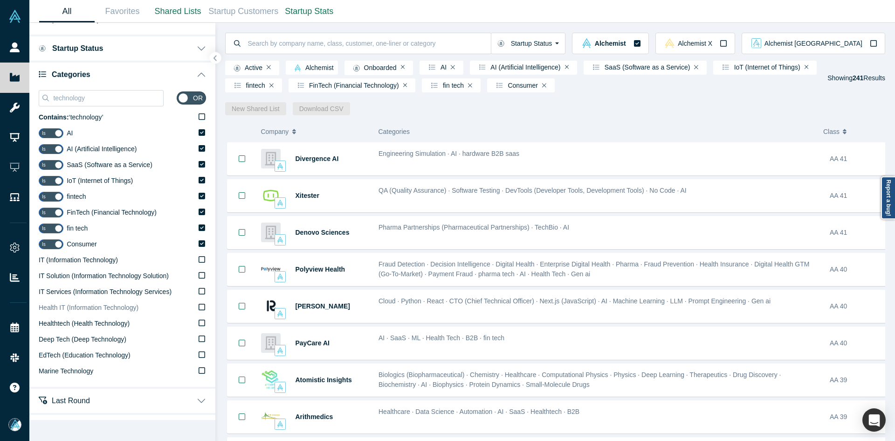
scroll to position [92, 0]
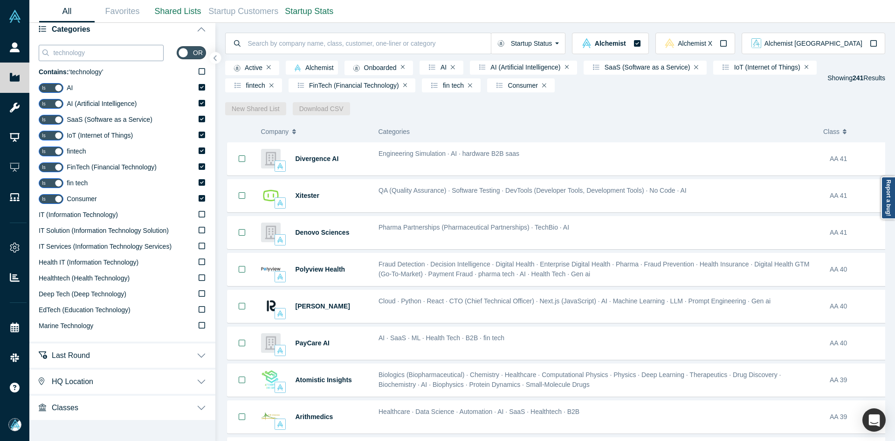
click at [86, 53] on input "technology" at bounding box center [107, 53] width 111 height 12
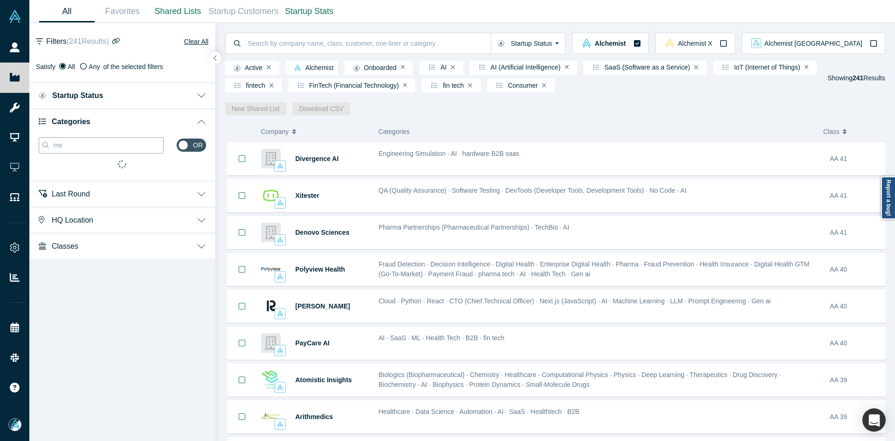
scroll to position [0, 0]
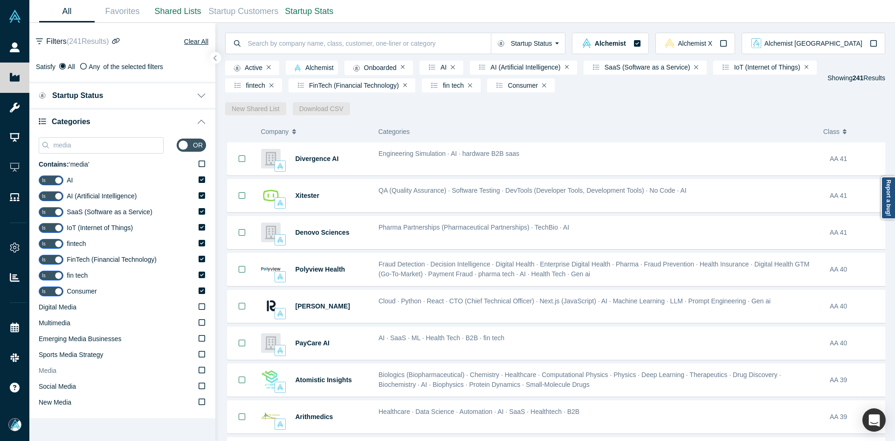
click at [83, 366] on label "Media" at bounding box center [122, 371] width 167 height 16
click at [0, 0] on input "Media" at bounding box center [0, 0] width 0 height 0
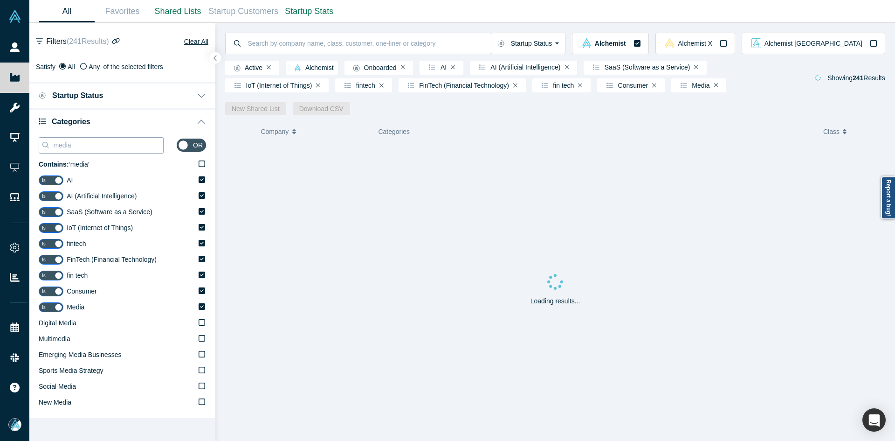
click at [91, 142] on input "media" at bounding box center [107, 145] width 111 height 12
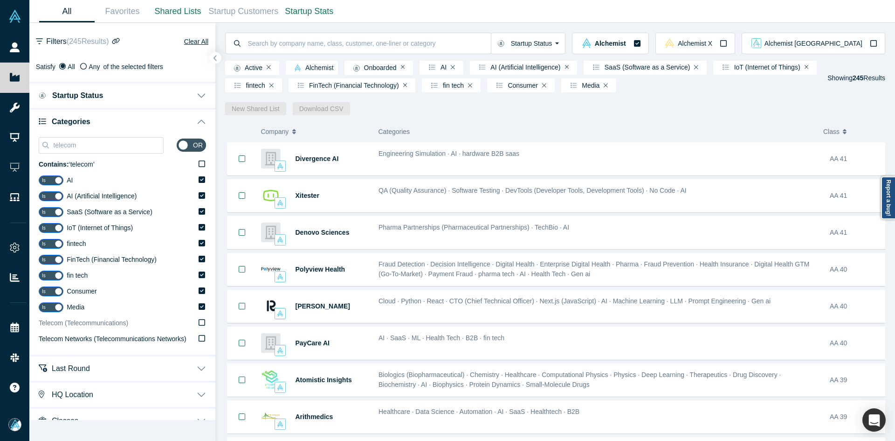
type input "telecom"
click at [77, 326] on span "Telecom (Telecommunications)" at bounding box center [84, 322] width 90 height 7
click at [0, 0] on input "Telecom (Telecommunications)" at bounding box center [0, 0] width 0 height 0
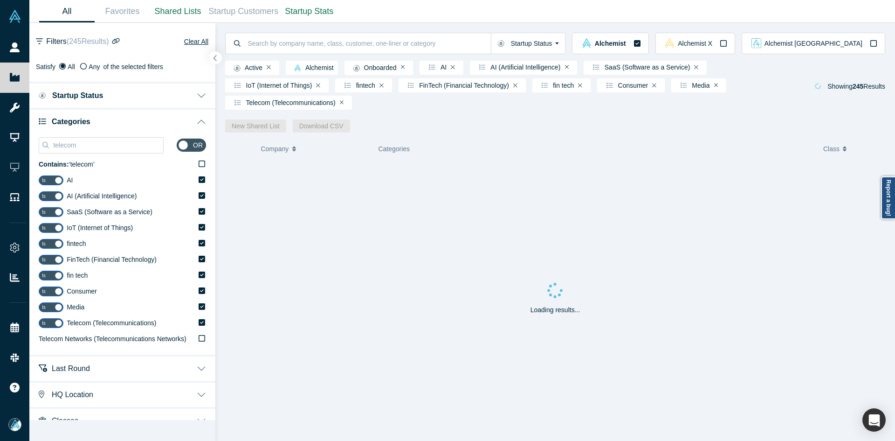
click at [218, 61] on icon "button" at bounding box center [215, 58] width 5 height 7
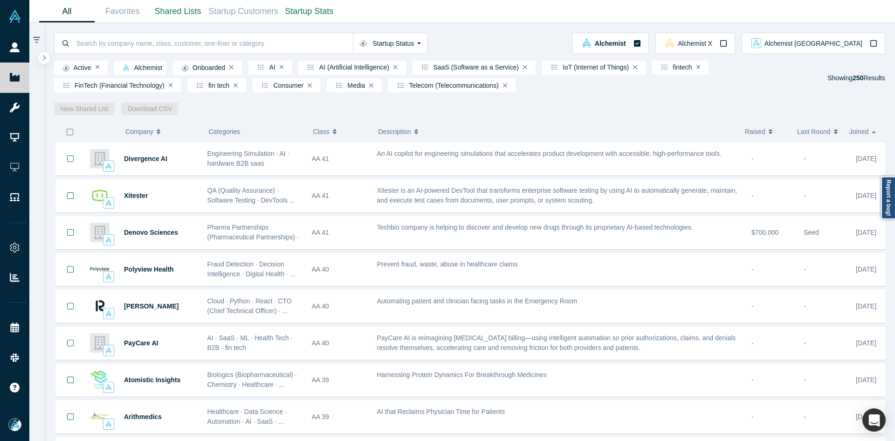
click at [70, 131] on icon "button" at bounding box center [69, 131] width 7 height 7
click at [91, 111] on link "New Shared List" at bounding box center [84, 108] width 61 height 13
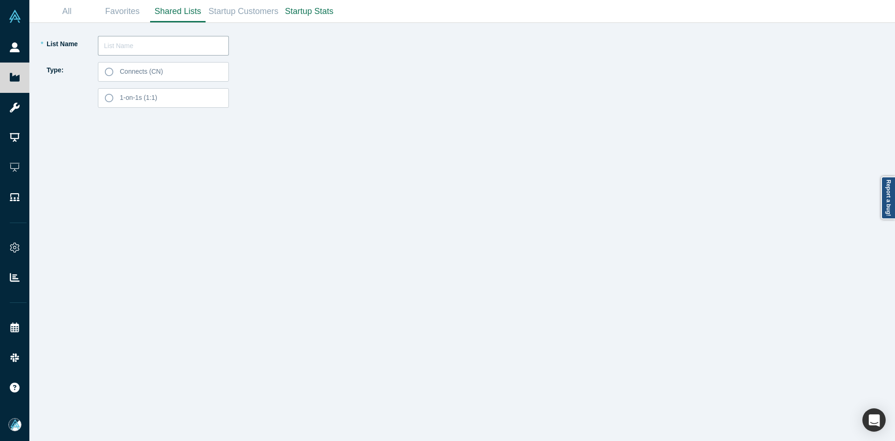
click at [156, 46] on input "text" at bounding box center [163, 46] width 131 height 20
paste input "[PERSON_NAME]"
type input "[PERSON_NAME] List 251001"
click at [158, 74] on span "Connects (CN)" at bounding box center [141, 71] width 43 height 7
click at [0, 0] on input "Connects (CN)" at bounding box center [0, 0] width 0 height 0
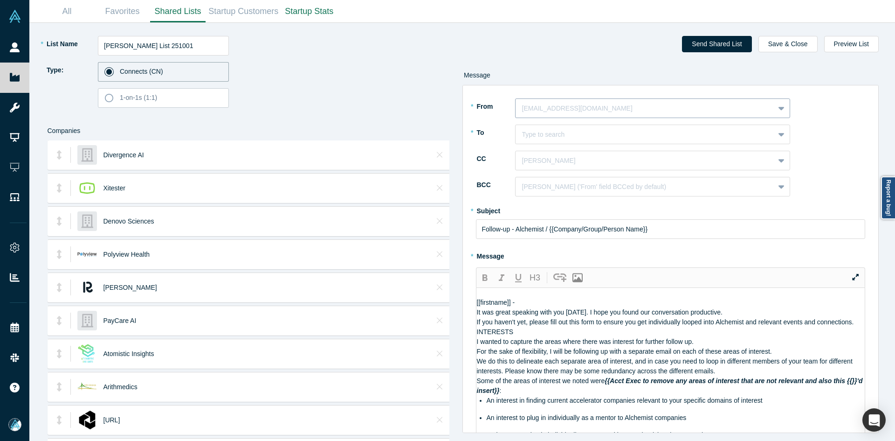
click at [546, 116] on div "[EMAIL_ADDRESS][DOMAIN_NAME]" at bounding box center [645, 108] width 259 height 15
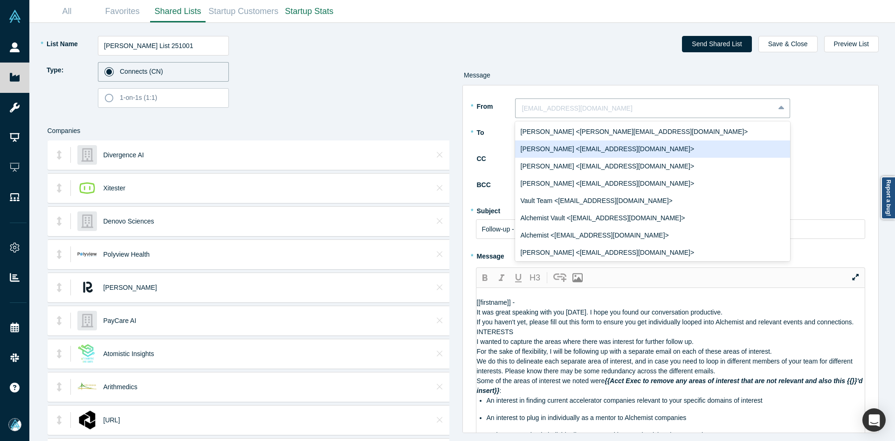
click at [549, 143] on div "[PERSON_NAME] <[EMAIL_ADDRESS][DOMAIN_NAME]>" at bounding box center [652, 148] width 275 height 17
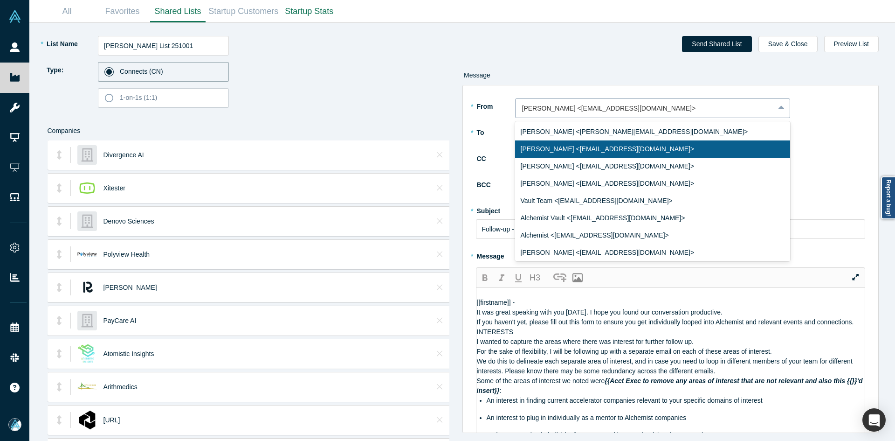
click at [547, 108] on div at bounding box center [645, 109] width 246 height 12
click at [547, 134] on div "[PERSON_NAME] <[PERSON_NAME][EMAIL_ADDRESS][DOMAIN_NAME]>" at bounding box center [652, 131] width 275 height 17
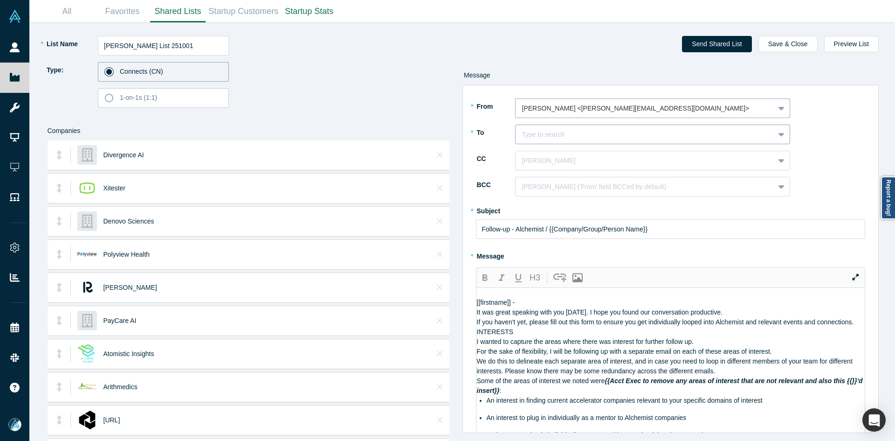
click at [547, 144] on div "Type to search" at bounding box center [652, 135] width 275 height 20
paste input "[PERSON_NAME]"
type input "[PERSON_NAME]"
click at [548, 158] on div "[PERSON_NAME]" at bounding box center [652, 157] width 275 height 17
click at [552, 160] on div at bounding box center [645, 161] width 246 height 12
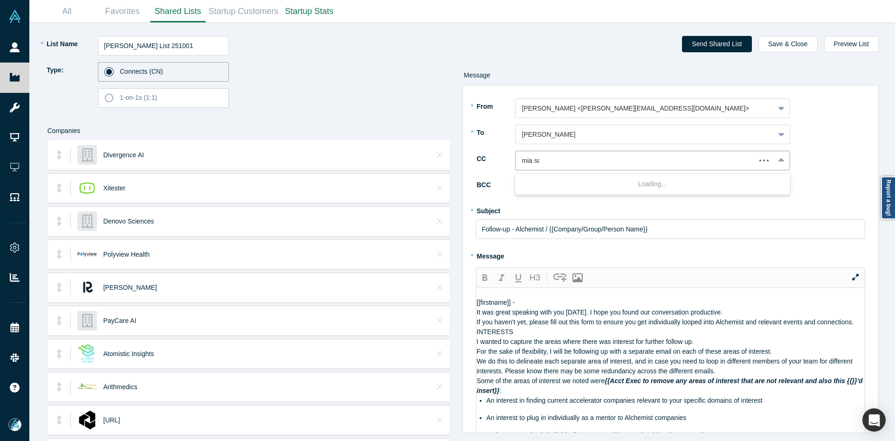
type input "mia sco"
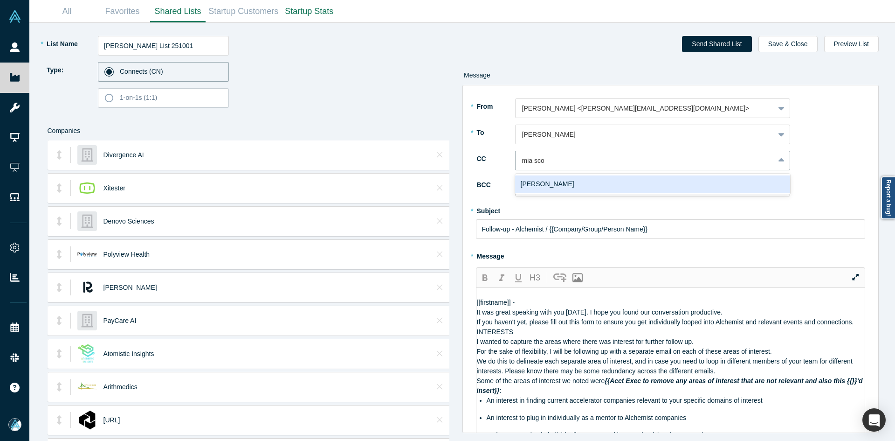
click at [553, 183] on div "[PERSON_NAME]" at bounding box center [652, 183] width 275 height 17
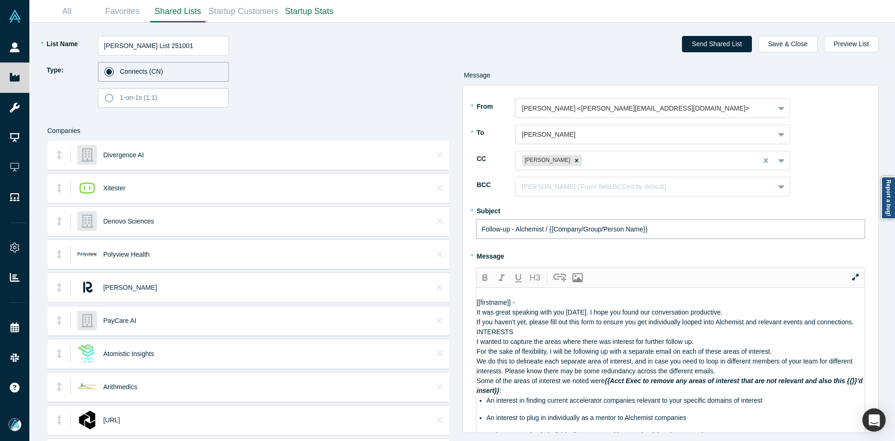
click at [523, 232] on input "Follow-up - Alchemist / {{Company/Group/Person Name}}" at bounding box center [671, 229] width 390 height 20
paste input "Curated Alchemist Companies Relevant to Your Interests"
type input "Curated Alchemist Companies Relevant to Your Interests"
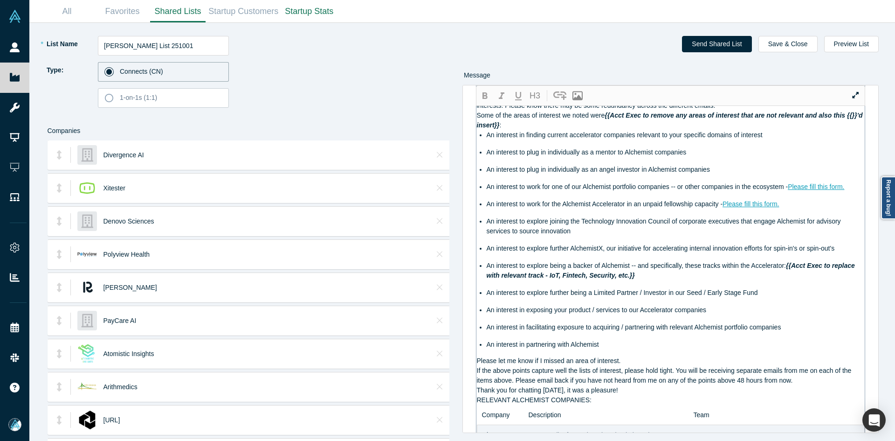
scroll to position [187, 0]
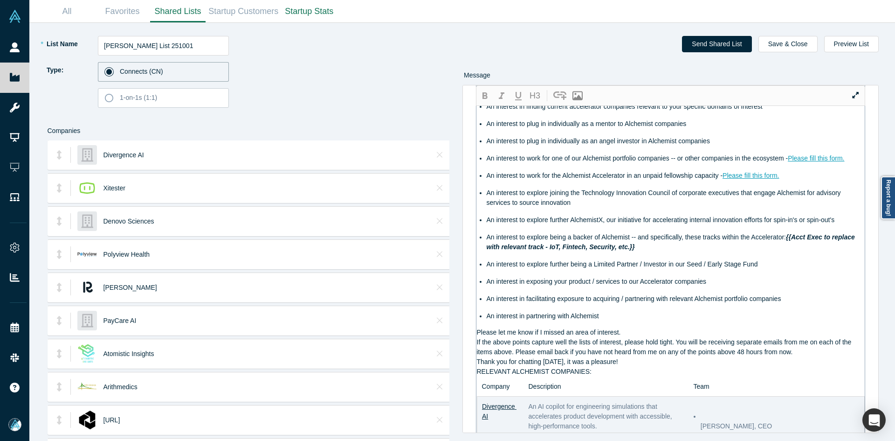
click at [588, 367] on div "Thank you for chatting [DATE], it was a pleasure!" at bounding box center [671, 362] width 388 height 10
click at [600, 376] on div "RELEVANT ALCHEMIST COMPANIES:" at bounding box center [671, 372] width 388 height 10
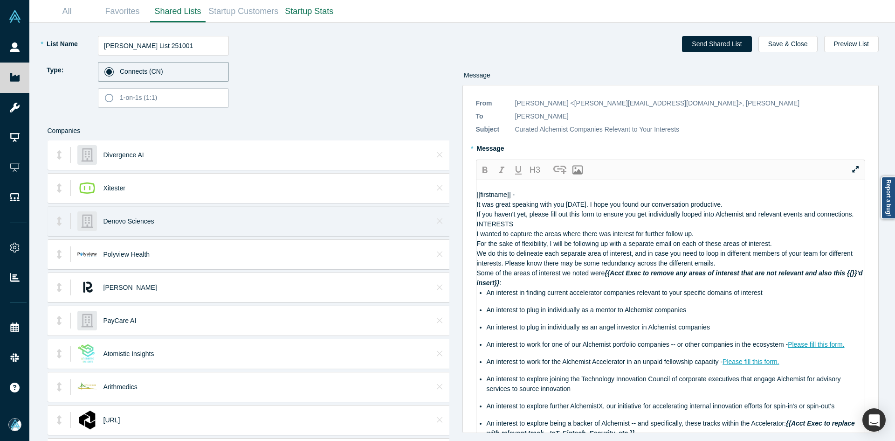
drag, startPoint x: 565, startPoint y: 360, endPoint x: 399, endPoint y: 217, distance: 219.3
click at [399, 217] on div "* List Name [PERSON_NAME] List 251001 Type: Connects ([GEOGRAPHIC_DATA]) 1-on-1…" at bounding box center [462, 232] width 853 height 418
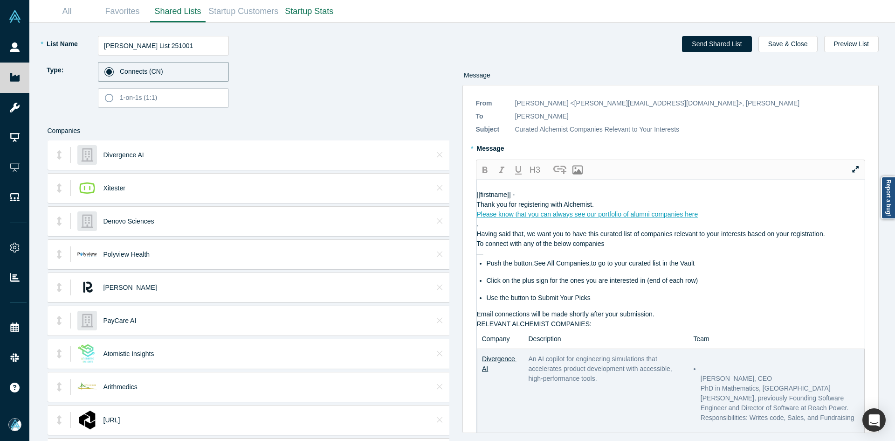
click at [733, 219] on div "Please know that you can always see our portfolio of alumni companies here" at bounding box center [671, 214] width 388 height 10
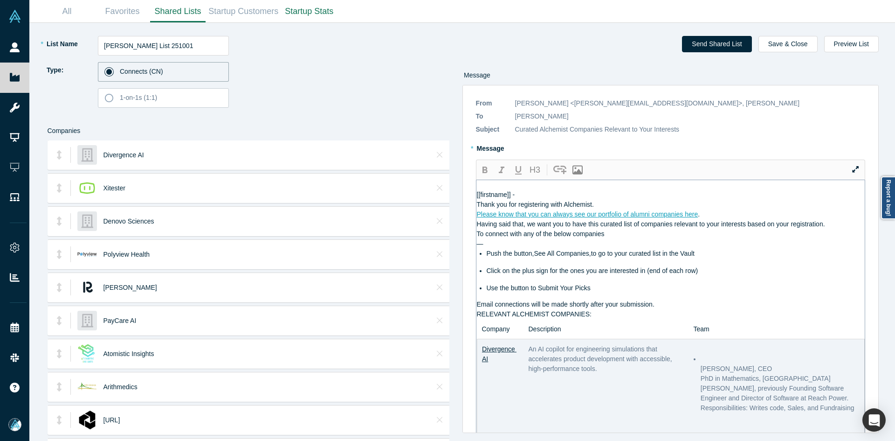
click at [704, 219] on div "Please know that you can always see our portfolio of alumni companies here ." at bounding box center [671, 214] width 388 height 10
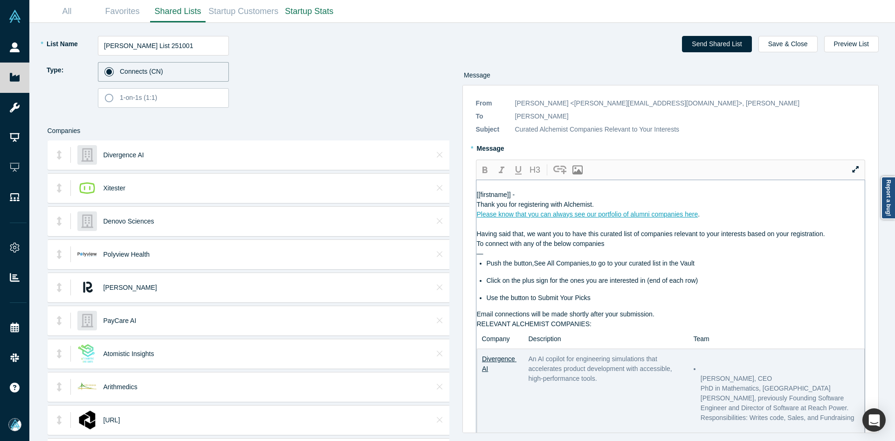
click at [662, 209] on div "Thank you for registering with Alchemist." at bounding box center [671, 205] width 388 height 10
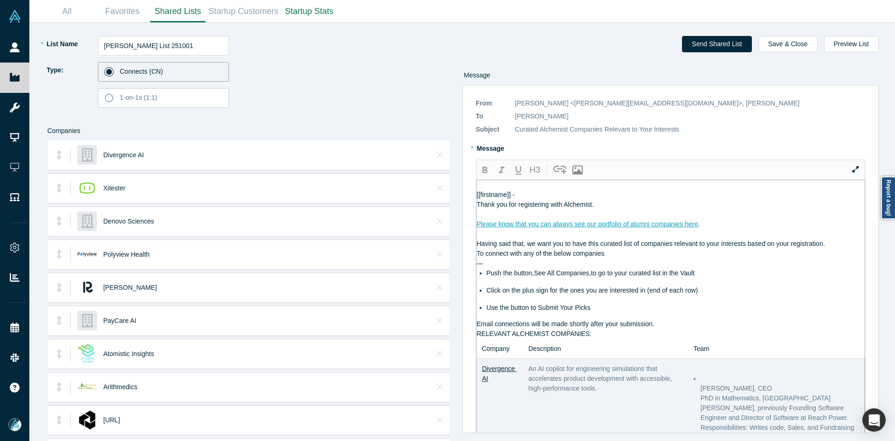
click at [832, 249] on div "Having said that, we want you to have this curated list of companies relevant t…" at bounding box center [671, 244] width 388 height 10
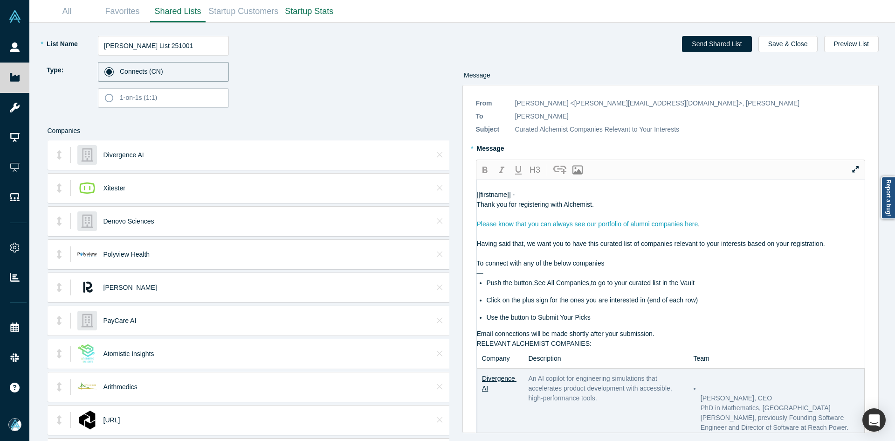
click at [668, 339] on div "Email connections will be made shortly after your submission." at bounding box center [671, 334] width 388 height 10
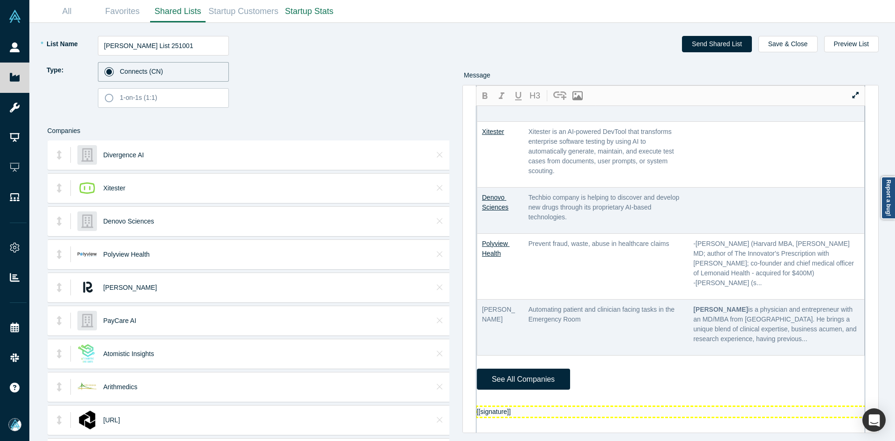
scroll to position [513, 0]
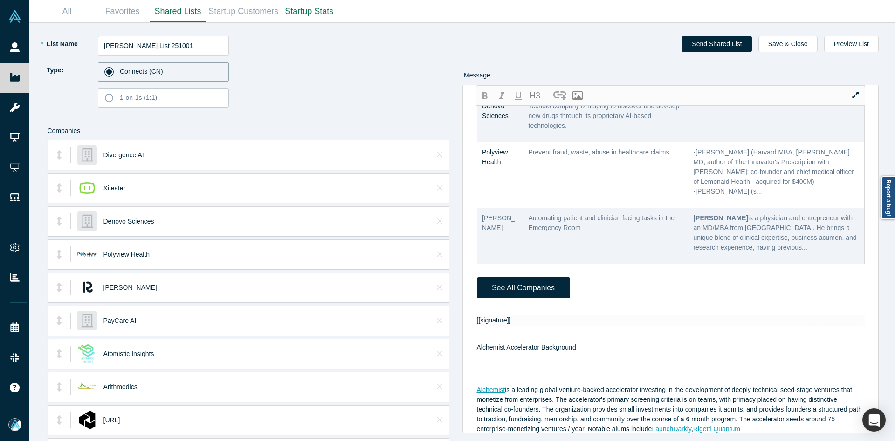
click at [505, 315] on div at bounding box center [671, 310] width 388 height 10
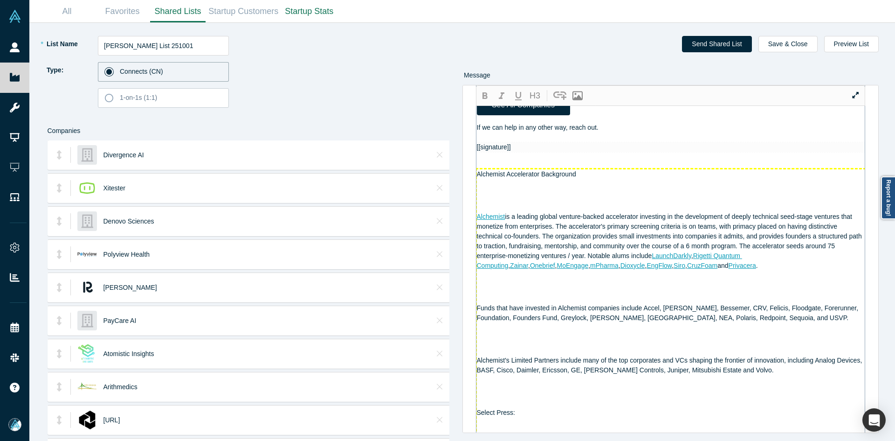
scroll to position [1000, 0]
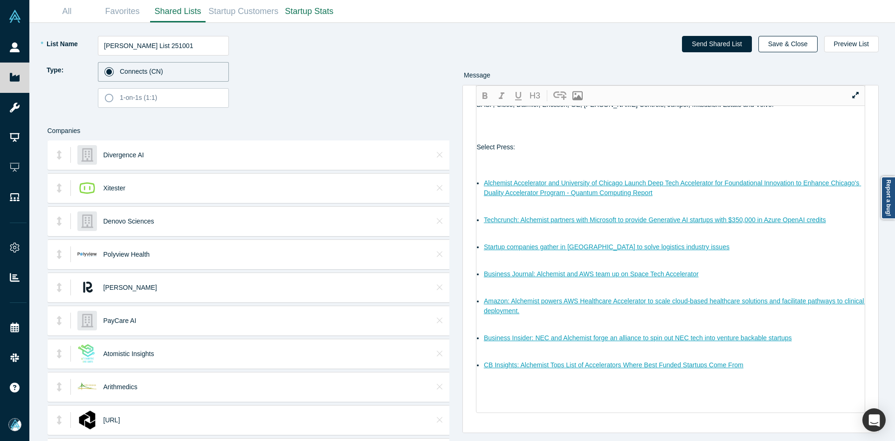
click at [803, 42] on button "Save & Close" at bounding box center [788, 44] width 59 height 16
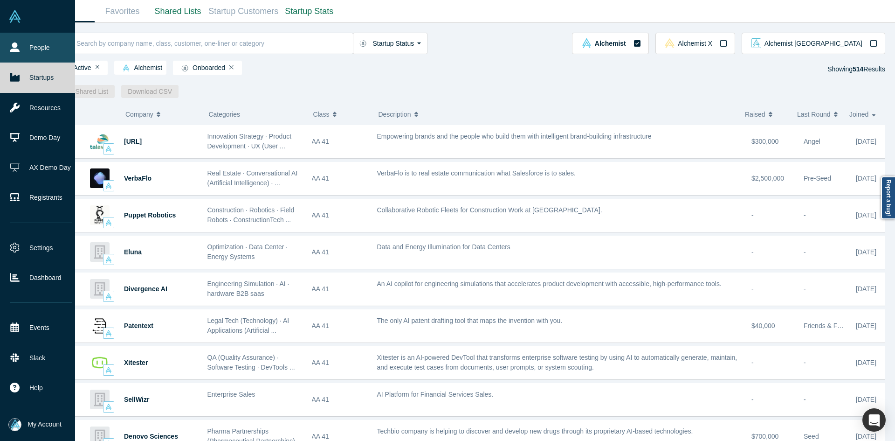
click at [19, 43] on icon at bounding box center [15, 47] width 10 height 10
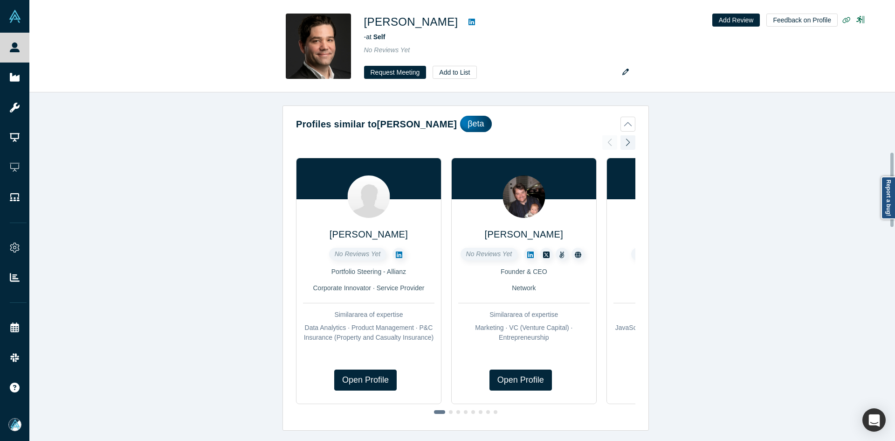
click at [473, 346] on div "Profiles similar to Stefan Lorimer βeta Walter Davenport II No Reviews Yet Port…" at bounding box center [465, 269] width 873 height 355
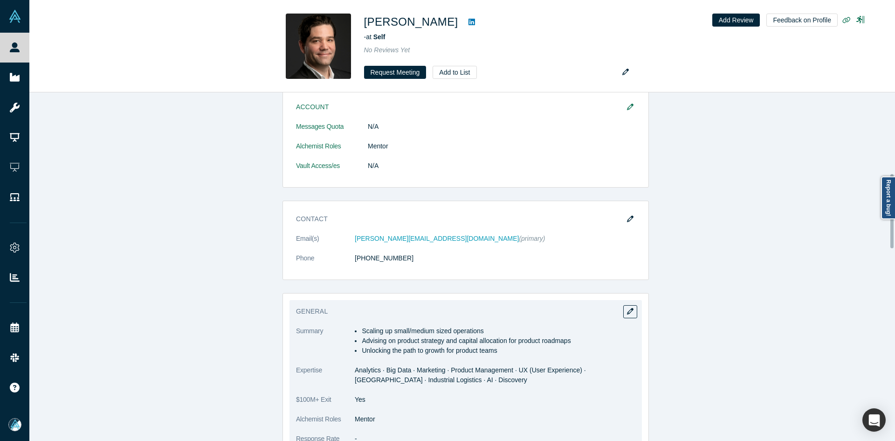
scroll to position [560, 0]
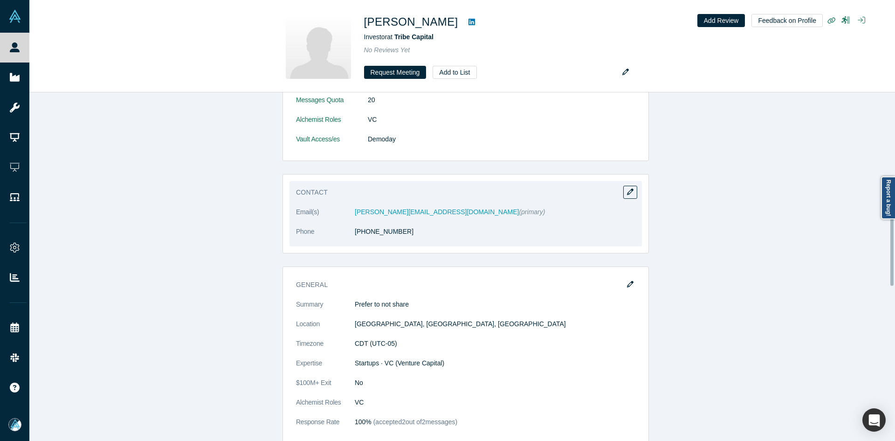
scroll to position [606, 0]
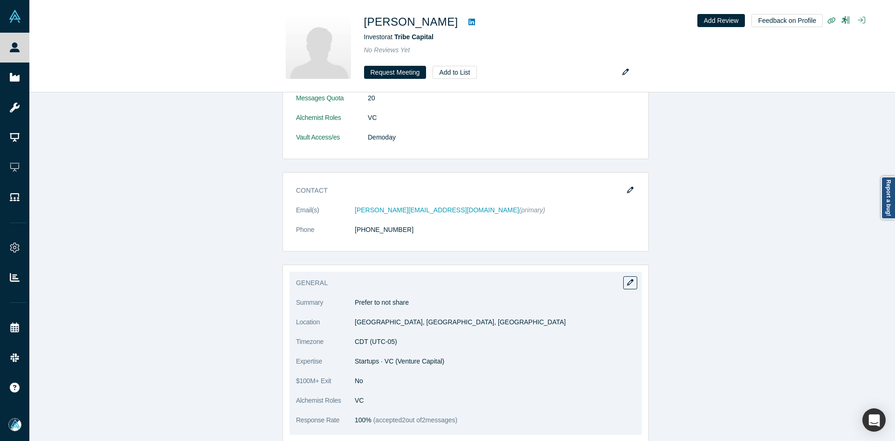
click at [370, 302] on p "Prefer to not share" at bounding box center [495, 302] width 281 height 10
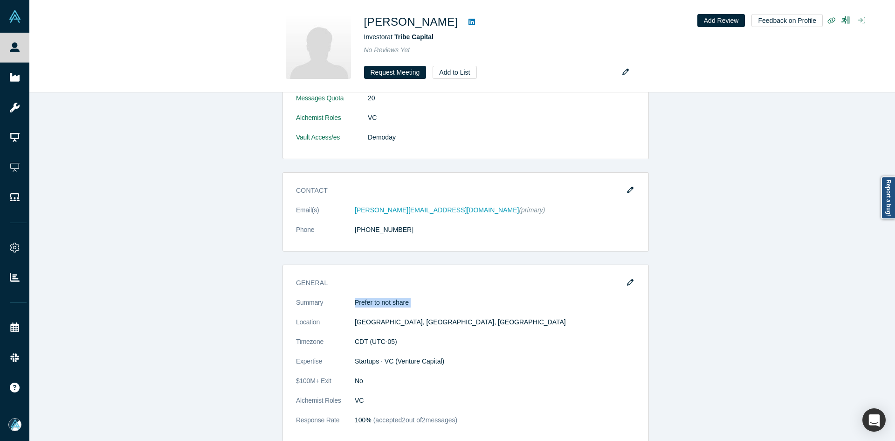
copy dl "Prefer to not share"
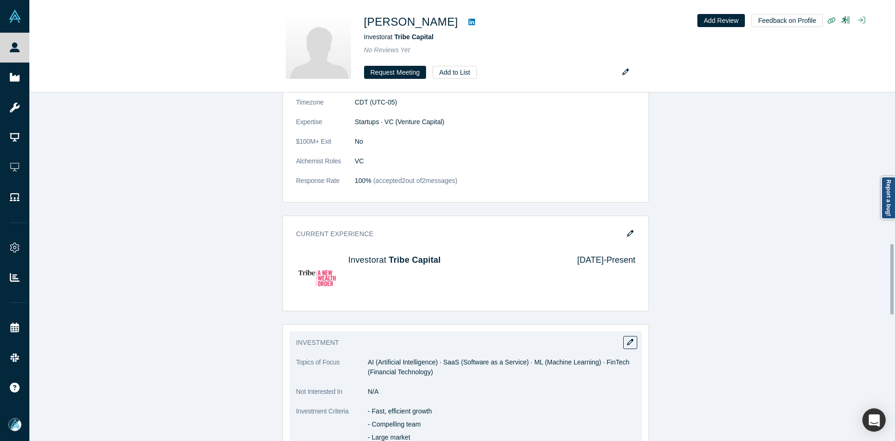
scroll to position [979, 0]
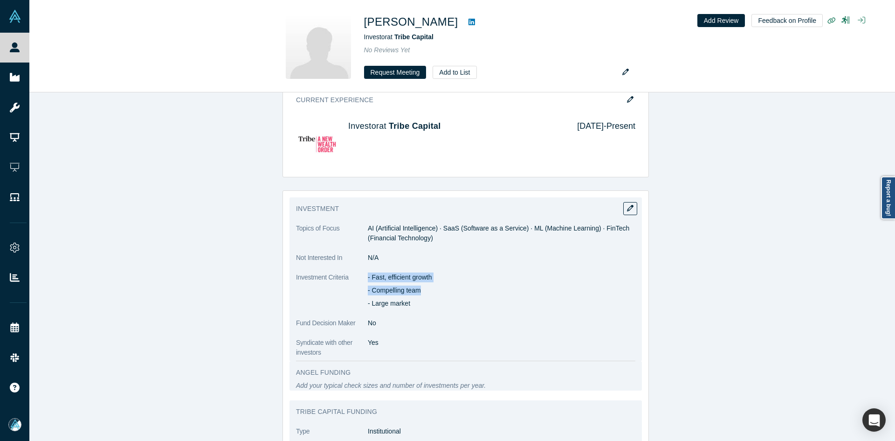
copy div "- Fast, efficient growth - Compelling team"
copy div "- Fast, efficient growth - Compelling team - Large market"
drag, startPoint x: 365, startPoint y: 276, endPoint x: 423, endPoint y: 299, distance: 63.0
click at [423, 299] on div "- Fast, efficient growth - Compelling team - Large market" at bounding box center [502, 290] width 268 height 36
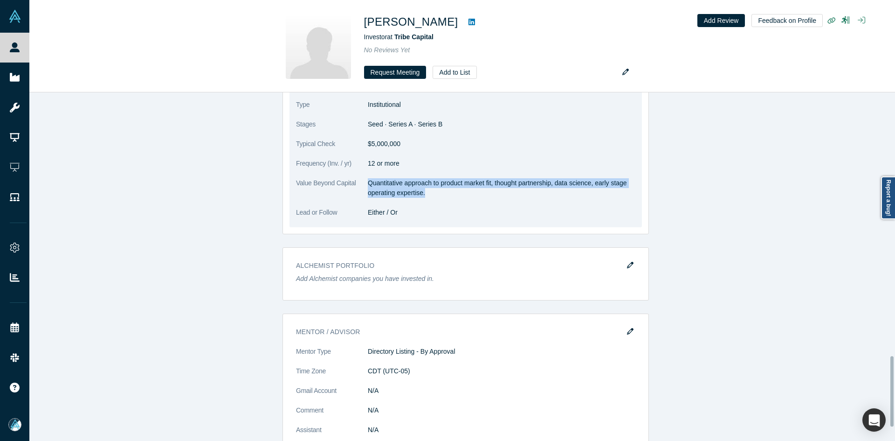
drag, startPoint x: 367, startPoint y: 180, endPoint x: 462, endPoint y: 190, distance: 96.1
click at [462, 190] on p "Quantitative approach to product market fit, thought partnership, data science,…" at bounding box center [502, 188] width 268 height 20
copy p "Quantitative approach to product market fit, thought partnership, data science,…"
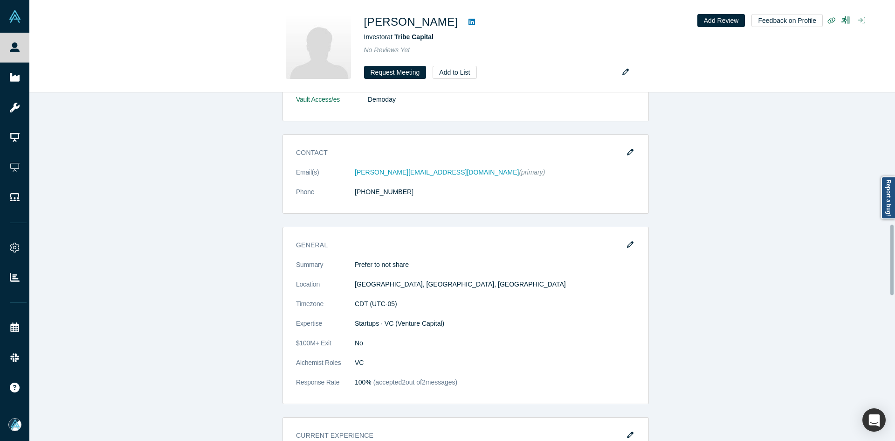
scroll to position [653, 0]
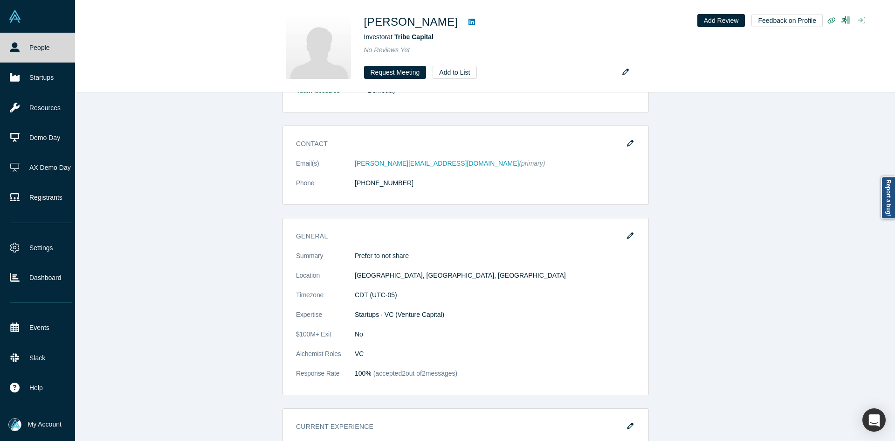
click at [27, 46] on link "People" at bounding box center [41, 48] width 82 height 30
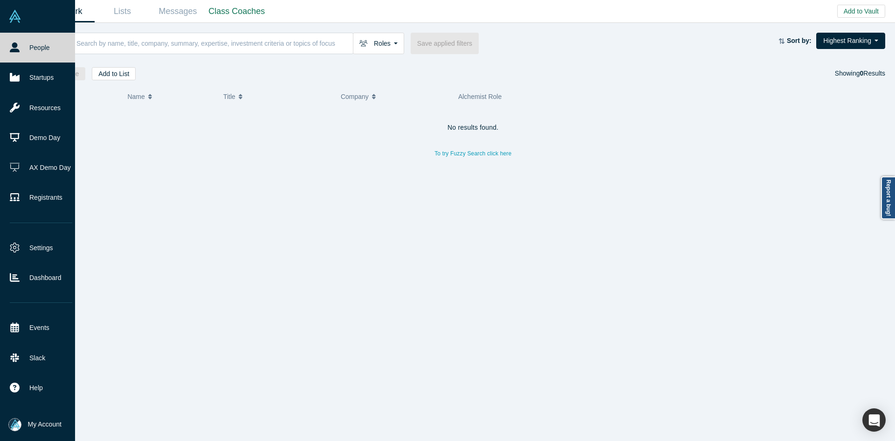
click at [27, 46] on link "People" at bounding box center [41, 48] width 82 height 30
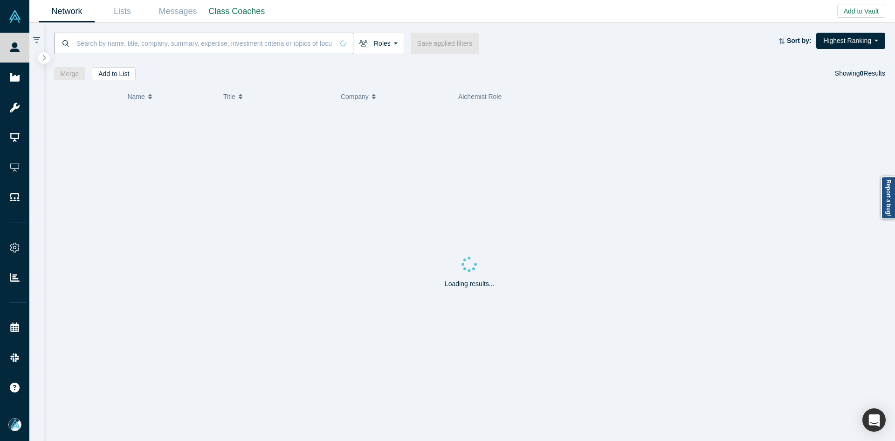
click at [205, 39] on input at bounding box center [205, 43] width 258 height 22
paste input "emre@kfobix.com"
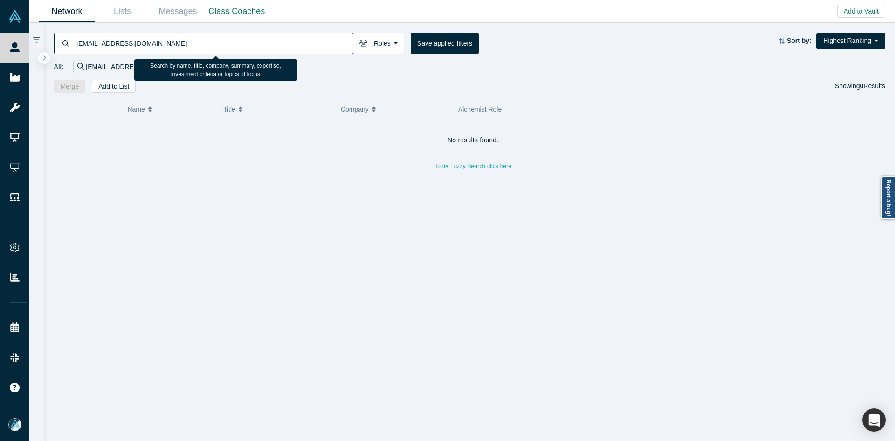
click at [200, 47] on input "emre@kfobix.com" at bounding box center [214, 43] width 277 height 22
paste input "Roy Weinstock"
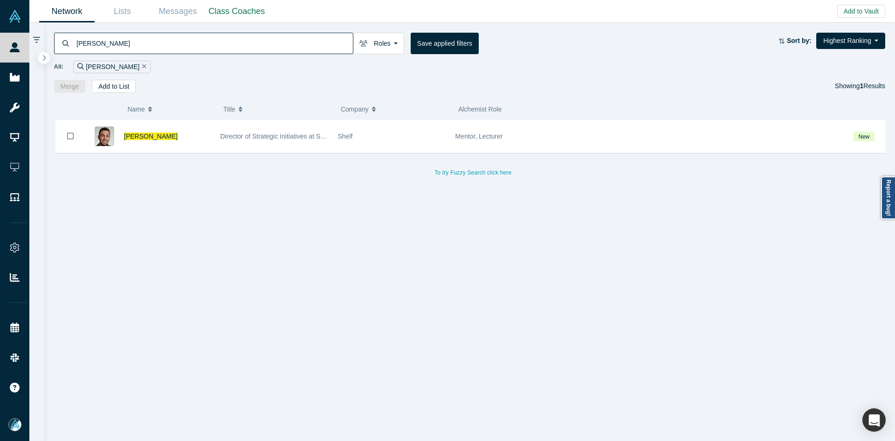
type input "Roy Weinstock"
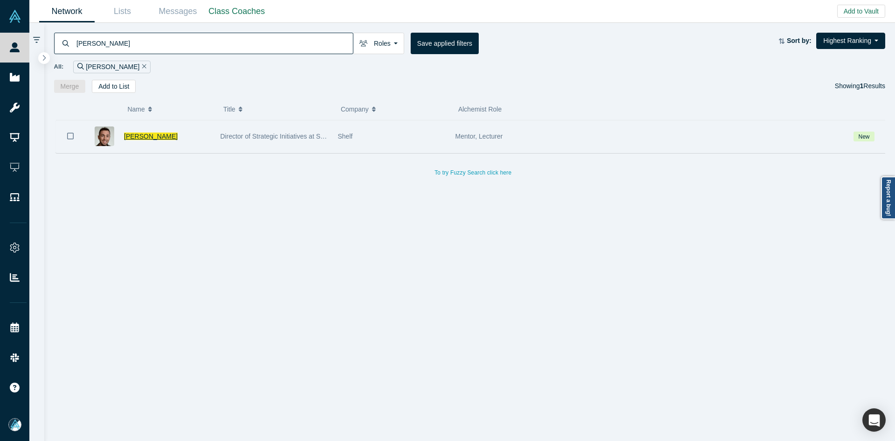
click at [146, 134] on span "Roy Weinstock" at bounding box center [151, 135] width 54 height 7
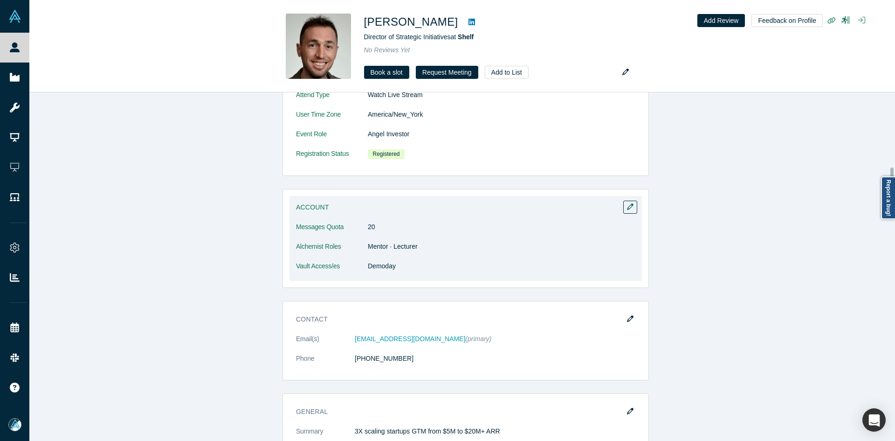
scroll to position [513, 0]
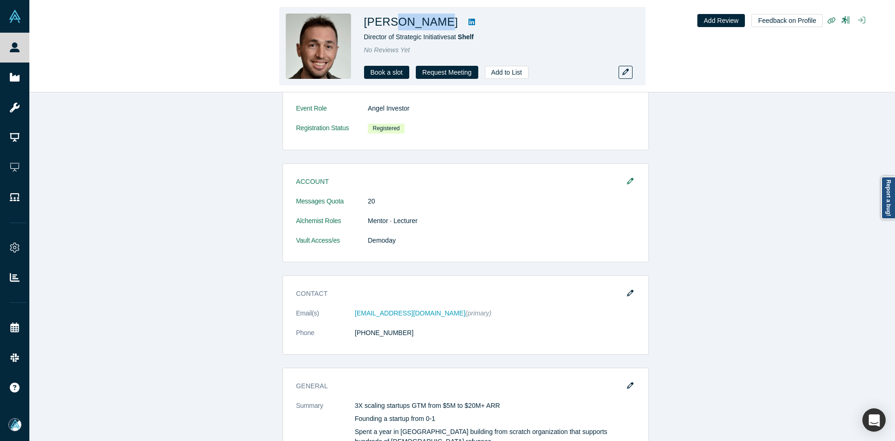
drag, startPoint x: 435, startPoint y: 19, endPoint x: 398, endPoint y: 21, distance: 36.4
click at [398, 21] on h1 "Roy Weinstock" at bounding box center [411, 22] width 94 height 17
click at [436, 22] on h1 "Roy Weinstock" at bounding box center [411, 22] width 94 height 17
drag, startPoint x: 424, startPoint y: 22, endPoint x: 388, endPoint y: 24, distance: 35.9
click at [388, 24] on h1 "Roy Weinstock" at bounding box center [411, 22] width 94 height 17
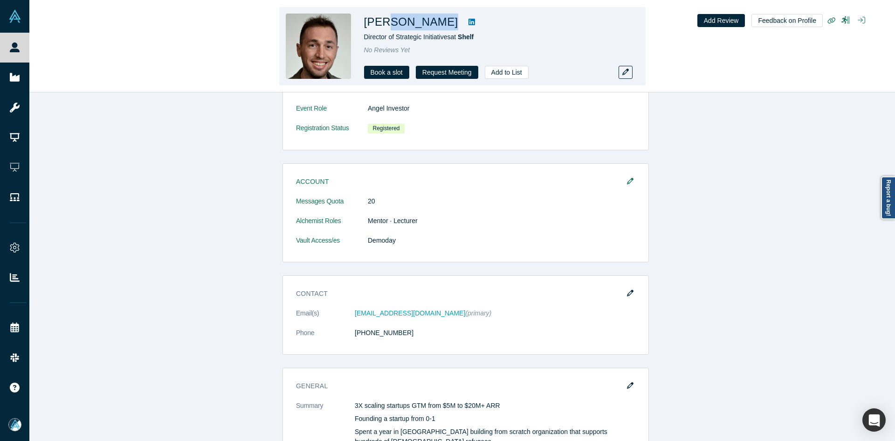
copy h1 "Weinstock"
copy span "irector of Strategic Initiatives"
drag, startPoint x: 450, startPoint y: 39, endPoint x: 364, endPoint y: 40, distance: 86.3
click at [364, 40] on span "Director of Strategic Initiatives at Shelf" at bounding box center [419, 36] width 110 height 7
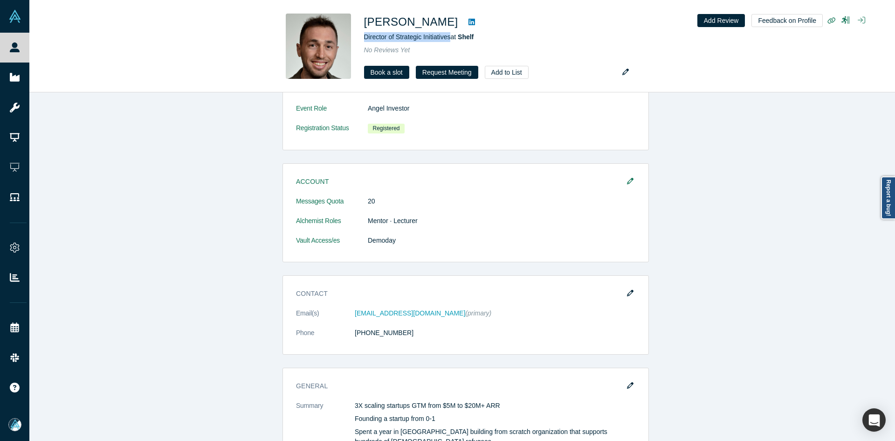
copy span "Director of Strategic Initiatives"
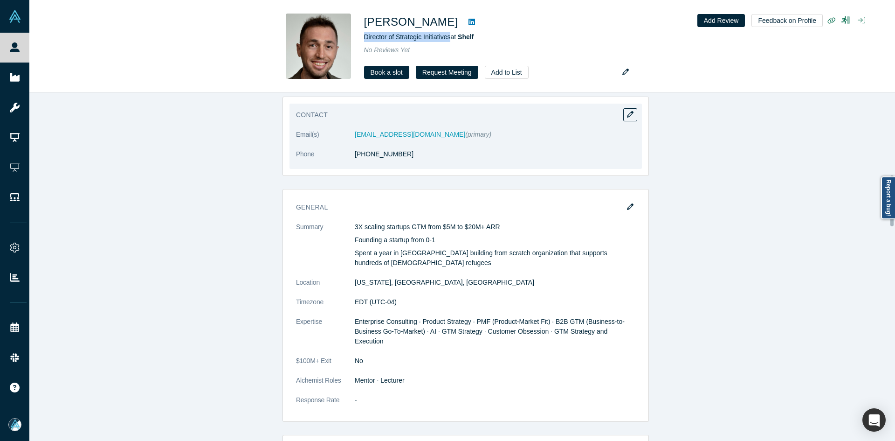
scroll to position [699, 0]
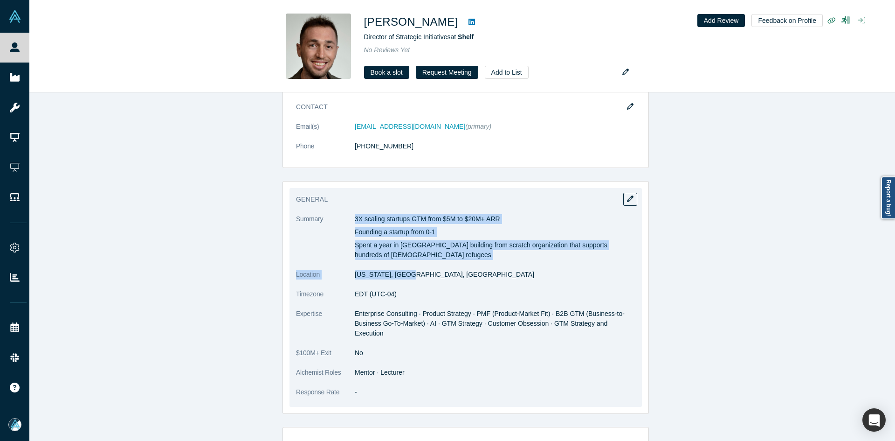
copy dl "3X scaling startups GTM from $5M to $20M+ ARR Founding a startup from 0-1 Spent…"
drag, startPoint x: 351, startPoint y: 217, endPoint x: 408, endPoint y: 267, distance: 75.0
click at [408, 267] on dl "Summary 3X scaling startups GTM from $5M to $20M+ ARR Founding a startup from 0…" at bounding box center [465, 310] width 339 height 193
click at [424, 253] on p "Spent a year in Uganda building from scratch organization that supports hundred…" at bounding box center [495, 250] width 281 height 20
copy div "3X scaling startups GTM from $5M to $20M+ ARR Founding a startup from 0-1 Spent…"
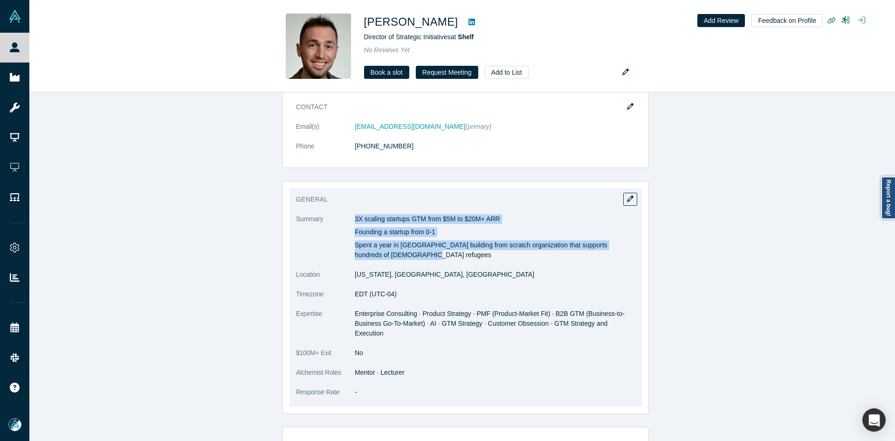
drag, startPoint x: 353, startPoint y: 217, endPoint x: 413, endPoint y: 252, distance: 69.2
click at [413, 252] on div "3X scaling startups GTM from $5M to $20M+ ARR Founding a startup from 0-1 Spent…" at bounding box center [495, 237] width 281 height 46
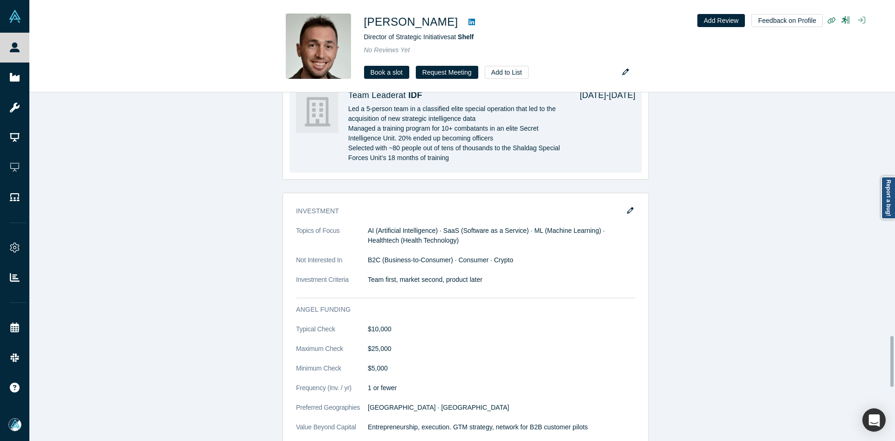
scroll to position [1679, 0]
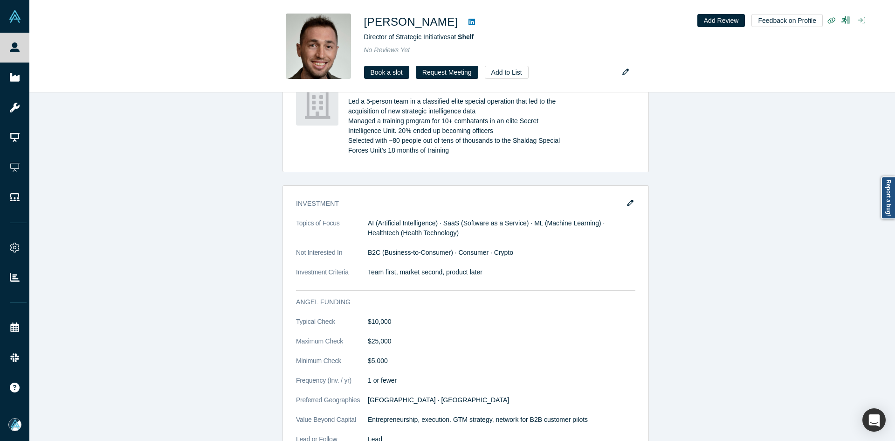
drag, startPoint x: 523, startPoint y: 317, endPoint x: 242, endPoint y: 290, distance: 282.4
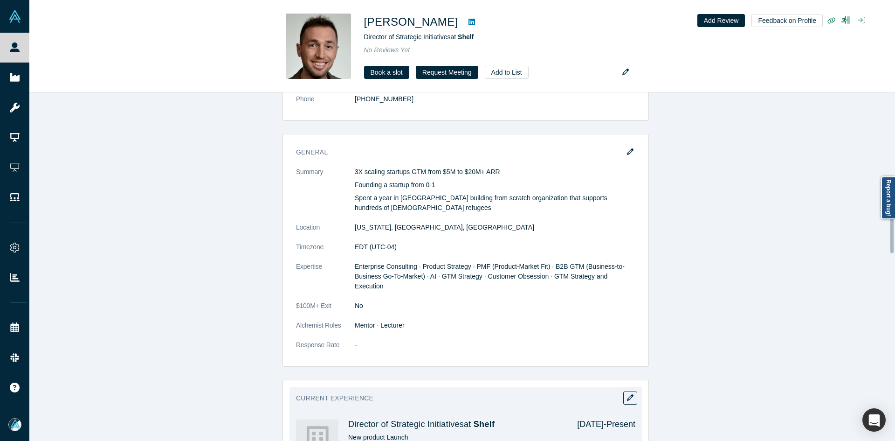
scroll to position [746, 0]
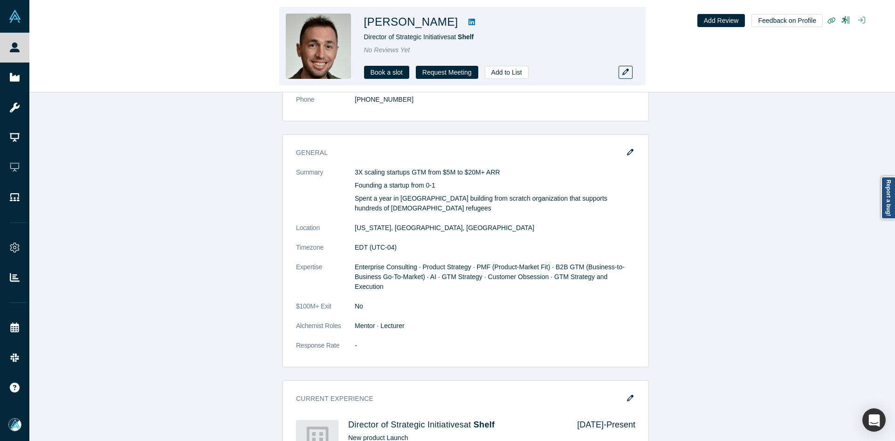
click at [435, 26] on h1 "Roy Weinstock" at bounding box center [411, 22] width 94 height 17
copy h1 "Weinstock"
drag, startPoint x: 437, startPoint y: 26, endPoint x: 391, endPoint y: 22, distance: 46.8
click at [391, 22] on h1 "Roy Weinstock" at bounding box center [411, 22] width 94 height 17
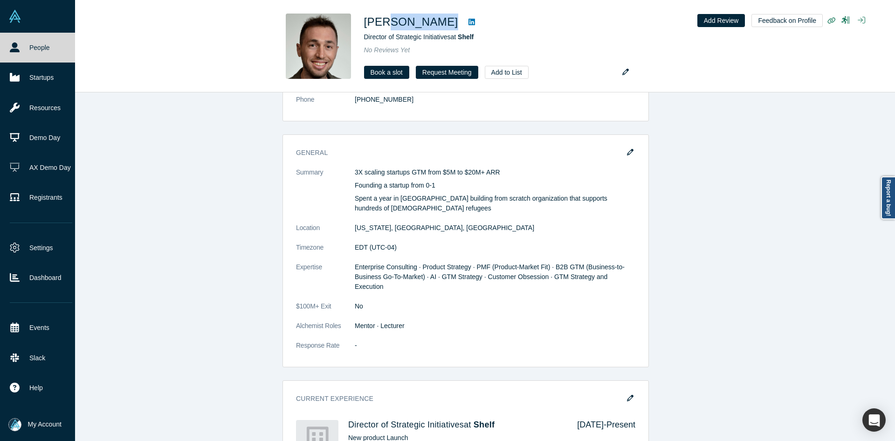
click at [18, 44] on icon at bounding box center [15, 47] width 10 height 10
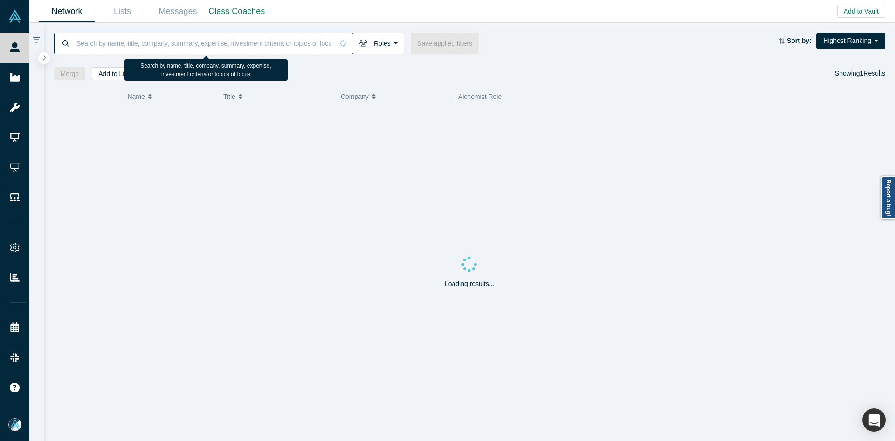
paste input "Josh Ewing"
click at [158, 42] on input at bounding box center [205, 43] width 258 height 22
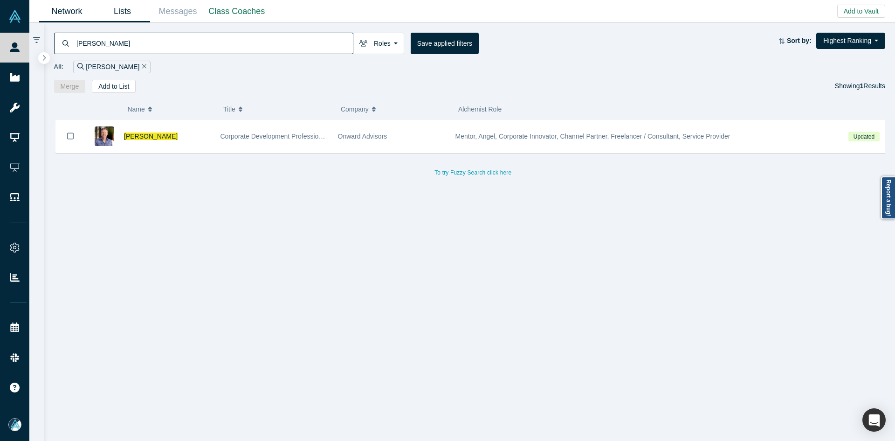
type input "Josh Ewing"
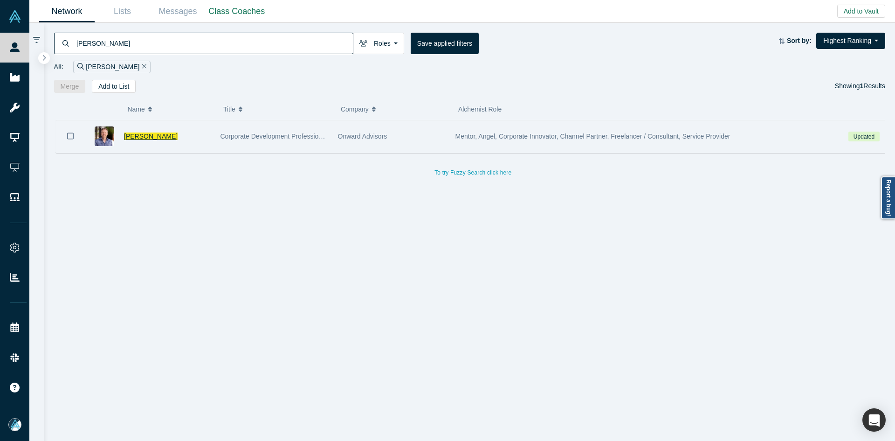
click at [138, 136] on span "Josh Ewing" at bounding box center [151, 135] width 54 height 7
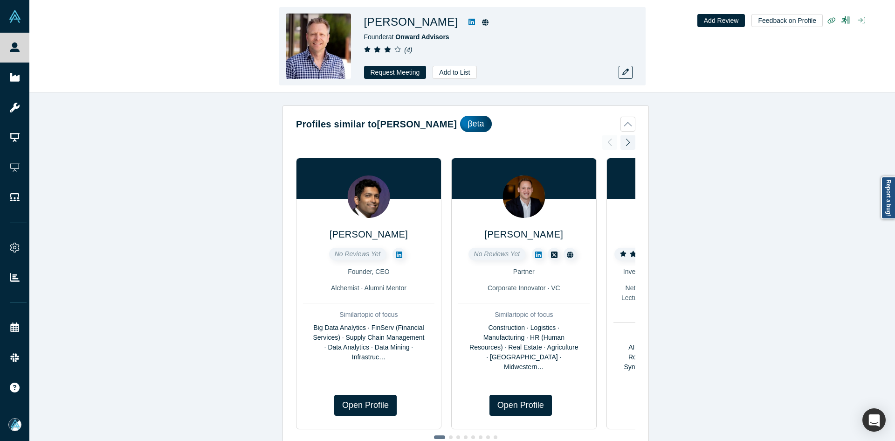
click at [380, 23] on h1 "Josh Ewing" at bounding box center [411, 22] width 94 height 17
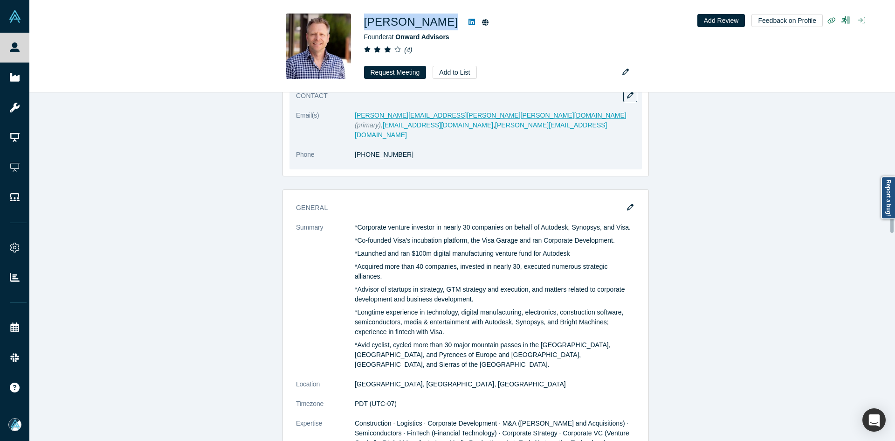
scroll to position [933, 0]
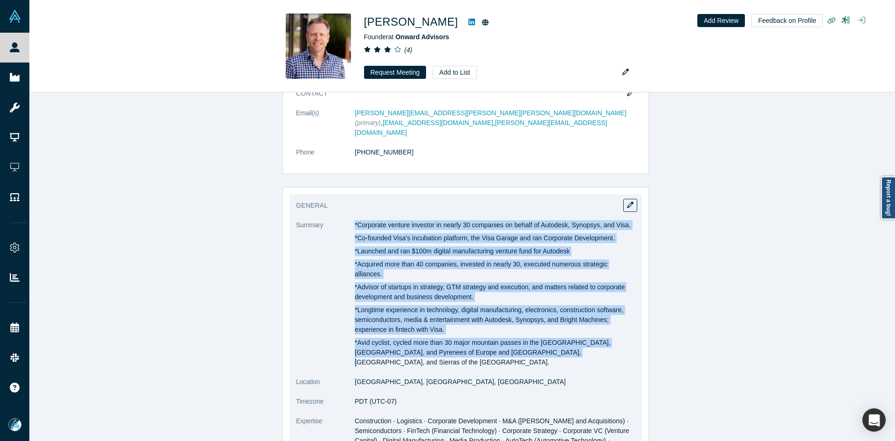
drag, startPoint x: 351, startPoint y: 202, endPoint x: 582, endPoint y: 324, distance: 260.9
click at [582, 324] on div "*Corporate venture investor in nearly 30 companies on behalf of Autodesk, Synop…" at bounding box center [495, 293] width 281 height 147
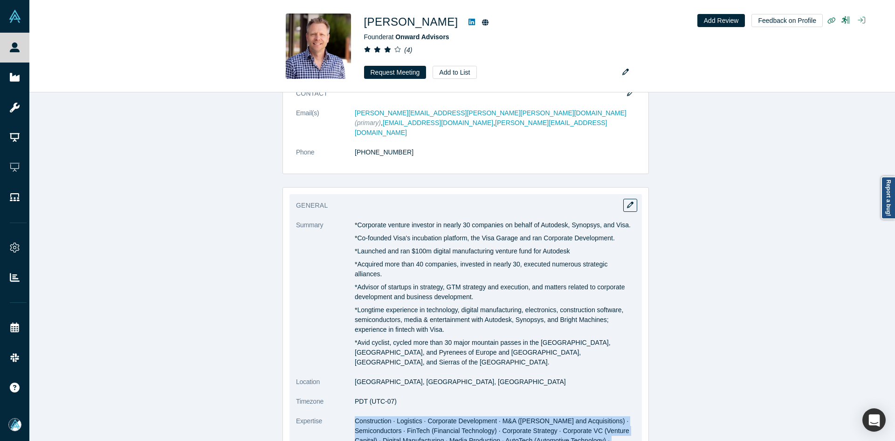
drag, startPoint x: 352, startPoint y: 380, endPoint x: 592, endPoint y: 420, distance: 243.8
click at [592, 420] on dd "Construction · Logistics · Corporate Development · M&A (Mergers and Acquisition…" at bounding box center [495, 440] width 281 height 49
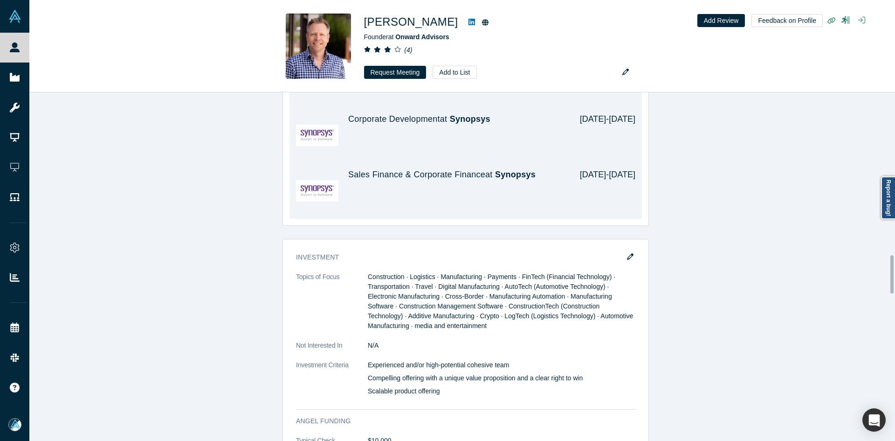
scroll to position [1725, 0]
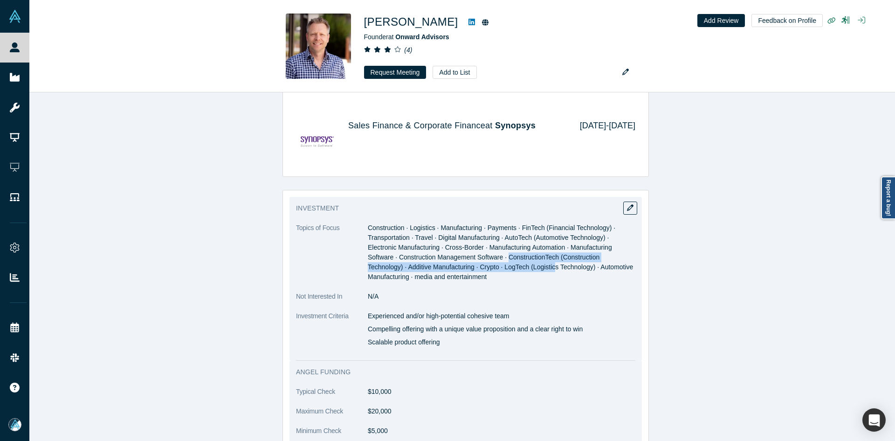
drag, startPoint x: 505, startPoint y: 207, endPoint x: 480, endPoint y: 118, distance: 92.4
click at [518, 226] on dd "Construction · Logistics · Manufacturing · Payments · FinTech (Financial Techno…" at bounding box center [502, 252] width 268 height 59
click at [456, 291] on dd "N/A" at bounding box center [502, 296] width 268 height 10
drag, startPoint x: 365, startPoint y: 265, endPoint x: 467, endPoint y: 297, distance: 107.1
click at [467, 297] on dl "Topics of Focus Construction · Logistics · Manufacturing · Payments · FinTech (…" at bounding box center [465, 290] width 339 height 134
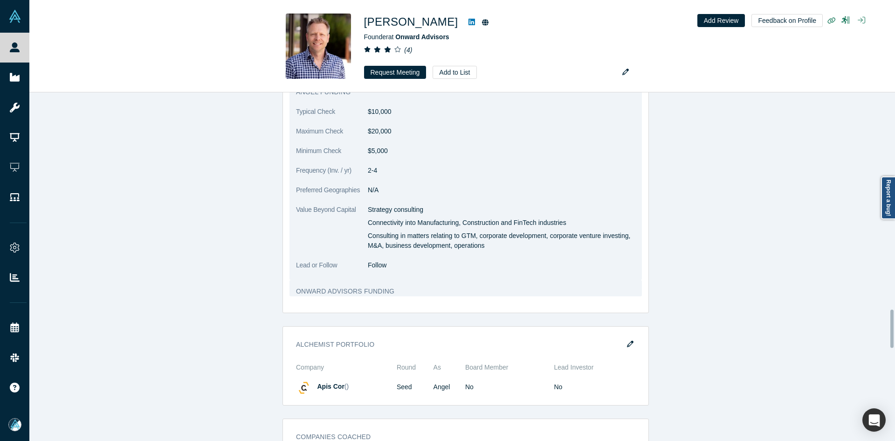
scroll to position [1912, 0]
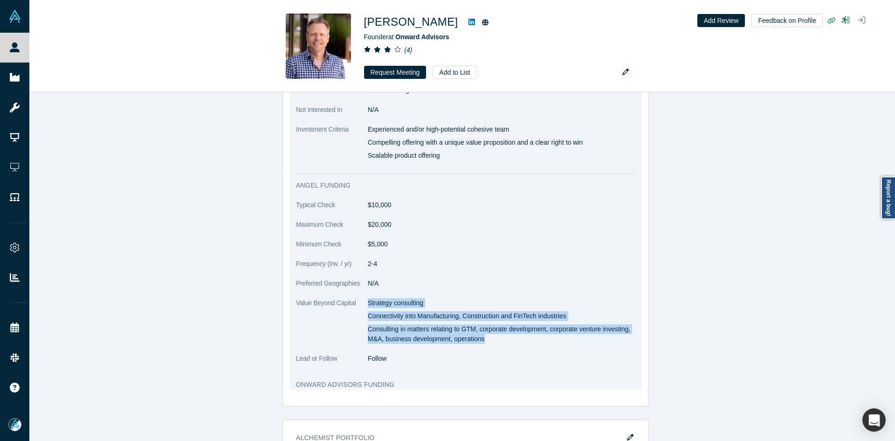
drag, startPoint x: 365, startPoint y: 252, endPoint x: 493, endPoint y: 291, distance: 134.5
click at [493, 298] on div "Strategy consulting Connectivity into Manufacturing, Construction and FinTech i…" at bounding box center [502, 321] width 268 height 46
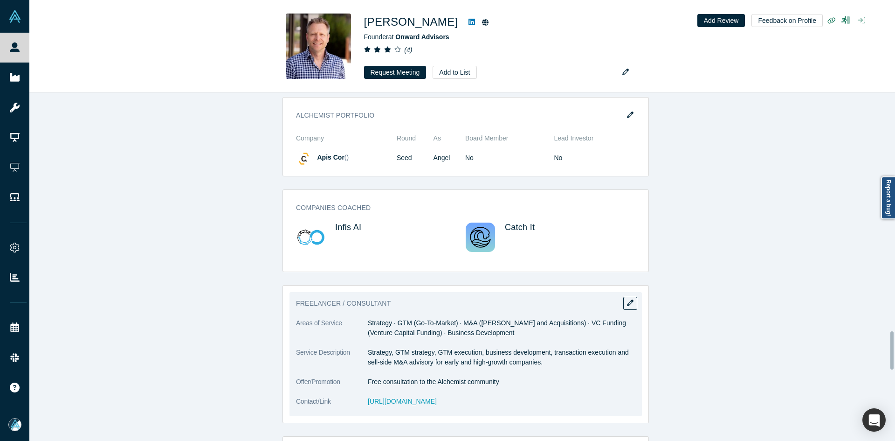
scroll to position [2238, 0]
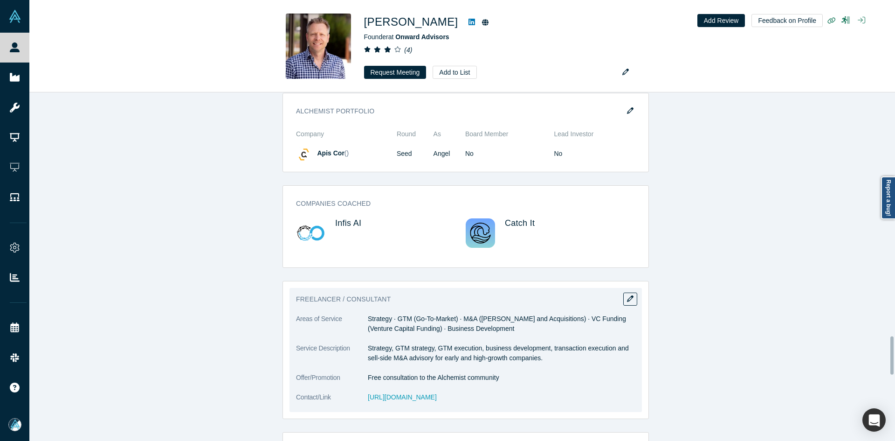
click at [426, 314] on dd "Strategy · GTM (Go-To-Market) · M&A (Mergers and Acquisitions) · VC Funding (Ve…" at bounding box center [502, 324] width 268 height 20
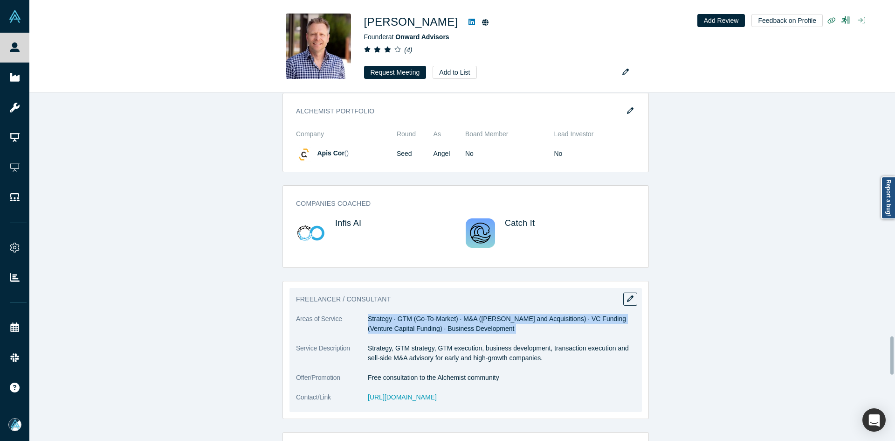
click at [426, 314] on dd "Strategy · GTM (Go-To-Market) · M&A (Mergers and Acquisitions) · VC Funding (Ve…" at bounding box center [502, 324] width 268 height 20
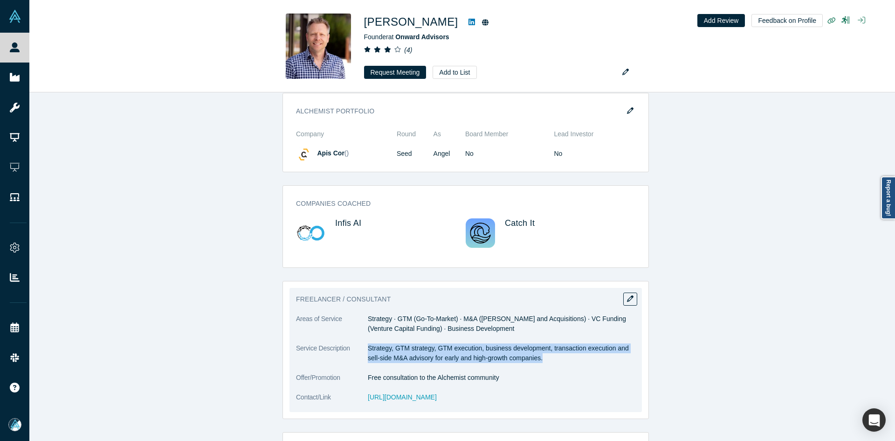
drag, startPoint x: 366, startPoint y: 299, endPoint x: 397, endPoint y: 8, distance: 293.2
click at [551, 316] on dl "Areas of Service Strategy · GTM (Go-To-Market) · M&A (Mergers and Acquisitions)…" at bounding box center [465, 363] width 339 height 98
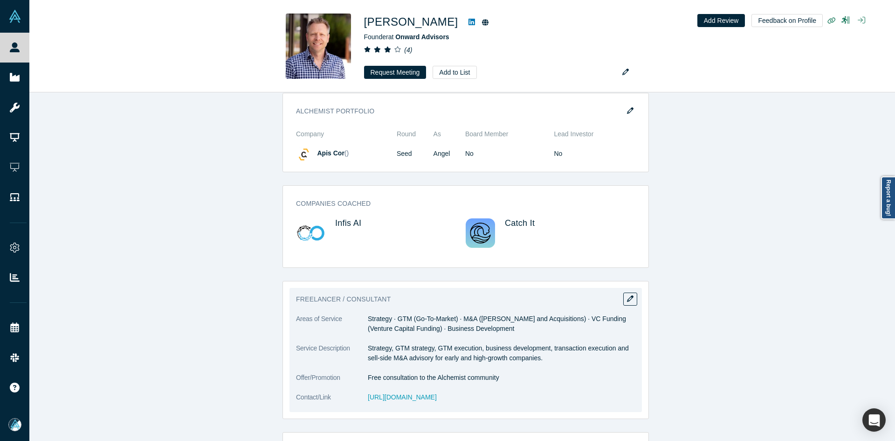
click at [376, 373] on dd "Free consultation to the Alchemist community" at bounding box center [502, 378] width 268 height 10
drag, startPoint x: 421, startPoint y: 342, endPoint x: 472, endPoint y: 354, distance: 53.1
click at [473, 354] on dl "Areas of Service Strategy · GTM (Go-To-Market) · M&A (Mergers and Acquisitions)…" at bounding box center [465, 363] width 339 height 98
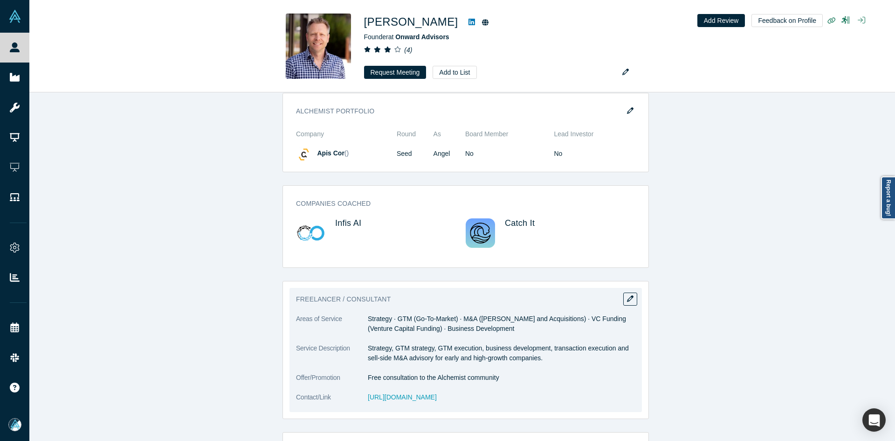
drag, startPoint x: 463, startPoint y: 346, endPoint x: 359, endPoint y: 348, distance: 104.0
click at [359, 348] on dl "Areas of Service Strategy · GTM (Go-To-Market) · M&A (Mergers and Acquisitions)…" at bounding box center [465, 363] width 339 height 98
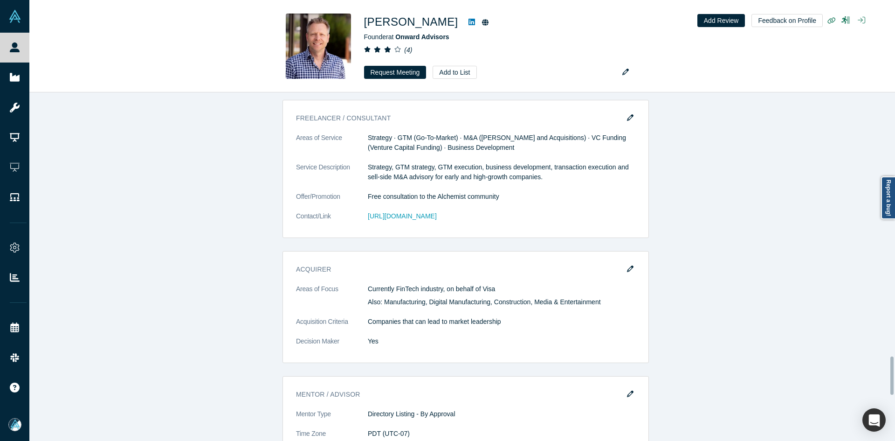
scroll to position [2425, 0]
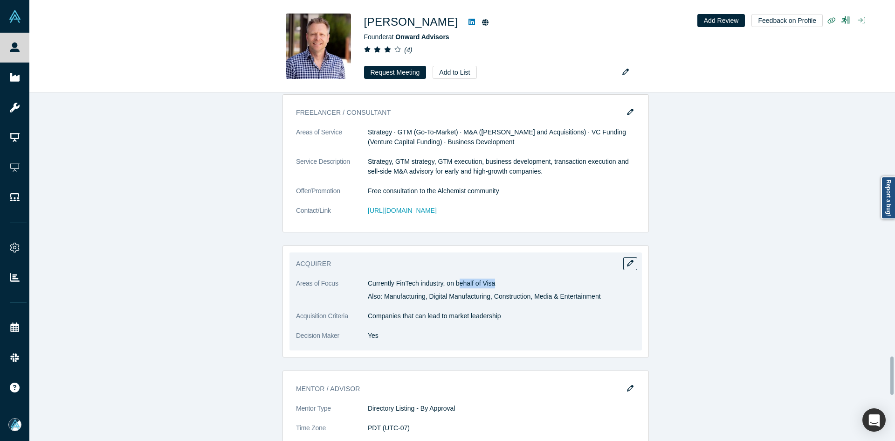
drag, startPoint x: 487, startPoint y: 235, endPoint x: 438, endPoint y: 237, distance: 49.0
click at [438, 278] on p "Currently FinTech industry, on behalf of Visa" at bounding box center [502, 283] width 268 height 10
click at [450, 291] on p "Also: Manufacturing, Digital Manufacturing, Construction, Media & Entertainment" at bounding box center [502, 296] width 268 height 10
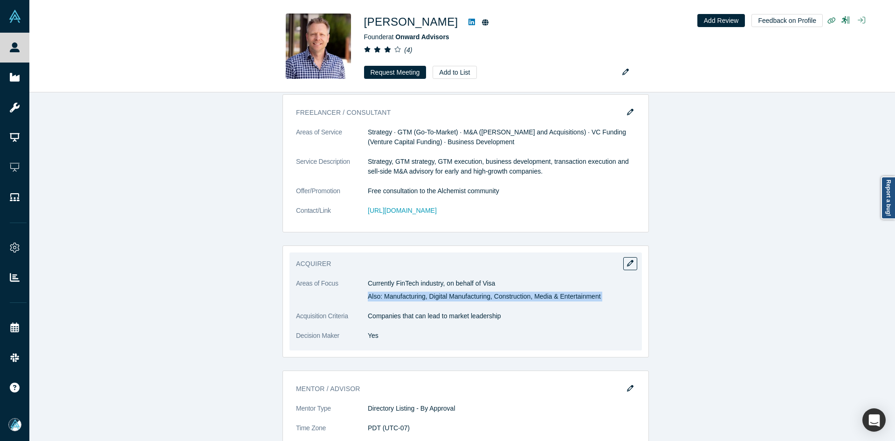
click at [601, 291] on p "Also: Manufacturing, Digital Manufacturing, Construction, Media & Entertainment" at bounding box center [502, 296] width 268 height 10
drag, startPoint x: 522, startPoint y: 244, endPoint x: 365, endPoint y: 233, distance: 157.6
click at [368, 278] on div "Currently FinTech industry, on behalf of Visa Also: Manufacturing, Digital Manu…" at bounding box center [502, 289] width 268 height 23
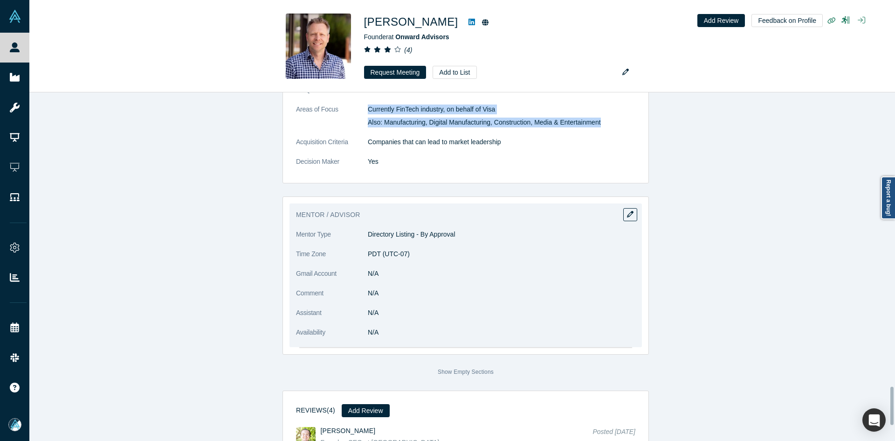
scroll to position [2705, 0]
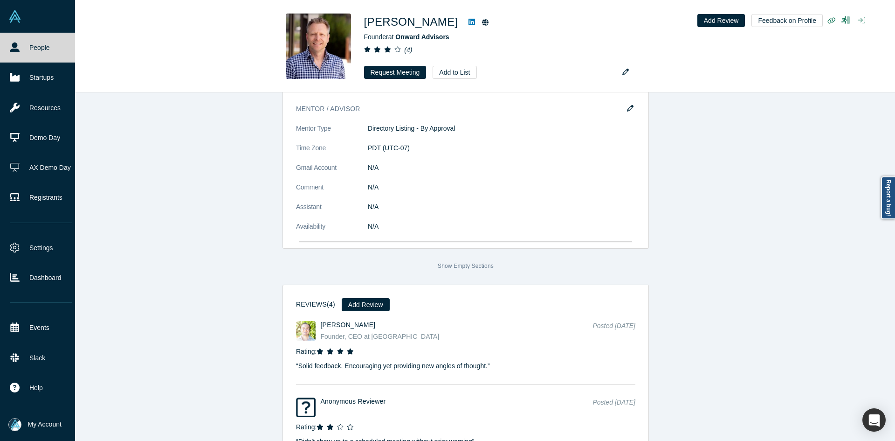
click at [18, 47] on icon at bounding box center [15, 47] width 10 height 10
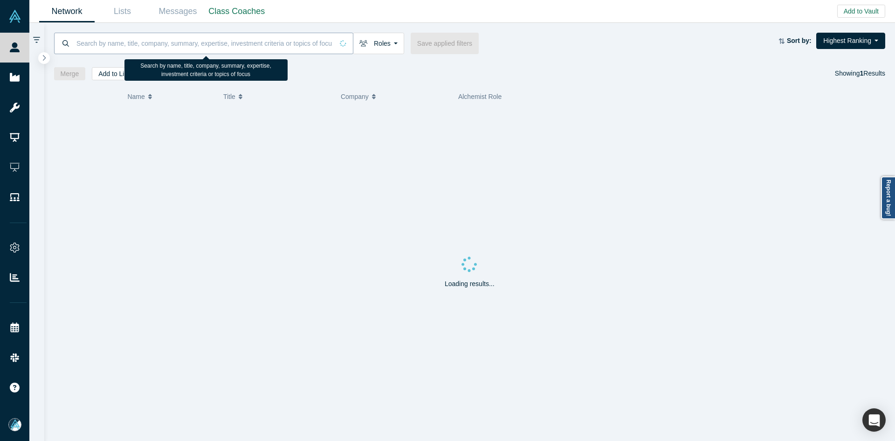
click at [254, 48] on input at bounding box center [205, 43] width 258 height 22
paste input "Kunal Phalak"
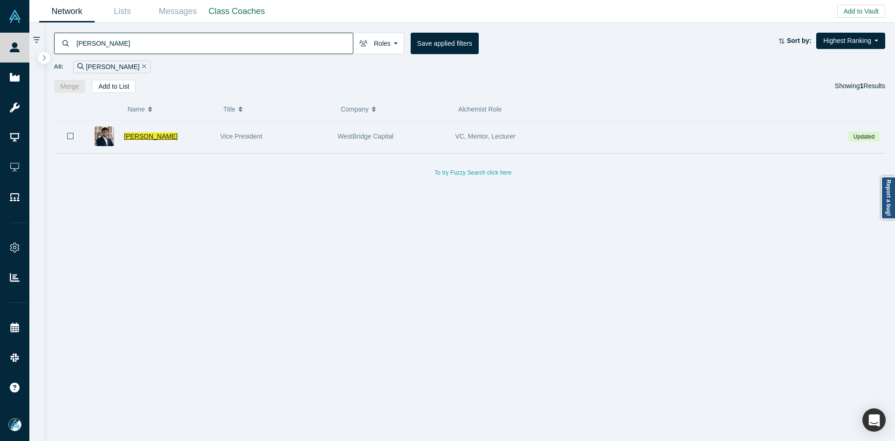
type input "Kunal Phalak"
click at [133, 135] on span "Kunal Phalak" at bounding box center [151, 135] width 54 height 7
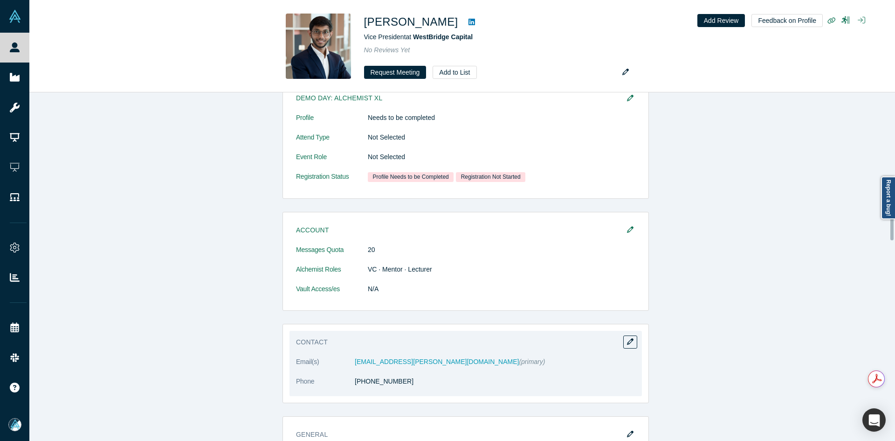
scroll to position [513, 0]
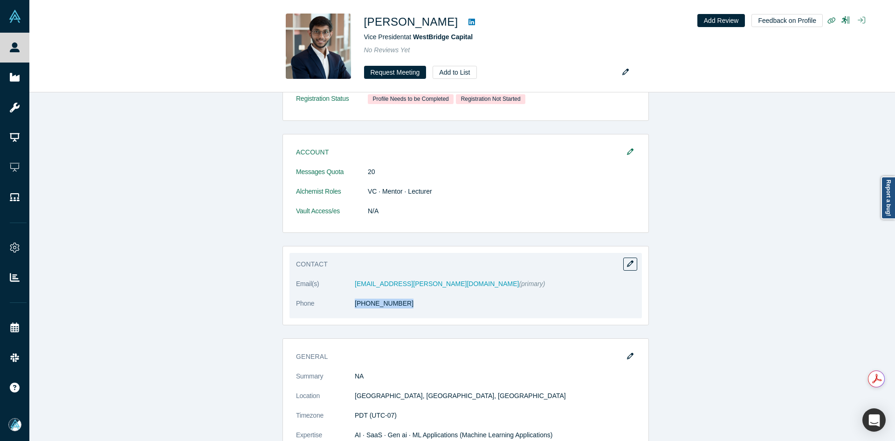
drag, startPoint x: 385, startPoint y: 314, endPoint x: 358, endPoint y: 315, distance: 27.0
click at [358, 315] on dl "Email(s) kunal.phalak@westbridgecap.com (primary) Phone (267) 319-9965" at bounding box center [465, 298] width 339 height 39
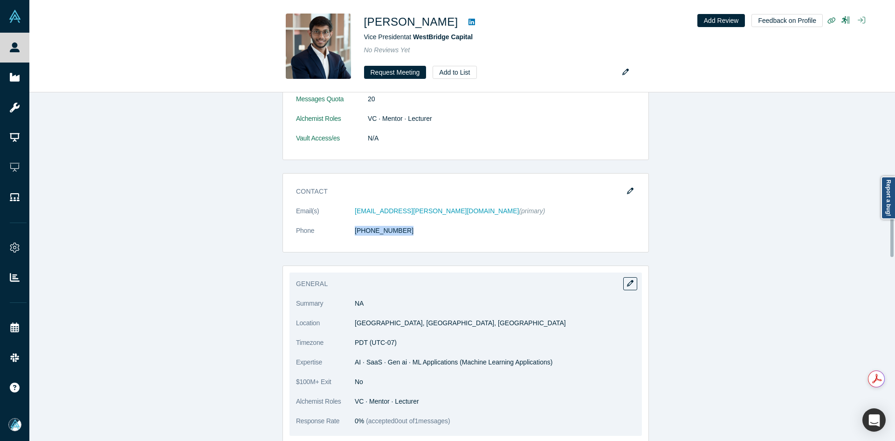
scroll to position [699, 0]
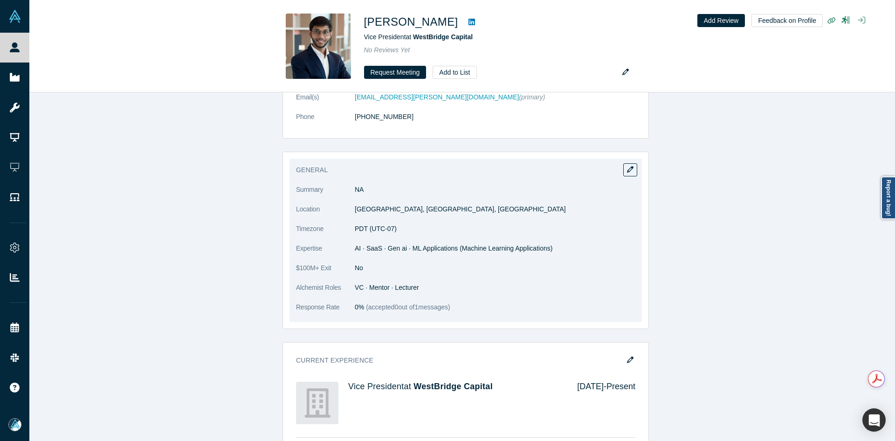
click at [372, 249] on span "AI · SaaS · Gen ai · ML Applications (Machine Learning Applications)" at bounding box center [454, 247] width 198 height 7
click at [371, 249] on span "AI · SaaS · Gen ai · ML Applications (Machine Learning Applications)" at bounding box center [454, 247] width 198 height 7
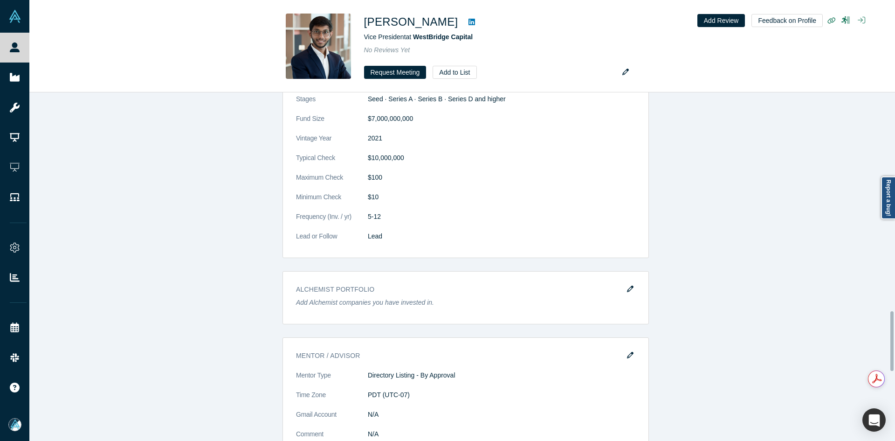
scroll to position [1585, 0]
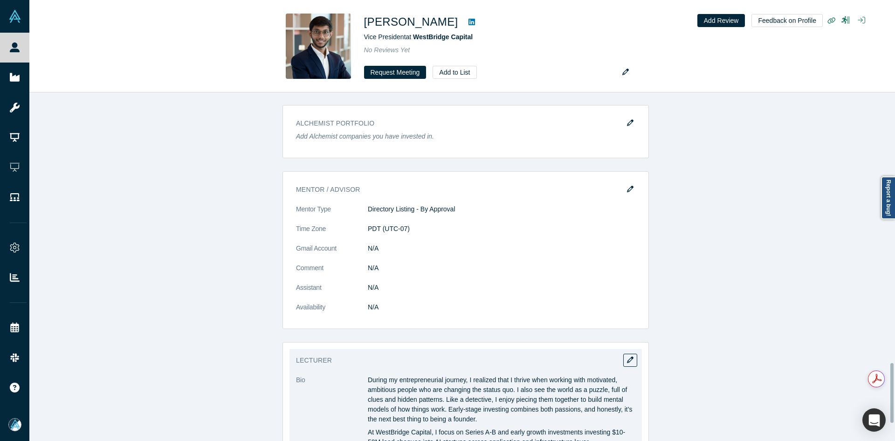
click at [378, 387] on p "During my entrepreneurial journey, I realized that I thrive when working with m…" at bounding box center [502, 399] width 268 height 49
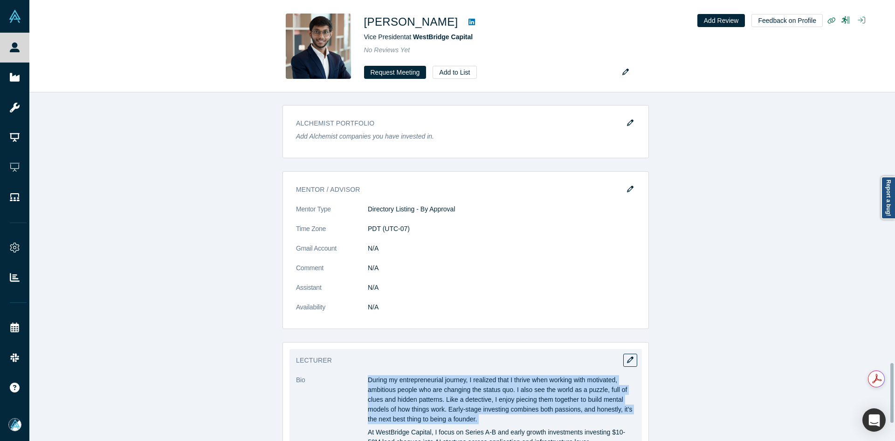
click at [378, 387] on p "During my entrepreneurial journey, I realized that I thrive when working with m…" at bounding box center [502, 399] width 268 height 49
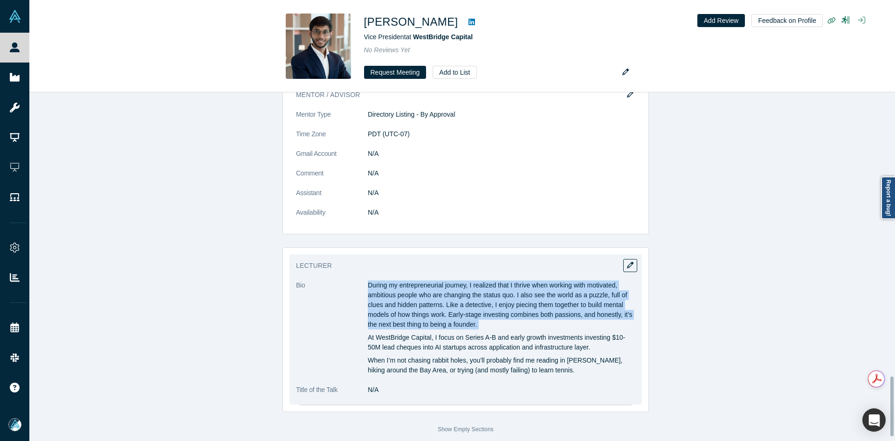
scroll to position [1687, 0]
drag, startPoint x: 410, startPoint y: 319, endPoint x: 402, endPoint y: 300, distance: 20.7
click at [410, 319] on p "During my entrepreneurial journey, I realized that I thrive when working with m…" at bounding box center [502, 304] width 268 height 49
click at [373, 281] on p "During my entrepreneurial journey, I realized that I thrive when working with m…" at bounding box center [502, 304] width 268 height 49
click at [368, 280] on p "During my entrepreneurial journey, I realized that I thrive when working with m…" at bounding box center [502, 304] width 268 height 49
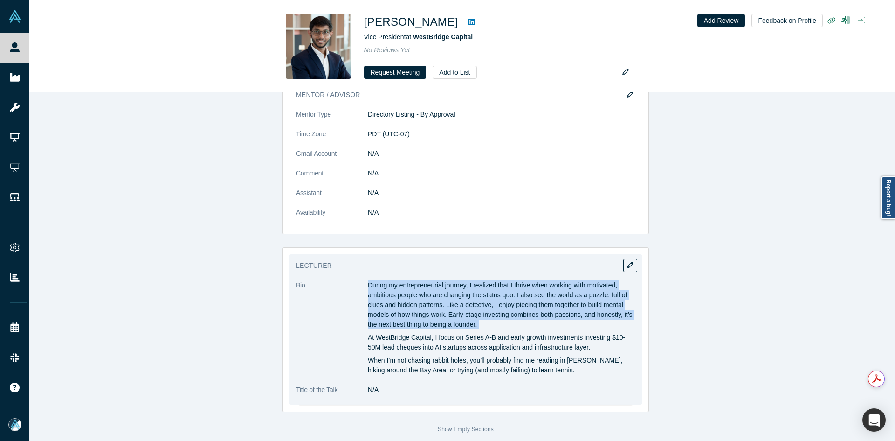
click at [368, 280] on p "During my entrepreneurial journey, I realized that I thrive when working with m…" at bounding box center [502, 304] width 268 height 49
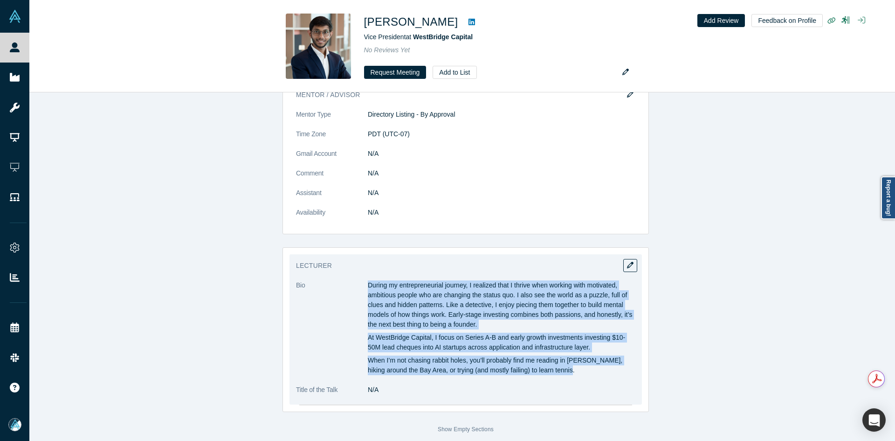
drag, startPoint x: 365, startPoint y: 277, endPoint x: 598, endPoint y: 360, distance: 246.9
click at [598, 360] on div "During my entrepreneurial journey, I realized that I thrive when working with m…" at bounding box center [502, 327] width 268 height 95
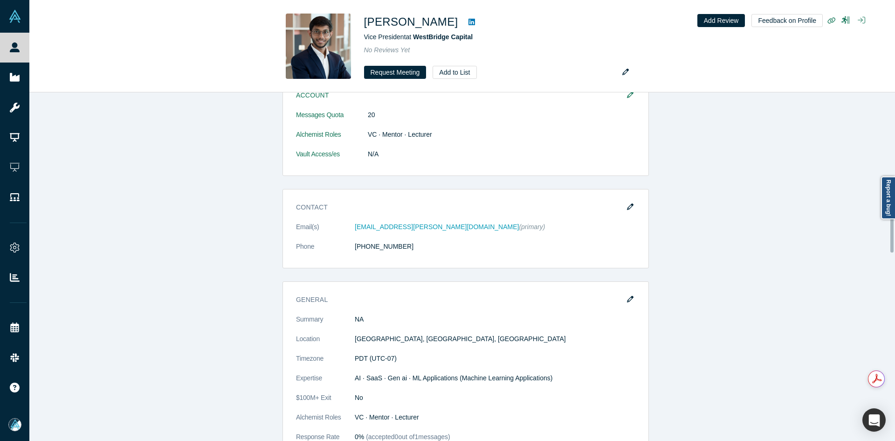
scroll to position [568, 0]
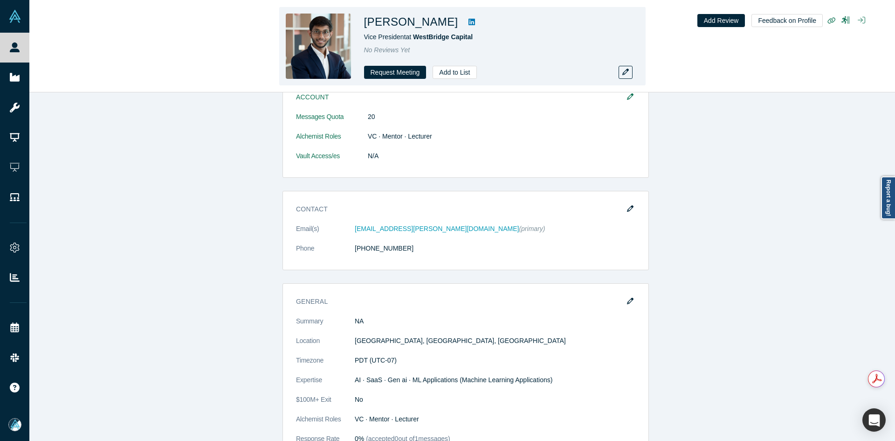
click at [465, 20] on link at bounding box center [472, 21] width 14 height 11
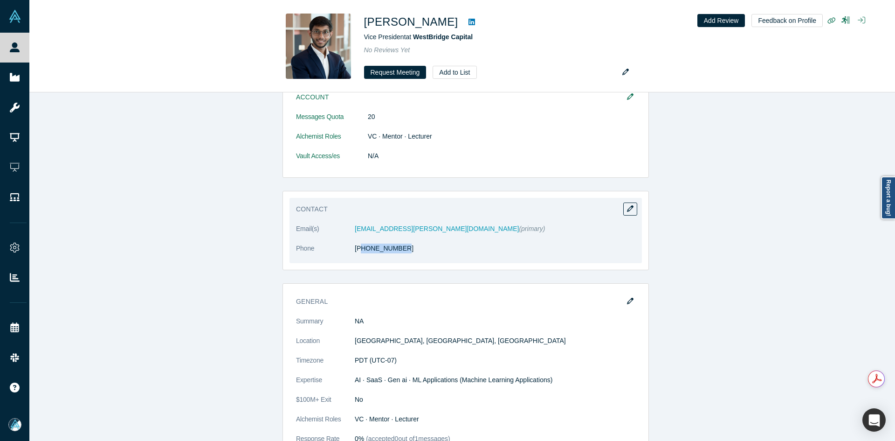
drag, startPoint x: 393, startPoint y: 256, endPoint x: 361, endPoint y: 258, distance: 32.2
click at [357, 258] on dl "Email(s) kunal.phalak@westbridgecap.com (primary) Phone (267) 319-9965" at bounding box center [465, 243] width 339 height 39
drag, startPoint x: 402, startPoint y: 252, endPoint x: 352, endPoint y: 253, distance: 49.9
click at [352, 254] on dl "Email(s) kunal.phalak@westbridgecap.com (primary) Phone (267) 319-9965" at bounding box center [465, 243] width 339 height 39
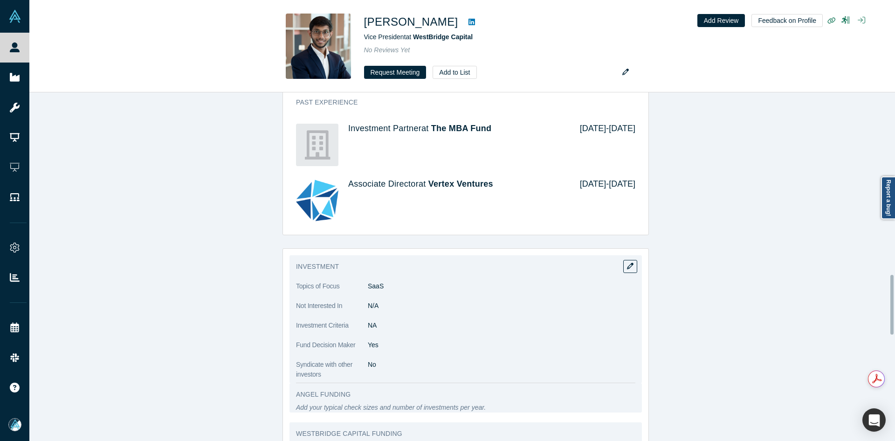
scroll to position [1128, 0]
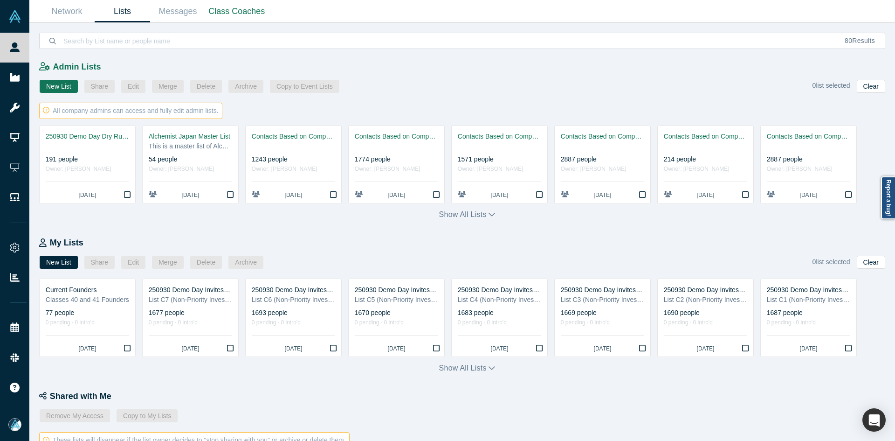
scroll to position [309, 0]
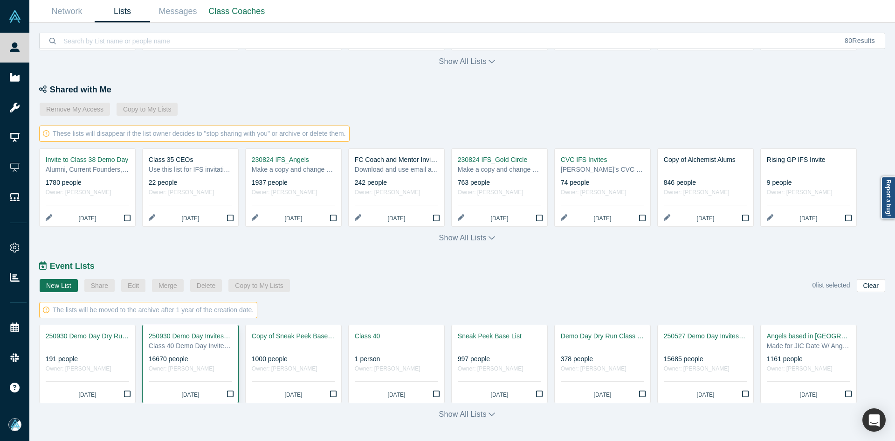
click at [151, 346] on div "Class 40 Demo Day Invitees List" at bounding box center [190, 346] width 83 height 10
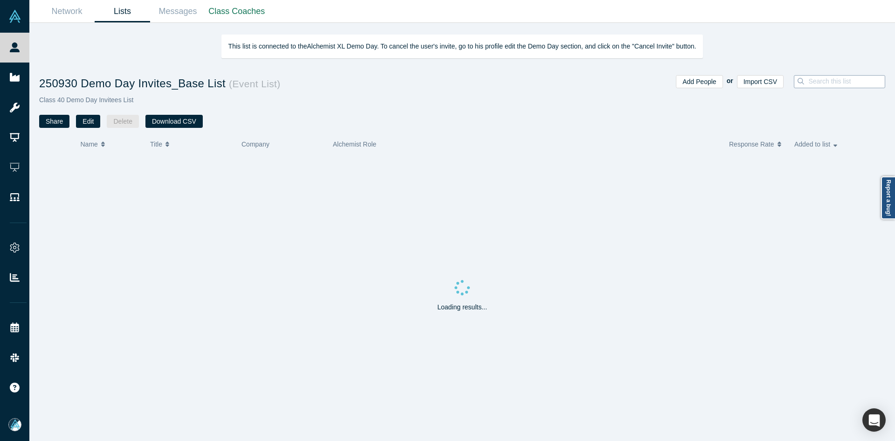
paste input "Josh Ewing"
click at [816, 76] on input at bounding box center [849, 81] width 83 height 12
type input "Josh Ewing"
